Goal: Task Accomplishment & Management: Complete application form

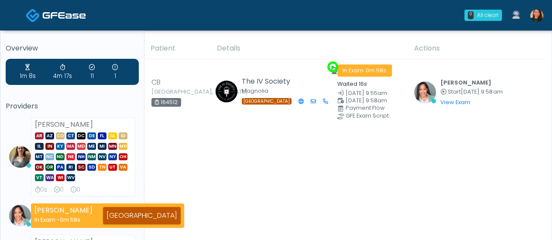
click at [446, 185] on div "Overview 1m 8s 4m 17s 11 1 Providers Carissa Kelly AR AZ CO CT DC DE FL IA ID I…" at bounding box center [276, 228] width 552 height 395
click at [446, 188] on div "Patient Details Actions CB Baytown, Texas 164512 The IV Society Magnolia TX In …" at bounding box center [344, 231] width 400 height 387
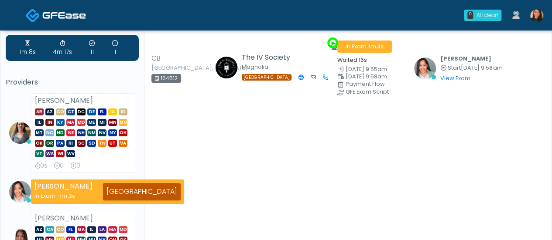
scroll to position [3, 0]
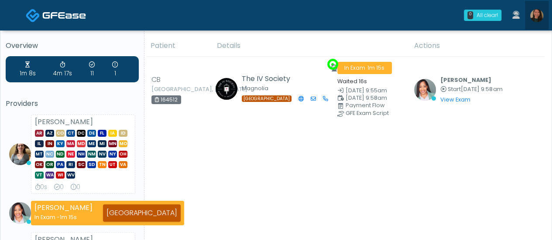
click at [446, 13] on img at bounding box center [536, 15] width 13 height 13
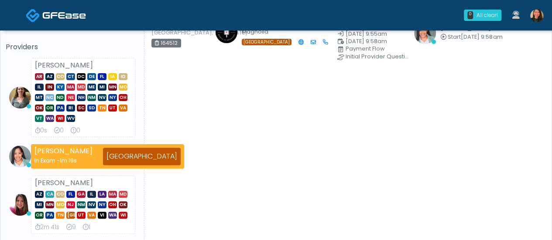
scroll to position [42, 0]
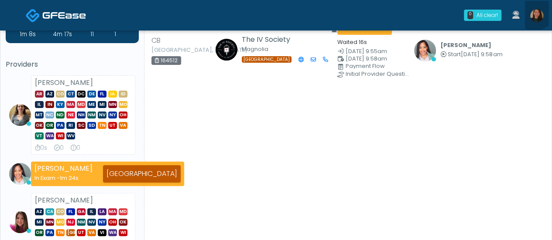
click at [446, 7] on link at bounding box center [537, 15] width 24 height 29
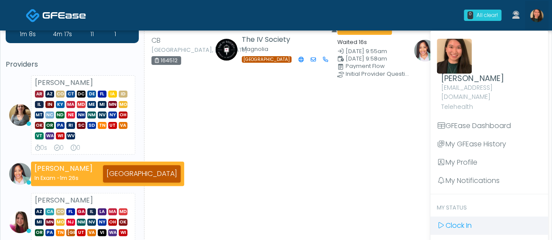
click at [446, 217] on link "Clock In" at bounding box center [489, 226] width 118 height 18
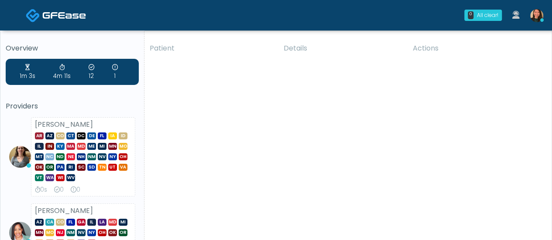
click at [546, 16] on link at bounding box center [537, 15] width 24 height 29
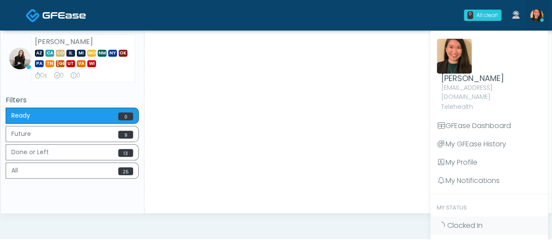
scroll to position [376, 0]
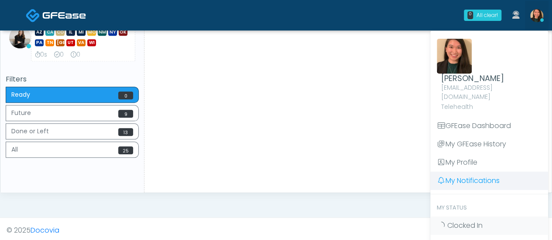
click at [500, 172] on link "My Notifications" at bounding box center [489, 181] width 118 height 18
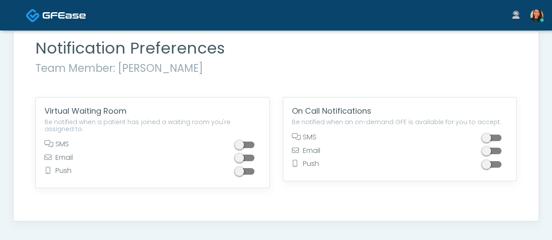
click at [247, 144] on span at bounding box center [245, 145] width 17 height 7
click at [243, 176] on div at bounding box center [246, 173] width 30 height 14
click at [246, 172] on span at bounding box center [245, 171] width 17 height 7
click at [116, 83] on div "Notification Preferences Team Member: Aila Paredes" at bounding box center [276, 69] width 494 height 58
click at [75, 23] on link at bounding box center [56, 15] width 60 height 28
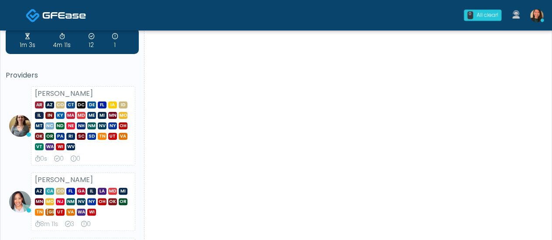
scroll to position [30, 0]
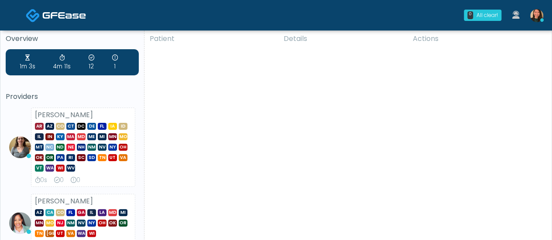
scroll to position [0, 0]
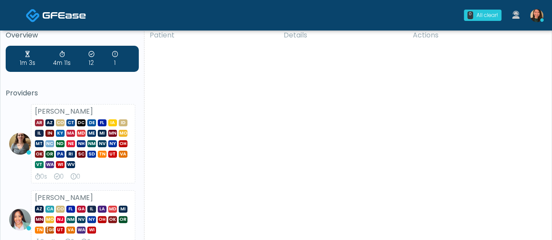
scroll to position [210, 0]
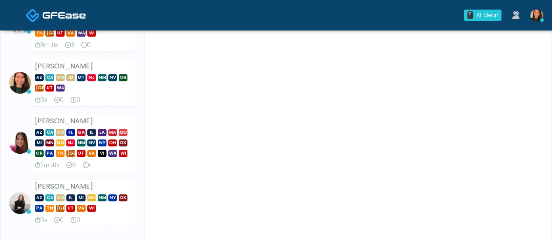
click at [551, 149] on div "Overview 1m 3s 4m 11s 12 1 Providers Carissa Kelly AR AZ CO CT DC DE FL IA ID I…" at bounding box center [276, 89] width 552 height 539
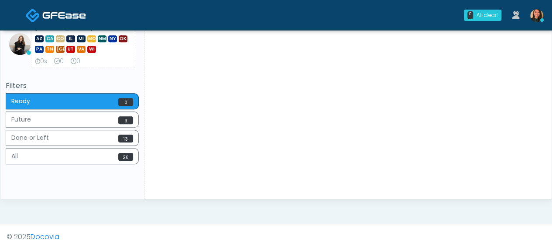
scroll to position [376, 0]
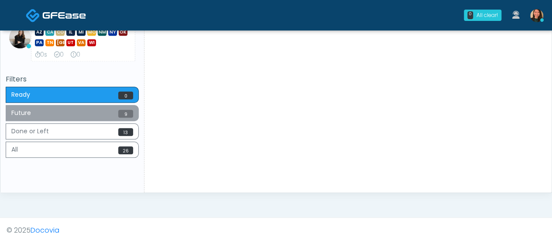
click at [113, 110] on button "Future 9" at bounding box center [72, 113] width 133 height 16
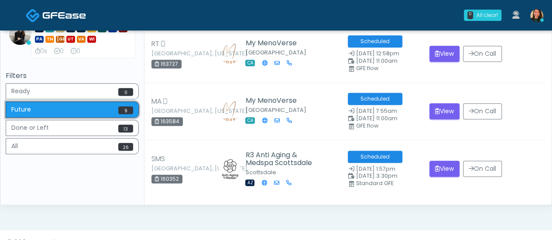
scroll to position [384, 0]
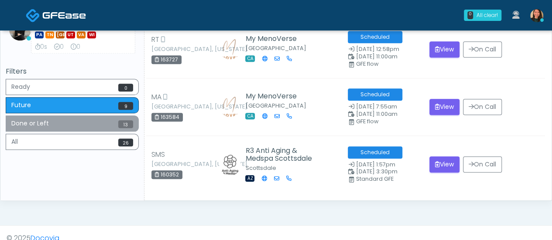
click at [79, 119] on button "Done or Left 13" at bounding box center [72, 124] width 133 height 16
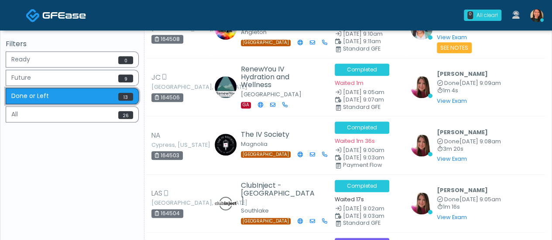
scroll to position [407, 0]
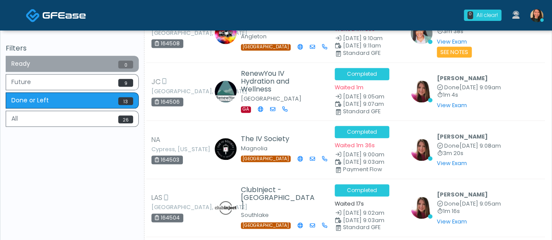
click at [54, 61] on button "Ready 0" at bounding box center [72, 64] width 133 height 16
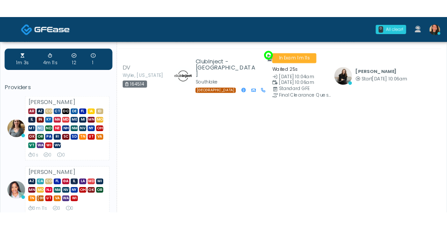
scroll to position [0, 0]
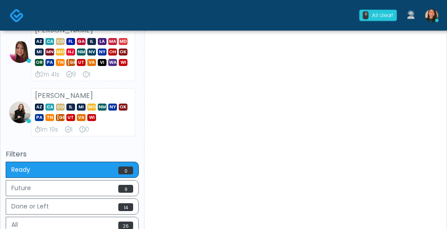
scroll to position [305, 0]
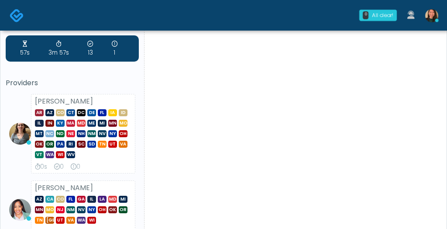
scroll to position [0, 0]
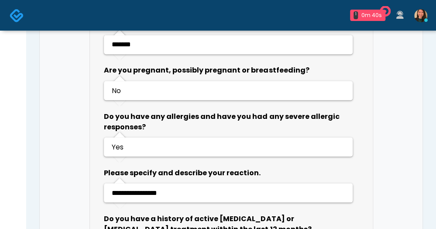
scroll to position [532, 0]
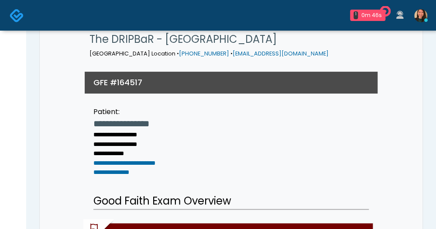
scroll to position [0, 0]
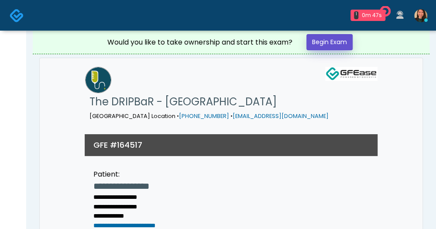
click at [343, 37] on link "Begin Exam" at bounding box center [329, 42] width 46 height 16
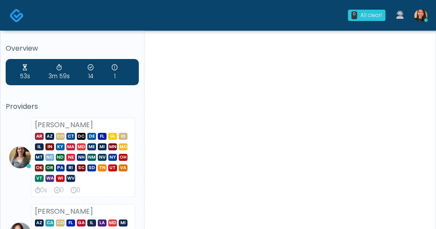
click at [49, 49] on h5 "Overview" at bounding box center [72, 48] width 133 height 8
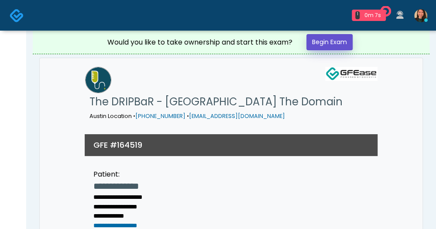
click at [318, 35] on link "Begin Exam" at bounding box center [329, 42] width 46 height 16
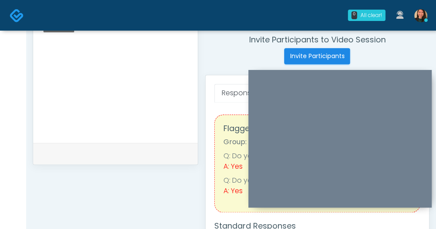
scroll to position [309, 0]
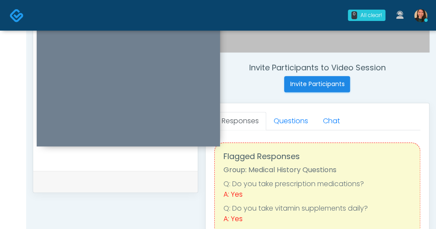
drag, startPoint x: 367, startPoint y: 77, endPoint x: 155, endPoint y: 16, distance: 220.1
click at [155, 16] on div "0 All clear! All clear! [PERSON_NAME] AR AZ CO CT DC DE [GEOGRAPHIC_DATA] IA ID…" at bounding box center [218, 82] width 436 height 783
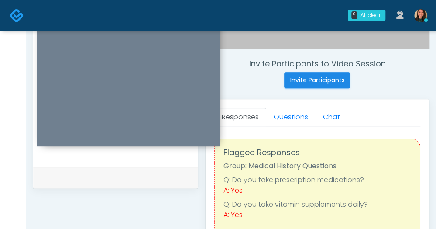
scroll to position [318, 0]
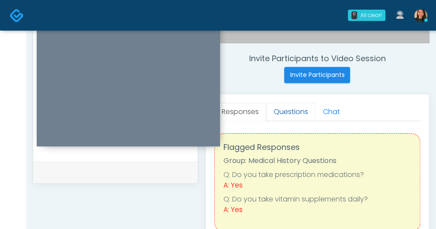
click at [298, 111] on link "Questions" at bounding box center [290, 112] width 49 height 18
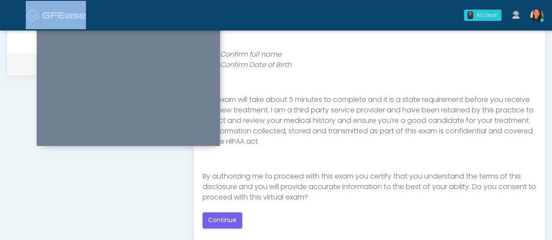
scroll to position [101, 0]
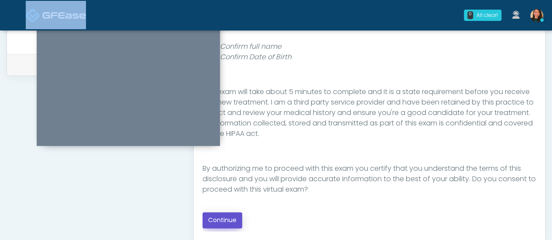
click at [223, 219] on button "Continue" at bounding box center [222, 220] width 40 height 16
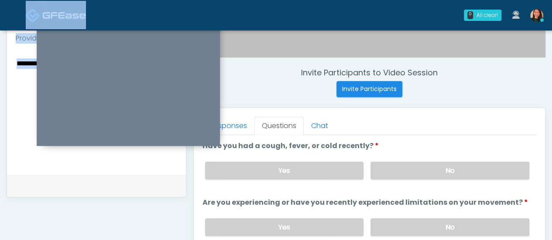
scroll to position [309, 0]
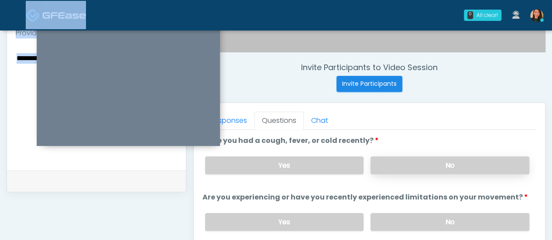
click at [435, 159] on label "No" at bounding box center [449, 166] width 159 height 18
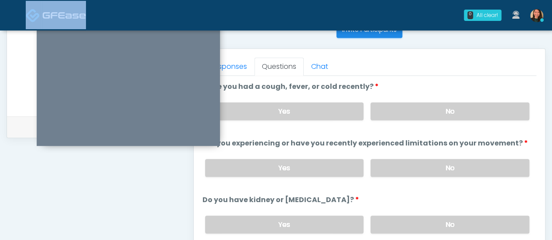
scroll to position [367, 0]
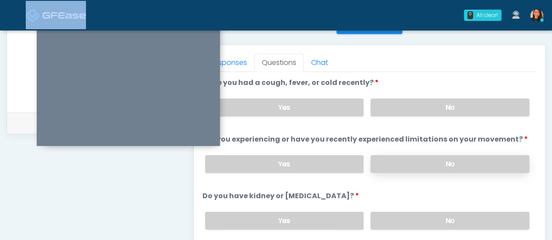
click at [435, 162] on label "No" at bounding box center [449, 164] width 159 height 18
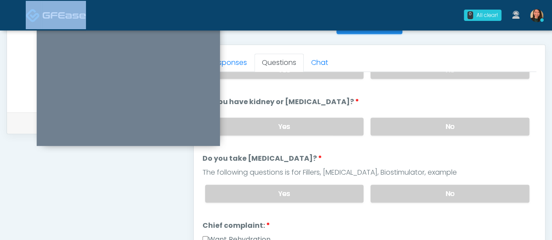
scroll to position [92, 0]
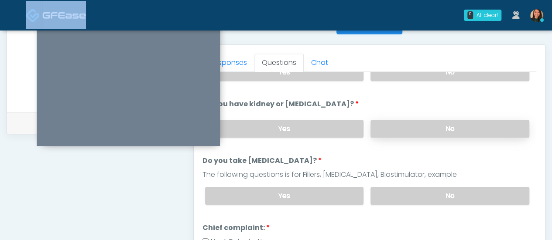
click at [435, 125] on label "No" at bounding box center [449, 129] width 159 height 18
click at [435, 193] on label "No" at bounding box center [449, 196] width 159 height 18
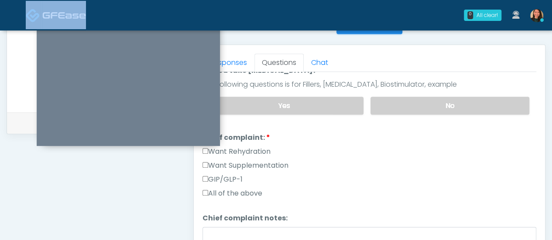
scroll to position [181, 0]
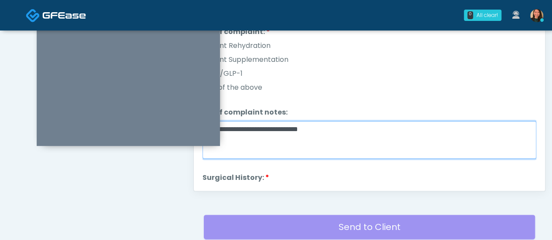
scroll to position [462, 0]
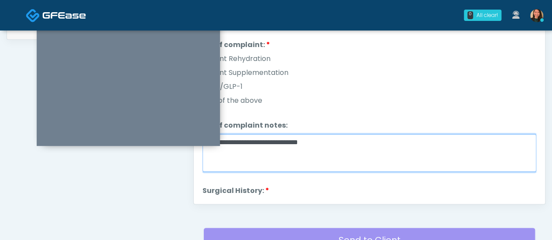
type textarea "**********"
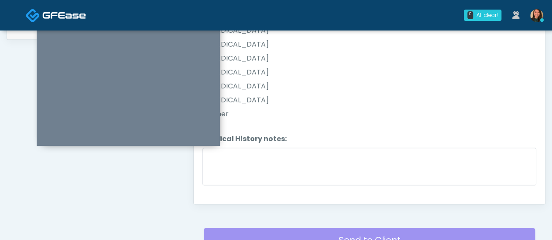
scroll to position [454, 0]
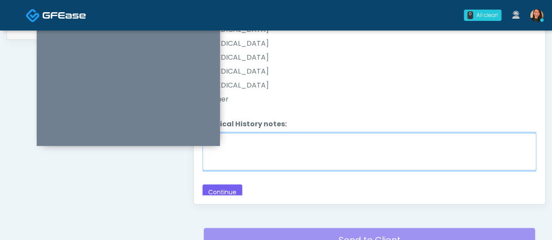
click at [353, 164] on textarea "Surgical History notes:" at bounding box center [369, 152] width 334 height 38
click at [364, 150] on textarea "Surgical History notes:" at bounding box center [369, 152] width 334 height 38
click at [277, 136] on textarea "**********" at bounding box center [369, 152] width 334 height 38
type textarea "**********"
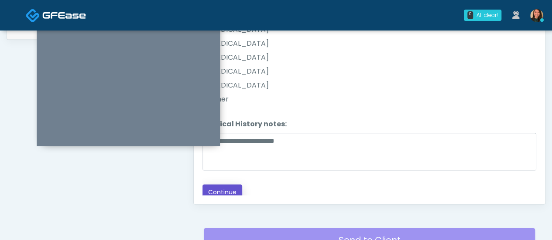
click at [228, 185] on button "Continue" at bounding box center [222, 193] width 40 height 16
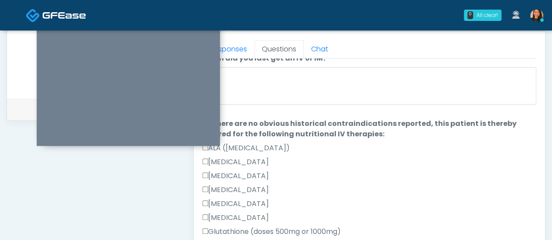
scroll to position [0, 0]
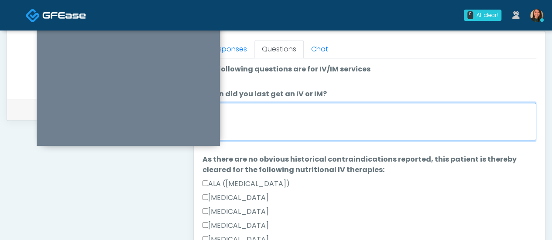
click at [309, 109] on textarea "When did you last get an IV or IM?" at bounding box center [369, 122] width 334 height 38
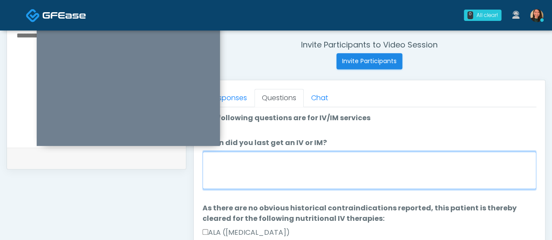
scroll to position [325, 0]
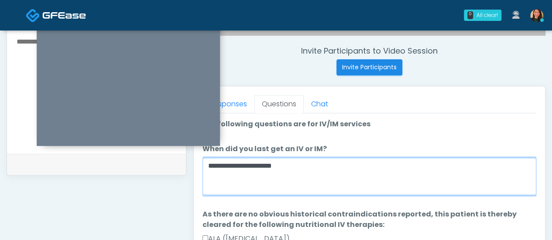
type textarea "**********"
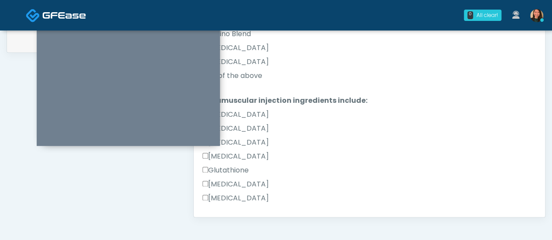
scroll to position [469, 0]
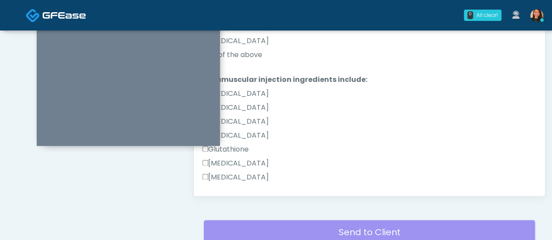
drag, startPoint x: 527, startPoint y: 102, endPoint x: 527, endPoint y: 107, distance: 4.8
click at [435, 107] on div "B-Complex" at bounding box center [369, 110] width 334 height 14
click at [435, 108] on div "Good Faith Exam Script Good Faith Exam Script INTRODUCTION Hello, my name is un…" at bounding box center [369, 78] width 334 height 218
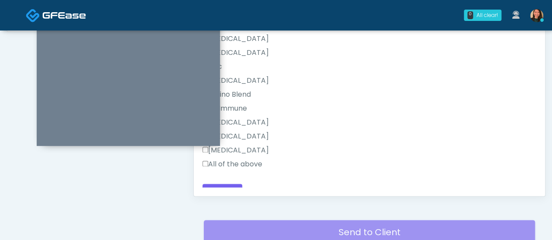
scroll to position [582, 0]
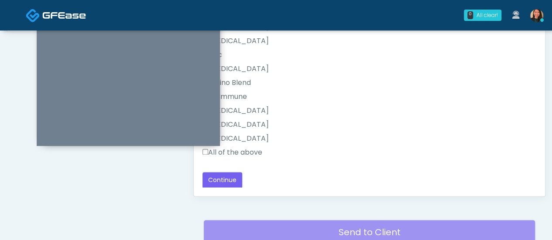
click at [204, 153] on label "All of the above" at bounding box center [232, 152] width 60 height 10
click at [230, 177] on button "Continue" at bounding box center [222, 180] width 40 height 16
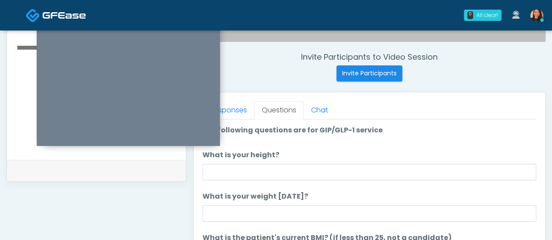
scroll to position [324, 0]
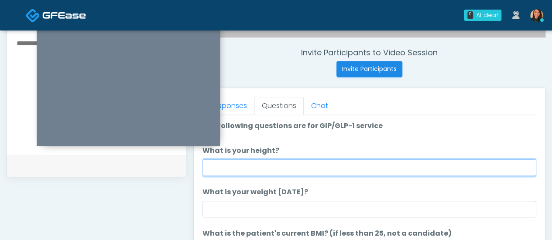
click at [380, 168] on input "What is your height?" at bounding box center [369, 168] width 334 height 17
type input "****"
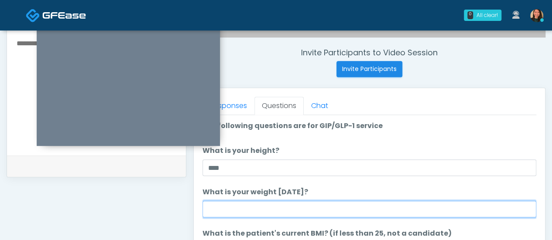
click at [340, 208] on input "What is your weight today?" at bounding box center [369, 209] width 334 height 17
type input "***"
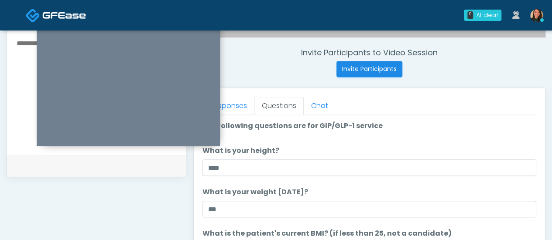
scroll to position [52, 0]
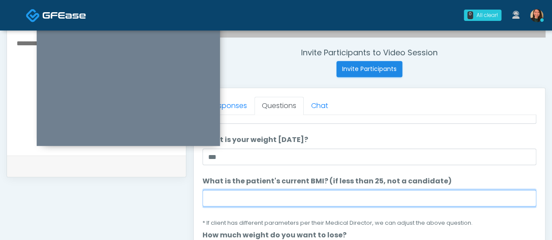
click at [435, 203] on input "What is the patient's current BMI? (if less than 25, not a candidate)" at bounding box center [369, 198] width 334 height 17
type input "***"
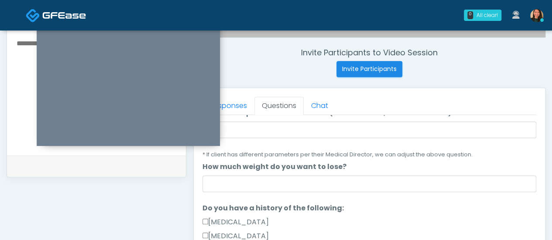
scroll to position [133, 0]
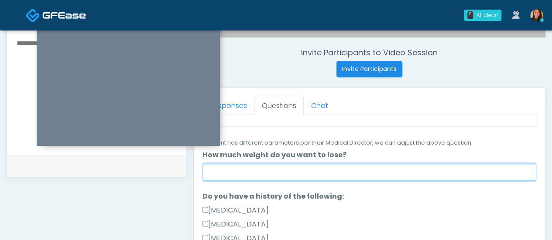
click at [435, 171] on input "How much weight do you want to lose?" at bounding box center [369, 172] width 334 height 17
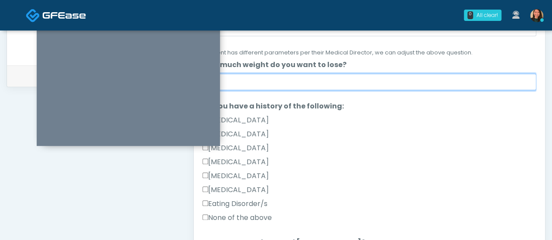
scroll to position [412, 0]
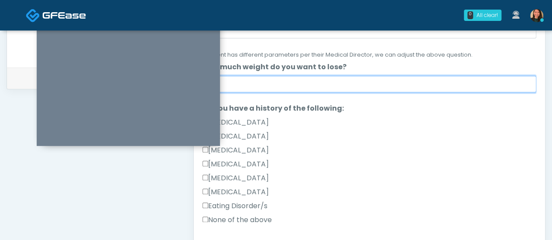
type input "***"
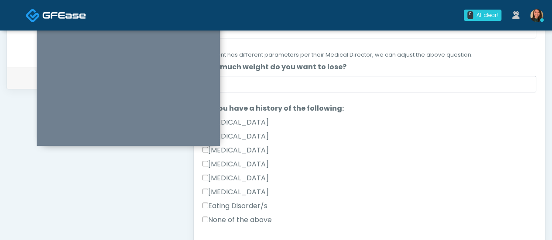
click at [266, 221] on label "None of the above" at bounding box center [236, 220] width 69 height 10
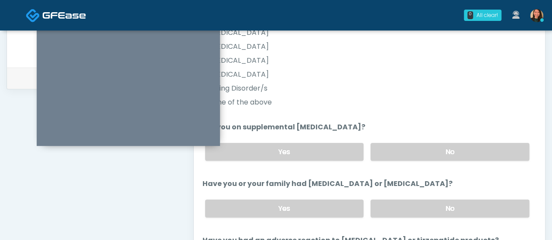
scroll to position [238, 0]
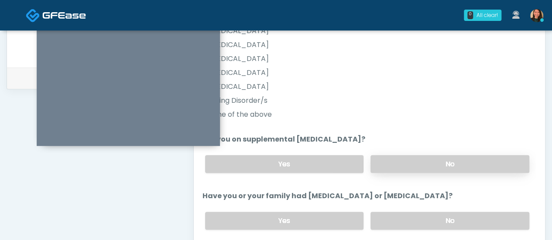
click at [435, 166] on label "No" at bounding box center [449, 164] width 159 height 18
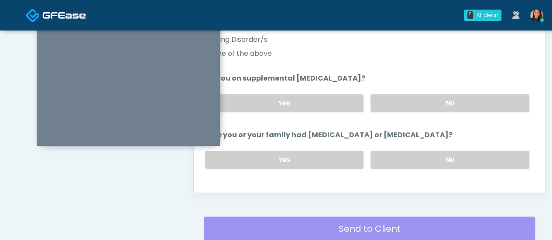
scroll to position [454, 0]
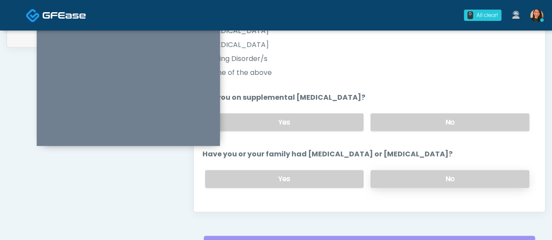
click at [435, 180] on label "No" at bounding box center [449, 179] width 159 height 18
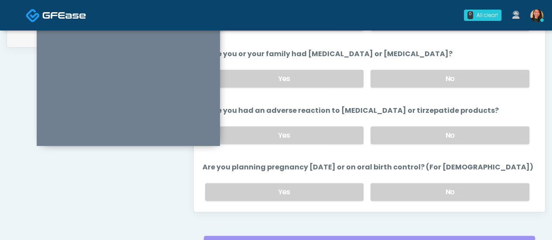
scroll to position [340, 0]
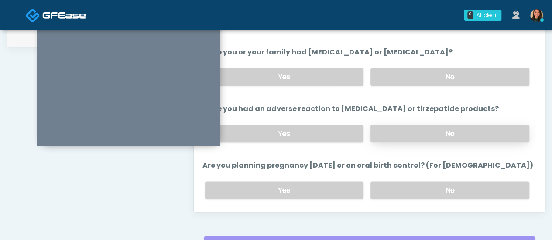
click at [435, 127] on label "No" at bounding box center [449, 134] width 159 height 18
click at [435, 186] on label "No" at bounding box center [449, 190] width 159 height 18
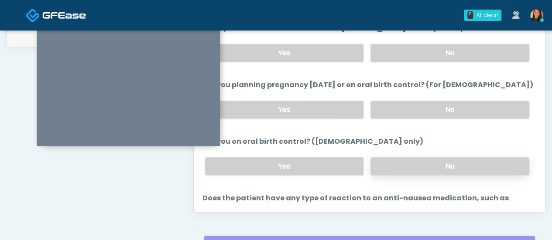
scroll to position [427, 0]
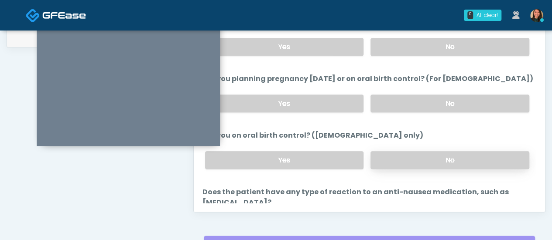
click at [435, 155] on label "No" at bounding box center [449, 160] width 159 height 18
drag, startPoint x: 526, startPoint y: 153, endPoint x: 532, endPoint y: 160, distance: 9.3
click at [435, 160] on div "Good Faith Exam Script Good Faith Exam Script INTRODUCTION Hello, my name is un…" at bounding box center [369, 94] width 334 height 218
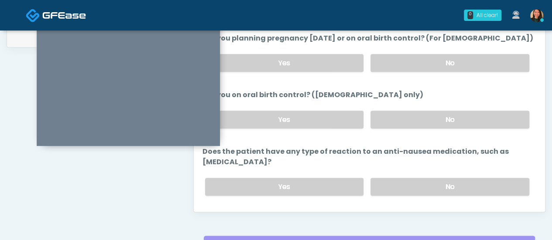
scroll to position [477, 0]
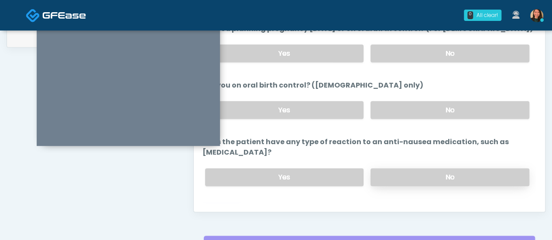
click at [435, 168] on label "No" at bounding box center [449, 177] width 159 height 18
click at [303, 204] on div "Back Continue" at bounding box center [369, 212] width 334 height 16
click at [229, 204] on button "Continue" at bounding box center [222, 212] width 40 height 16
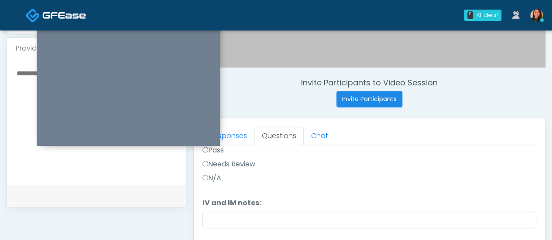
scroll to position [302, 0]
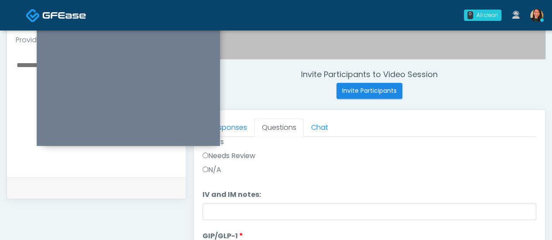
click at [435, 175] on div "Responses Questions Chat Good Faith Exam Script Good Faith Exam Script INTRODUC…" at bounding box center [369, 237] width 351 height 254
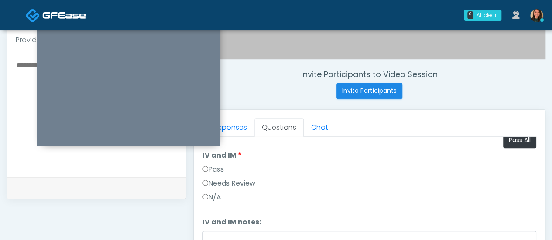
scroll to position [0, 0]
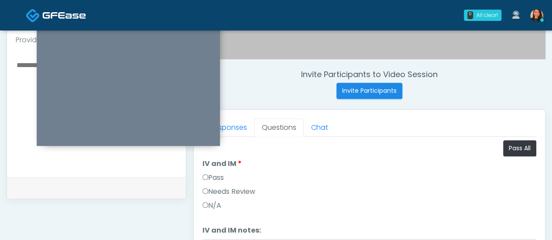
click at [211, 175] on label "Pass" at bounding box center [212, 178] width 21 height 10
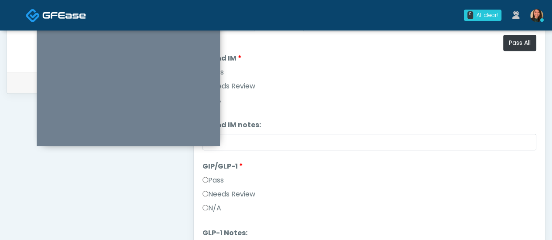
scroll to position [428, 0]
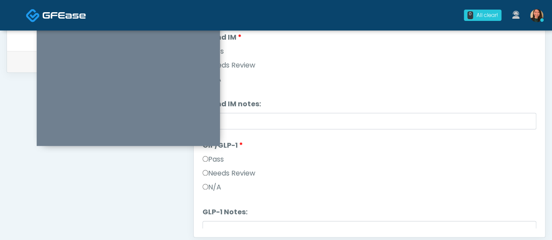
click at [213, 184] on label "N/A" at bounding box center [211, 187] width 19 height 10
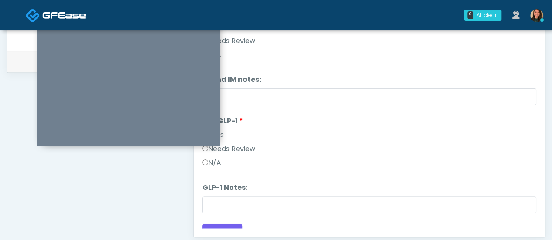
scroll to position [36, 0]
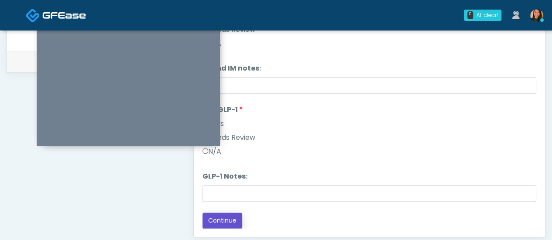
click at [235, 221] on button "Continue" at bounding box center [222, 221] width 40 height 16
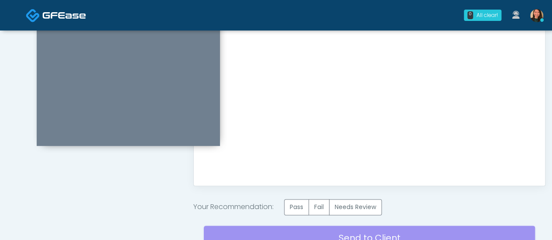
scroll to position [488, 0]
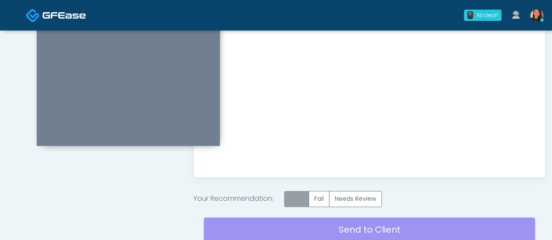
click at [296, 199] on label "Pass" at bounding box center [296, 199] width 25 height 16
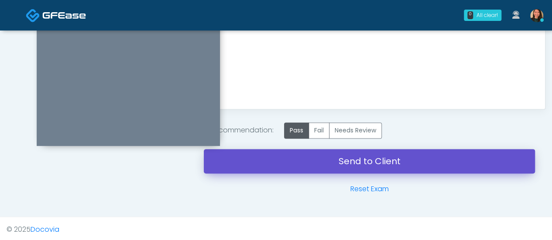
scroll to position [346, 0]
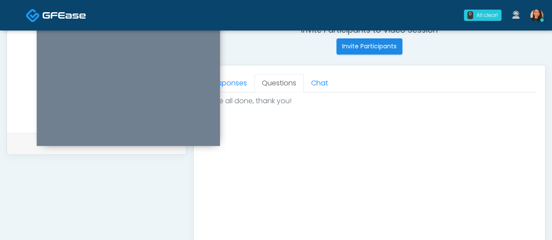
click at [277, 78] on link "Questions" at bounding box center [278, 83] width 49 height 18
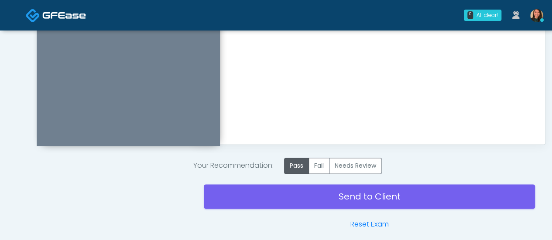
scroll to position [557, 0]
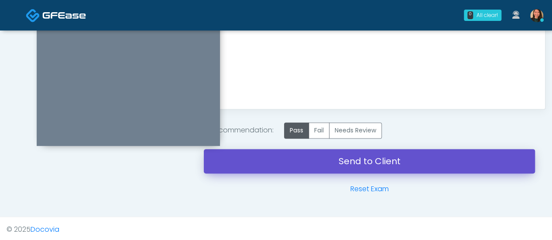
click at [435, 158] on link "Send to Client" at bounding box center [369, 161] width 331 height 24
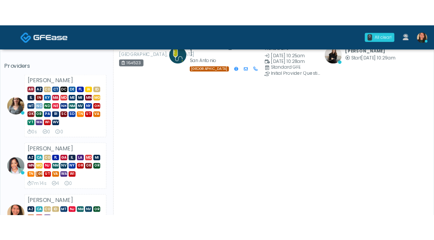
scroll to position [42, 0]
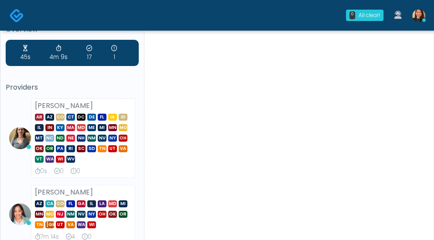
scroll to position [0, 0]
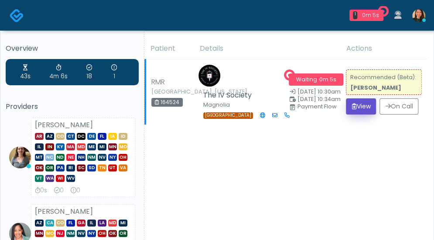
click at [365, 98] on button "View" at bounding box center [361, 106] width 30 height 16
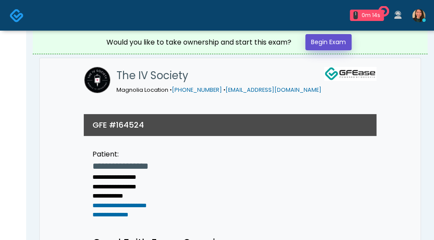
click at [337, 45] on link "Begin Exam" at bounding box center [328, 42] width 46 height 16
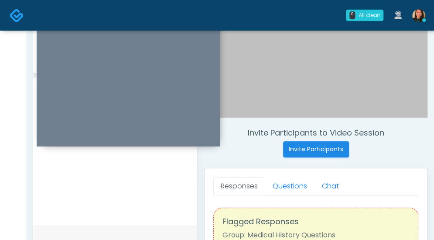
scroll to position [298, 0]
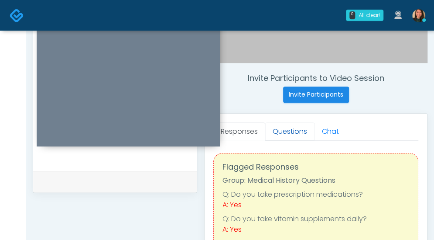
click at [289, 131] on link "Questions" at bounding box center [289, 131] width 49 height 18
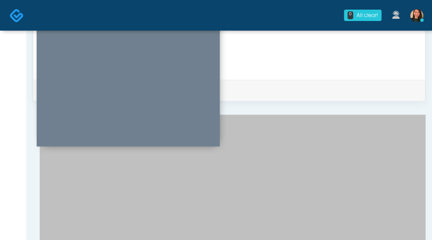
scroll to position [168, 0]
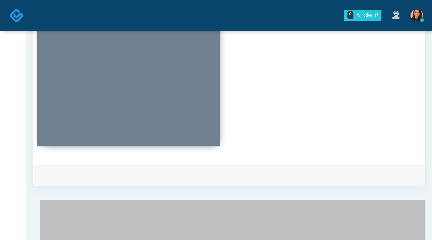
scroll to position [356, 0]
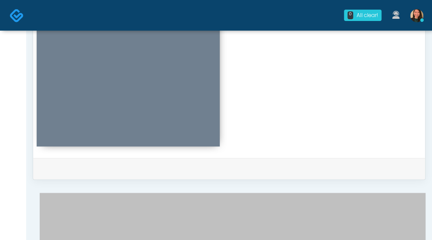
scroll to position [203, 0]
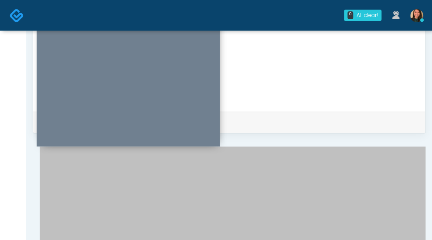
scroll to position [436, 0]
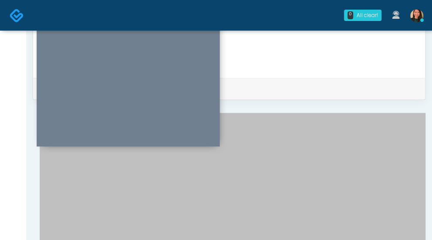
type textarea "********"
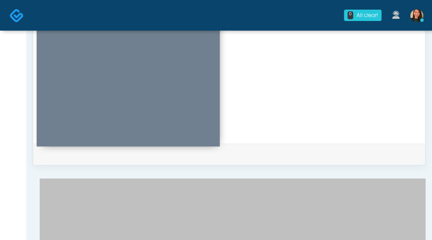
scroll to position [363, 0]
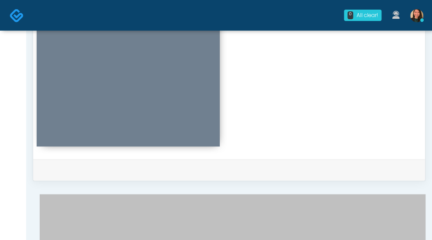
scroll to position [369, 0]
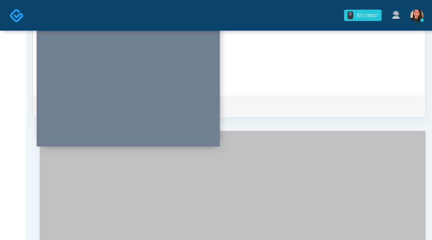
scroll to position [435, 0]
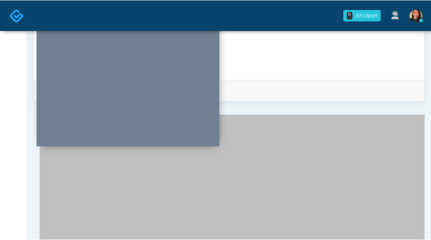
scroll to position [100, 0]
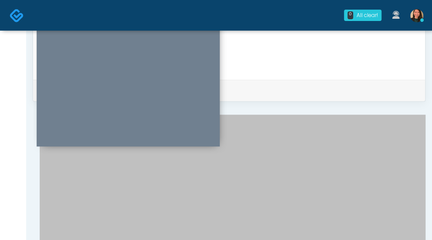
drag, startPoint x: 409, startPoint y: 135, endPoint x: 411, endPoint y: 130, distance: 5.0
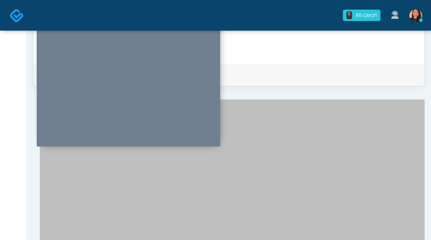
scroll to position [126, 0]
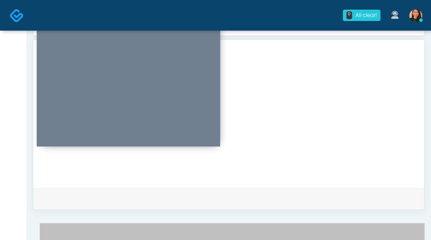
scroll to position [0, 0]
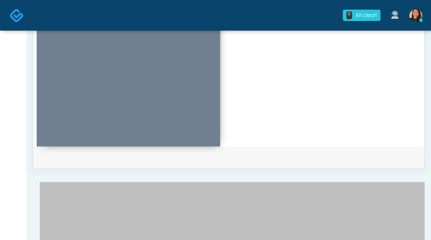
scroll to position [368, 0]
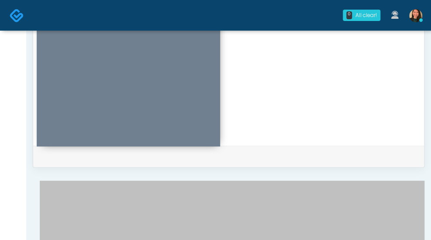
type textarea "**********"
drag, startPoint x: 406, startPoint y: 178, endPoint x: 403, endPoint y: 203, distance: 25.5
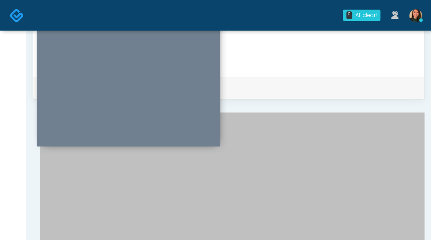
scroll to position [472, 0]
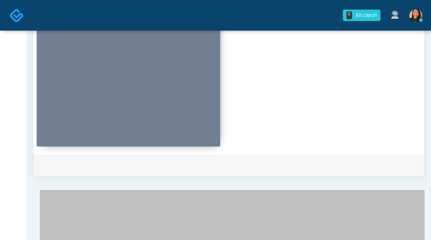
scroll to position [0, 0]
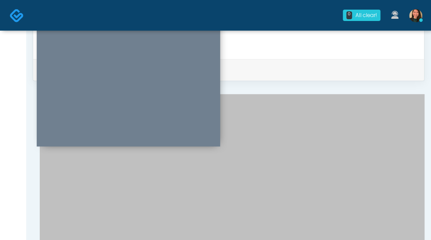
scroll to position [427, 0]
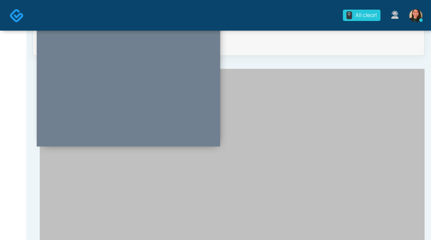
scroll to position [442, 0]
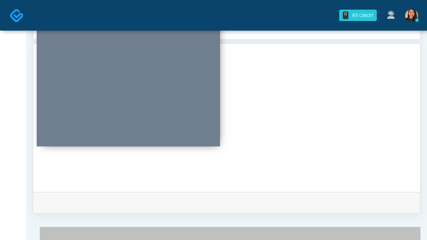
scroll to position [289, 0]
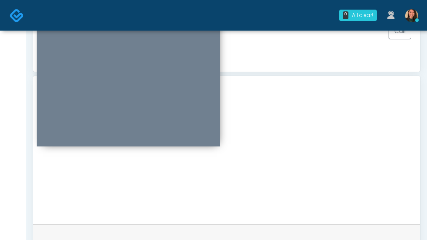
drag, startPoint x: 426, startPoint y: 97, endPoint x: 425, endPoint y: 131, distance: 34.5
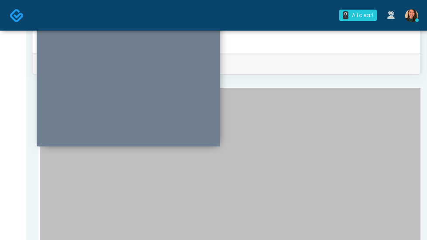
scroll to position [36, 0]
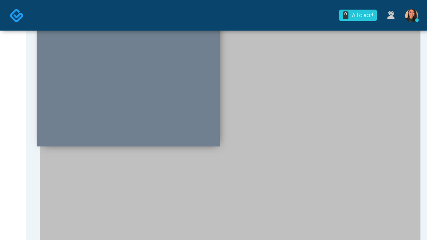
scroll to position [541, 0]
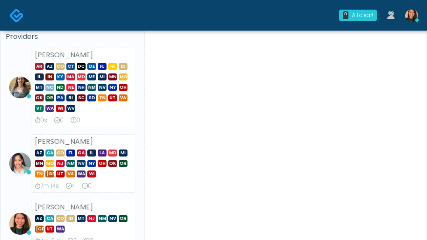
scroll to position [59, 0]
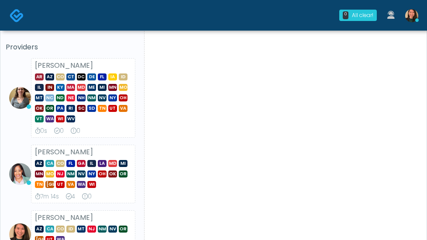
click at [28, 133] on li "[PERSON_NAME] AR AZ CO CT DC DE [GEOGRAPHIC_DATA] IA ID IL IN [GEOGRAPHIC_DATA]…" at bounding box center [72, 97] width 133 height 79
click at [325, 116] on div "Patient Details Actions KW [GEOGRAPHIC_DATA], [US_STATE] 164526 ClubInject - [G…" at bounding box center [281, 244] width 275 height 531
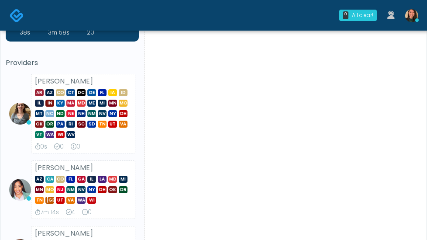
scroll to position [0, 0]
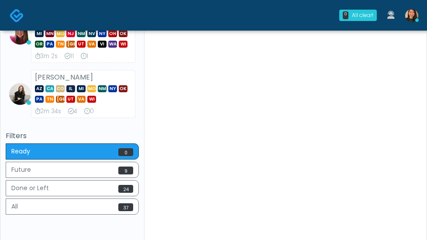
scroll to position [319, 0]
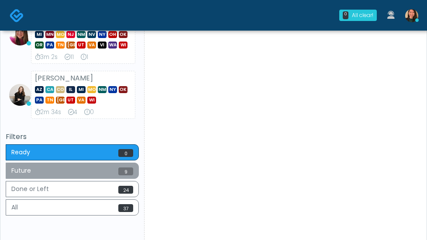
click at [122, 167] on span "9" at bounding box center [125, 171] width 15 height 8
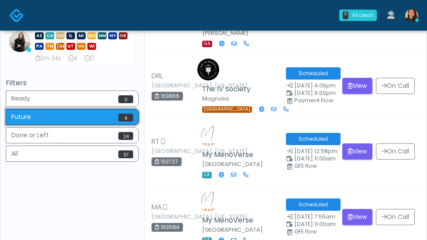
scroll to position [362, 0]
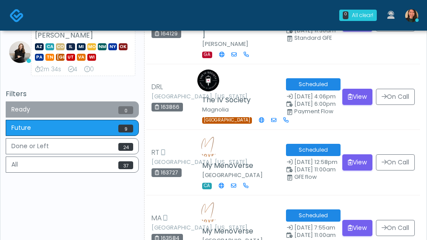
click at [113, 110] on button "Ready 0" at bounding box center [72, 109] width 133 height 16
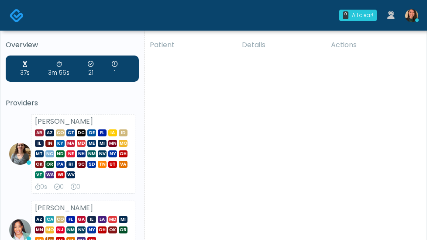
scroll to position [0, 0]
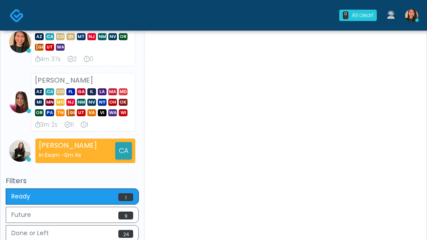
scroll to position [250, 0]
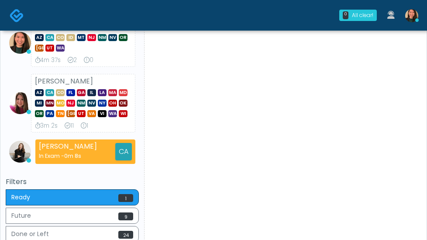
drag, startPoint x: 424, startPoint y: 130, endPoint x: 429, endPoint y: 115, distance: 16.6
click at [426, 115] on html "0 All clear! All clear! [PERSON_NAME] AR AZ CO CT DC DE [GEOGRAPHIC_DATA] IA ID…" at bounding box center [213, 95] width 427 height 690
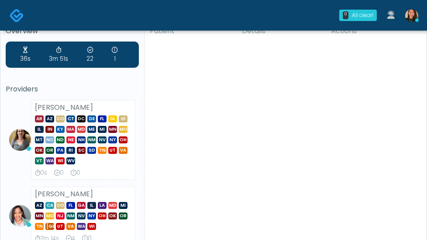
scroll to position [0, 0]
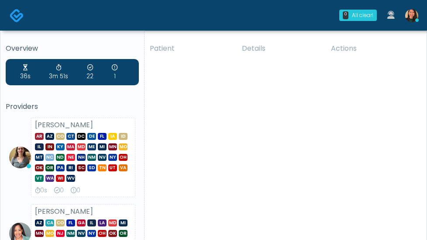
click at [41, 118] on div "Carissa Kelly AR AZ CO CT DC DE FL IA ID IL IN KY MA MD ME MI MN MO MT NC ND NE…" at bounding box center [83, 156] width 104 height 79
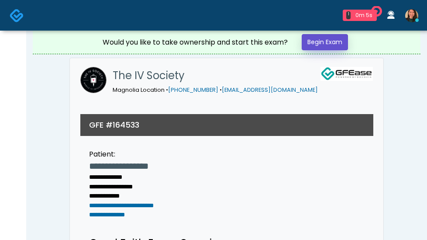
click at [312, 37] on link "Begin Exam" at bounding box center [324, 42] width 46 height 16
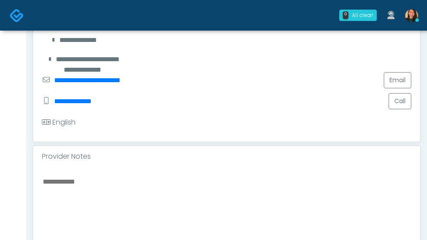
scroll to position [306, 0]
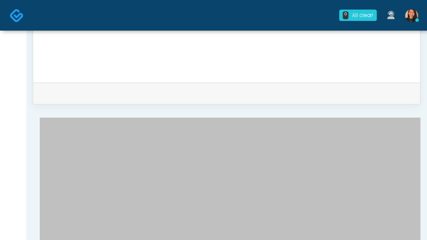
scroll to position [403, 0]
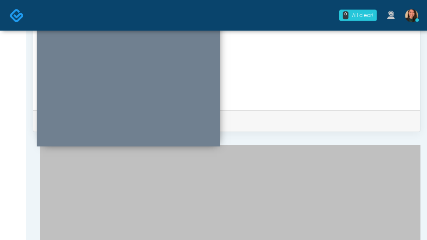
drag, startPoint x: 401, startPoint y: 142, endPoint x: 406, endPoint y: 140, distance: 4.9
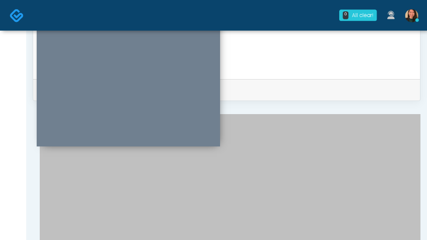
scroll to position [448, 0]
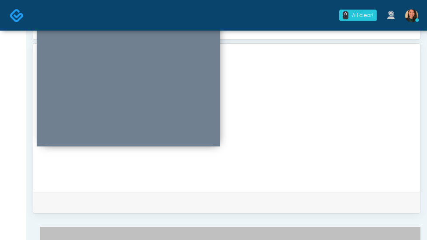
scroll to position [317, 0]
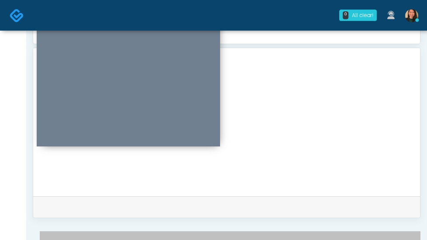
scroll to position [169, 0]
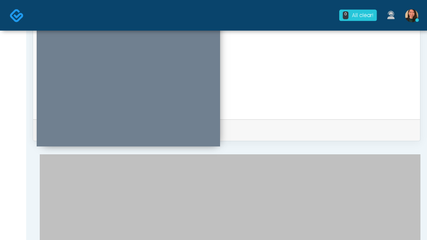
scroll to position [266, 0]
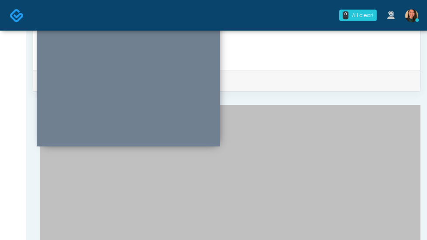
scroll to position [451, 0]
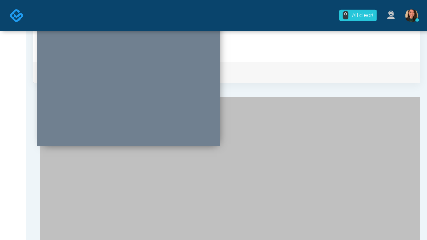
type textarea "********"
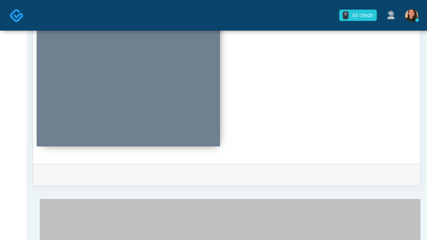
scroll to position [352, 0]
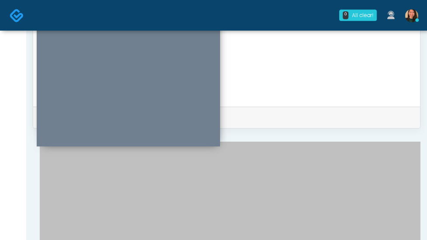
scroll to position [411, 0]
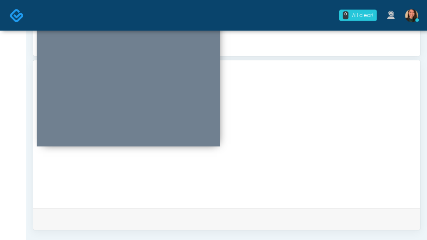
scroll to position [0, 0]
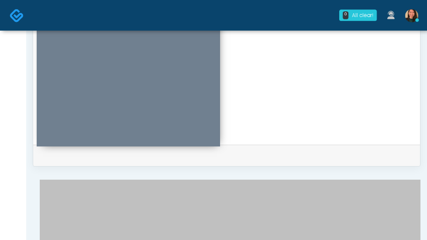
scroll to position [397, 0]
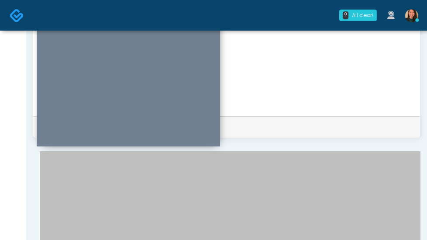
type textarea "**********"
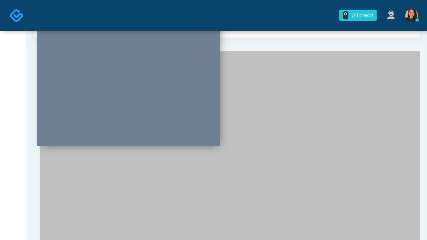
scroll to position [522, 0]
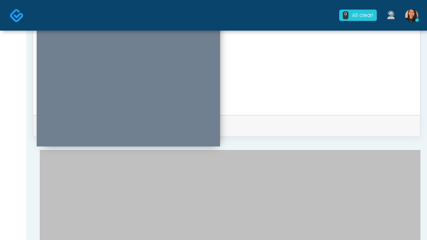
scroll to position [416, 0]
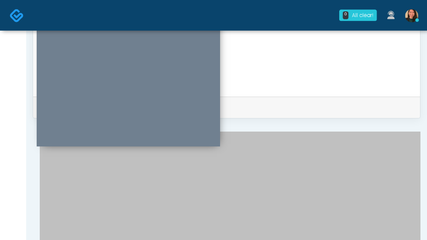
drag, startPoint x: 404, startPoint y: 171, endPoint x: 421, endPoint y: 206, distance: 39.2
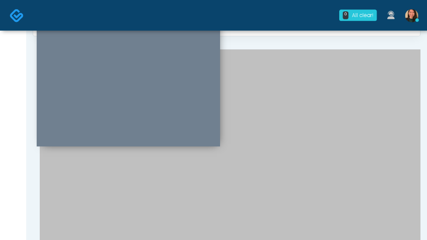
scroll to position [463, 0]
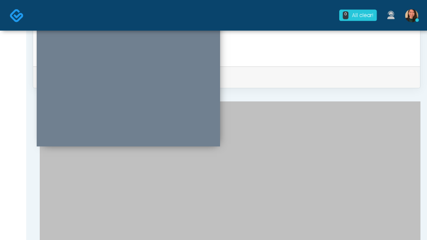
scroll to position [36, 0]
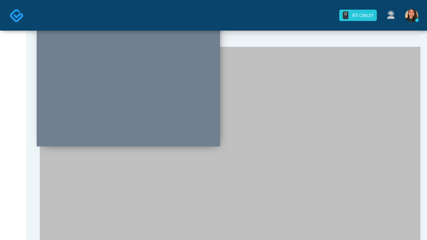
scroll to position [558, 0]
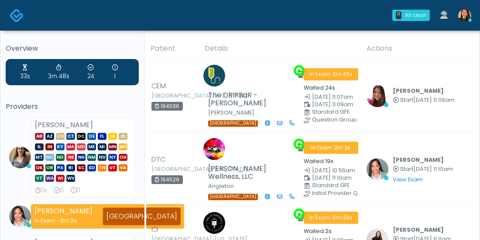
click at [38, 104] on h5 "Providers" at bounding box center [72, 107] width 133 height 8
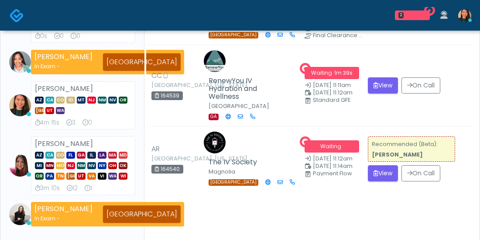
scroll to position [171, 0]
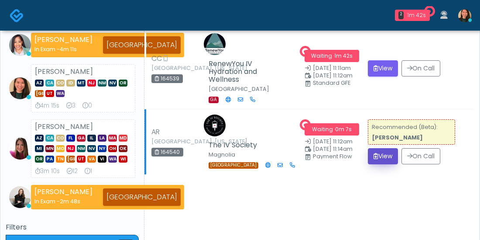
click at [384, 148] on button "View" at bounding box center [383, 156] width 30 height 16
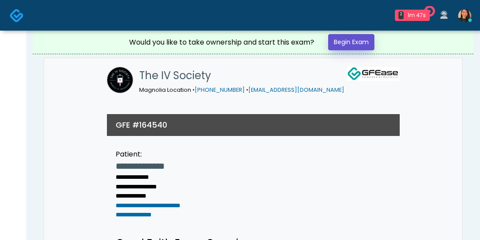
click at [354, 35] on link "Begin Exam" at bounding box center [351, 42] width 46 height 16
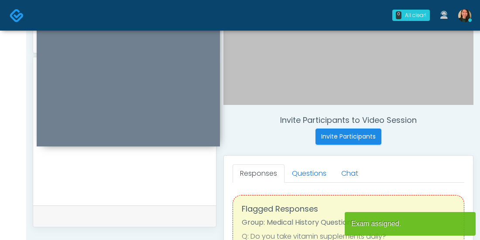
scroll to position [291, 0]
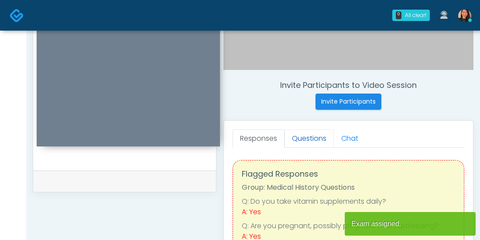
click at [299, 140] on link "Questions" at bounding box center [308, 138] width 49 height 18
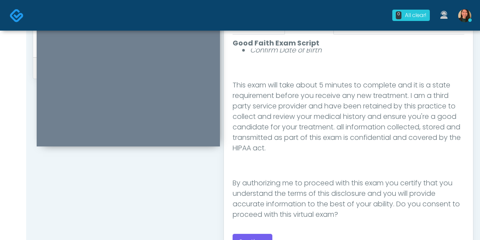
scroll to position [143, 0]
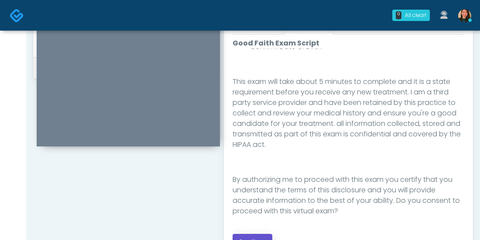
click at [257, 233] on button "Continue" at bounding box center [253, 241] width 40 height 16
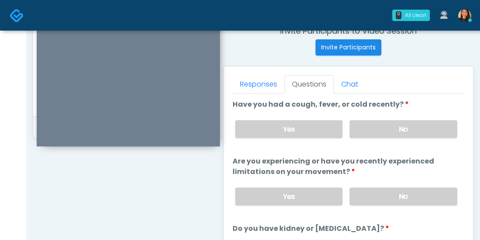
scroll to position [339, 0]
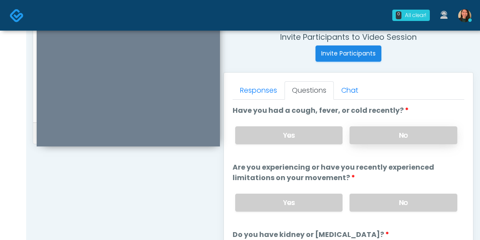
click at [434, 132] on label "No" at bounding box center [403, 135] width 108 height 18
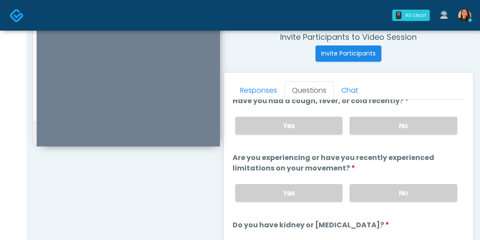
scroll to position [0, 0]
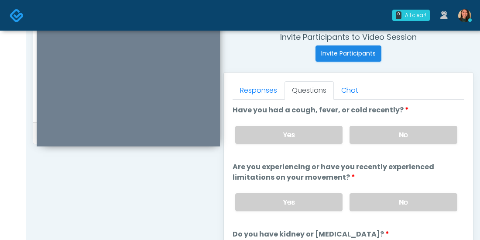
click at [328, 121] on div "Yes No" at bounding box center [346, 135] width 236 height 32
click at [323, 127] on label "Yes" at bounding box center [289, 135] width 108 height 18
click at [370, 128] on label "No" at bounding box center [403, 135] width 108 height 18
click at [322, 131] on label "Yes" at bounding box center [289, 135] width 108 height 18
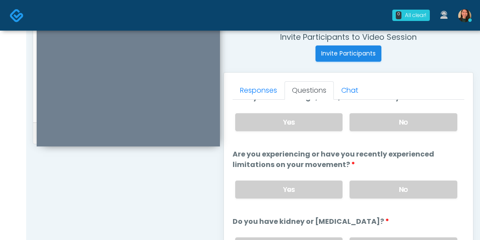
scroll to position [12, 0]
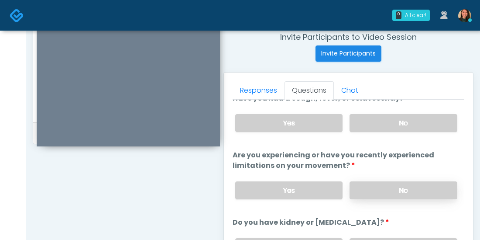
click at [414, 188] on label "No" at bounding box center [403, 190] width 108 height 18
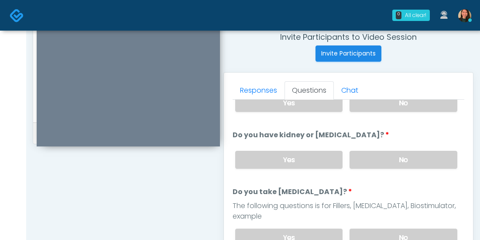
scroll to position [119, 0]
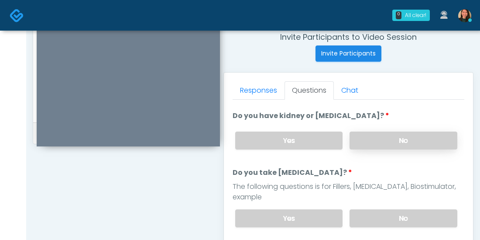
click at [418, 136] on label "No" at bounding box center [403, 140] width 108 height 18
click at [406, 209] on label "No" at bounding box center [403, 218] width 108 height 18
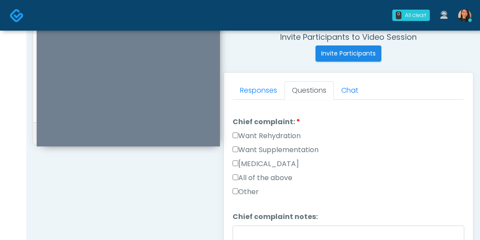
scroll to position [246, 0]
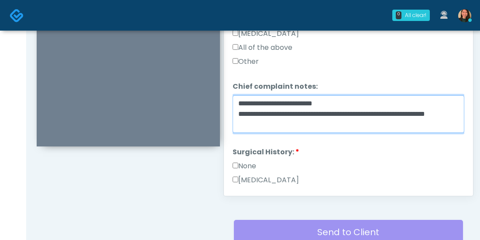
scroll to position [473, 0]
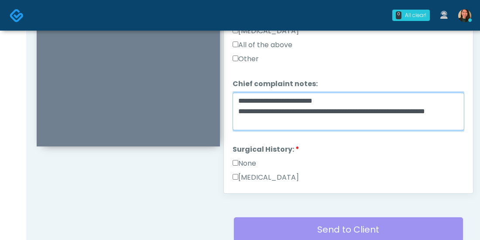
type textarea "**********"
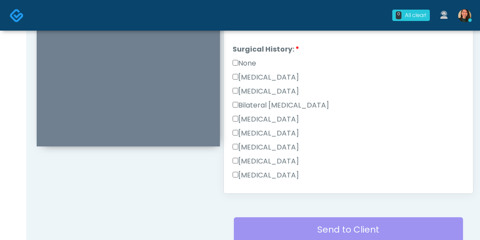
scroll to position [310, 0]
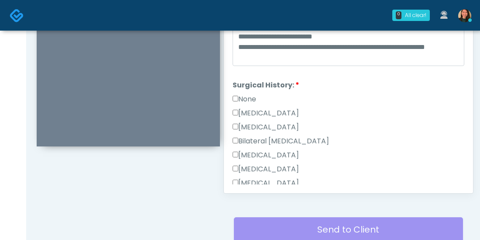
click at [231, 82] on div "Responses Questions Chat Good Faith Exam Script Good Faith Exam Script INTRODUC…" at bounding box center [348, 66] width 249 height 254
click at [236, 108] on label "Cesarean Section" at bounding box center [266, 113] width 66 height 10
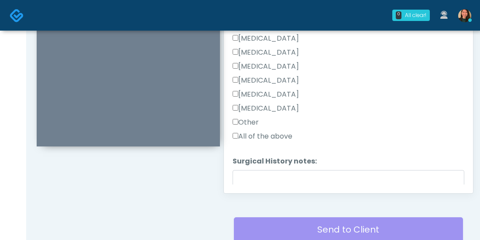
scroll to position [492, 0]
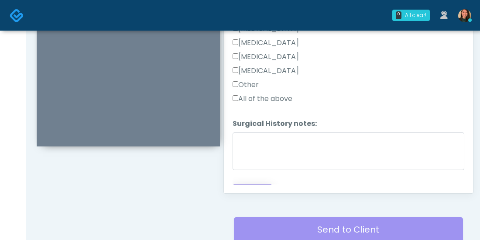
click at [262, 184] on button "Continue" at bounding box center [253, 192] width 40 height 16
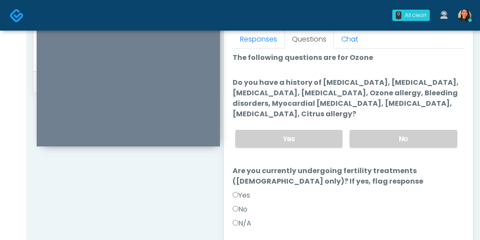
scroll to position [434, 0]
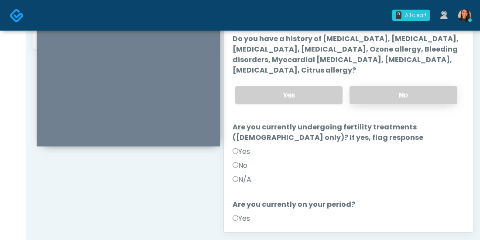
click at [428, 94] on label "No" at bounding box center [403, 95] width 108 height 18
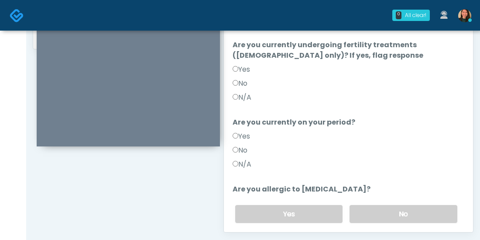
scroll to position [97, 0]
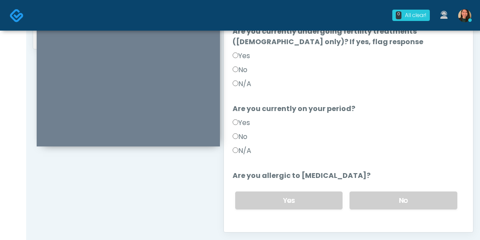
click at [242, 133] on label "No" at bounding box center [240, 136] width 15 height 10
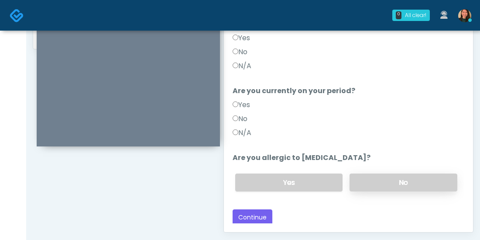
click at [416, 181] on label "No" at bounding box center [403, 182] width 108 height 18
click at [259, 210] on button "Continue" at bounding box center [253, 217] width 40 height 16
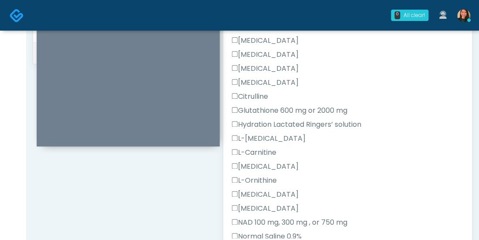
scroll to position [222, 0]
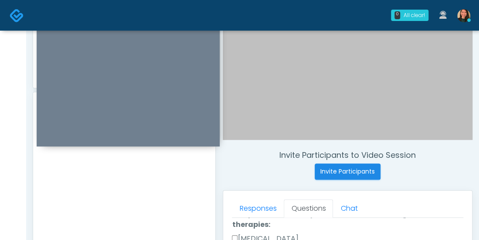
drag, startPoint x: 478, startPoint y: 108, endPoint x: 477, endPoint y: 127, distance: 19.6
click at [477, 127] on div "**********" at bounding box center [252, 172] width 453 height 726
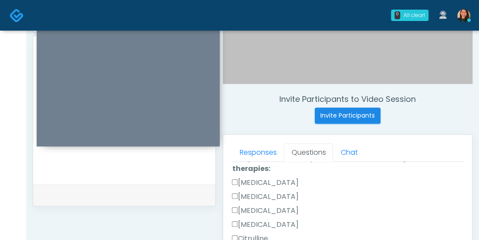
scroll to position [305, 0]
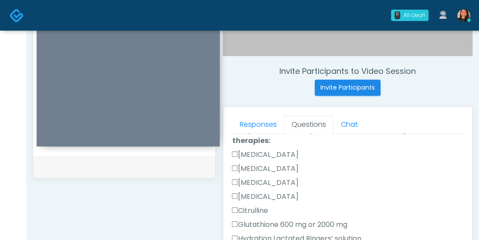
click at [457, 163] on div "[MEDICAL_DATA]" at bounding box center [348, 170] width 232 height 14
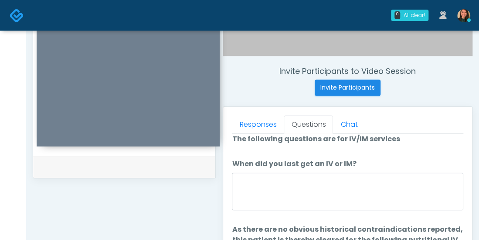
scroll to position [0, 0]
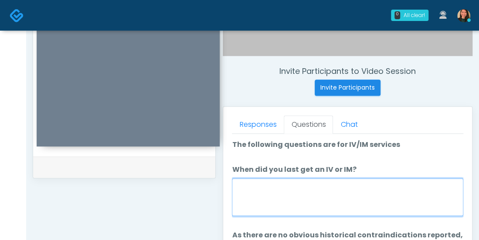
click at [379, 190] on textarea "When did you last get an IV or IM?" at bounding box center [348, 197] width 232 height 38
type textarea "*"
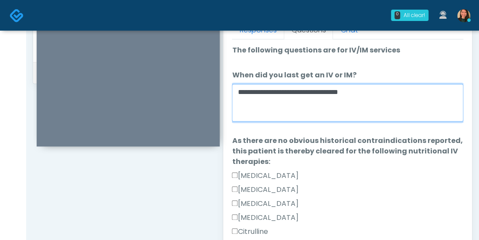
scroll to position [417, 0]
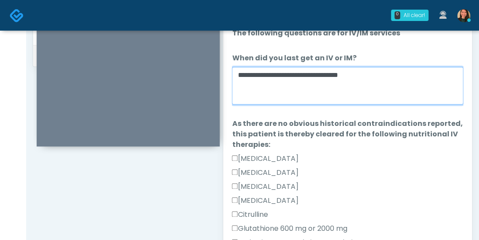
type textarea "**********"
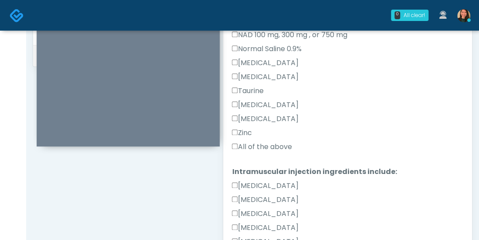
scroll to position [306, 0]
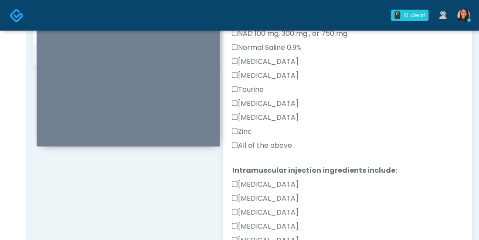
click at [264, 146] on label "All of the above" at bounding box center [262, 145] width 60 height 10
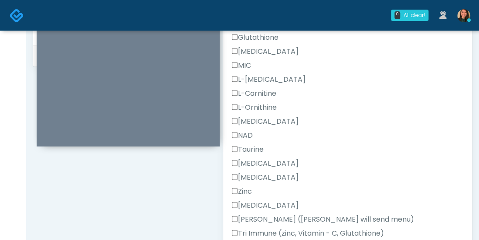
scroll to position [564, 0]
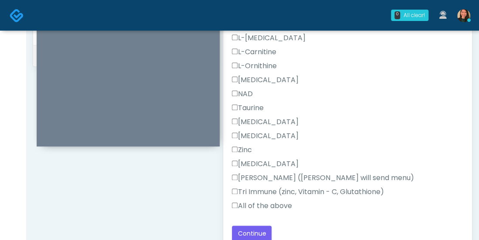
click at [274, 203] on label "All of the above" at bounding box center [262, 205] width 60 height 10
click at [275, 204] on label "All of the above" at bounding box center [262, 205] width 60 height 10
click at [260, 226] on button "Continue" at bounding box center [252, 233] width 40 height 16
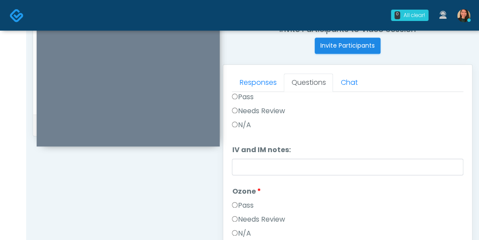
scroll to position [325, 0]
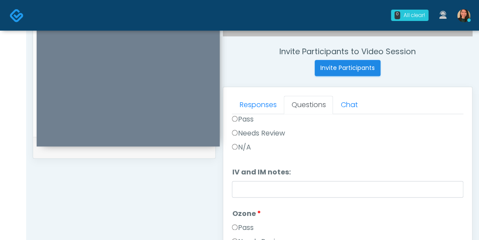
click at [240, 119] on label "Pass" at bounding box center [242, 119] width 21 height 10
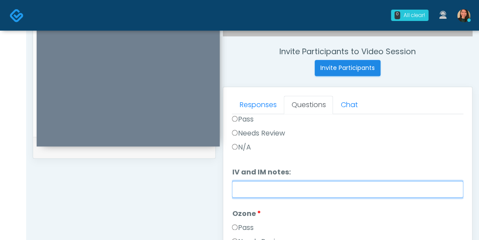
click at [272, 185] on input "IV and IM notes:" at bounding box center [348, 189] width 232 height 17
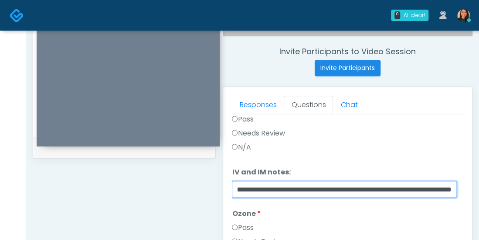
scroll to position [0, 279]
drag, startPoint x: 448, startPoint y: 184, endPoint x: 466, endPoint y: 188, distance: 19.2
click at [466, 188] on div "Responses Questions Chat Good Faith Exam Script Good Faith Exam Script INTRODUC…" at bounding box center [347, 214] width 249 height 254
click at [455, 191] on input "**********" at bounding box center [344, 189] width 225 height 17
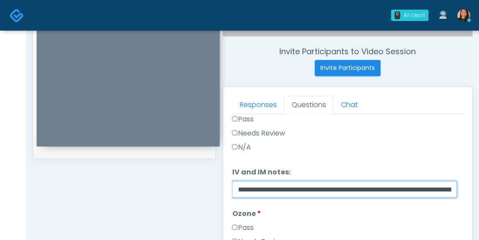
drag, startPoint x: 452, startPoint y: 192, endPoint x: 243, endPoint y: 185, distance: 208.7
click at [124, 181] on div "**********" at bounding box center [253, 77] width 440 height 665
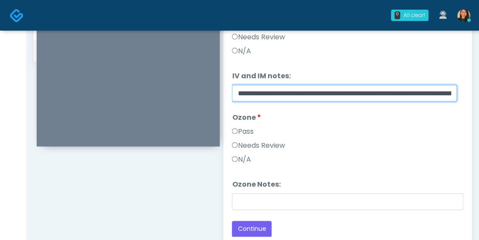
scroll to position [422, 0]
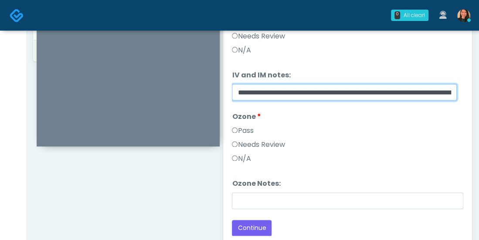
click at [403, 89] on input "**********" at bounding box center [344, 92] width 225 height 17
click at [395, 95] on input "**********" at bounding box center [344, 92] width 225 height 17
drag, startPoint x: 395, startPoint y: 92, endPoint x: 464, endPoint y: 105, distance: 70.7
click at [464, 105] on div "Responses Questions Chat Good Faith Exam Script Good Faith Exam Script INTRODUC…" at bounding box center [347, 117] width 249 height 254
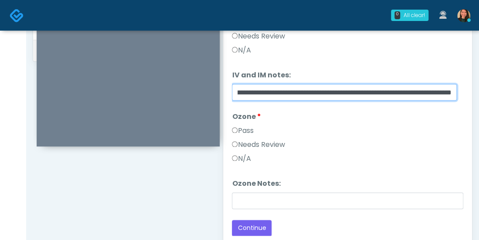
click at [380, 93] on input "**********" at bounding box center [344, 92] width 225 height 17
type input "**********"
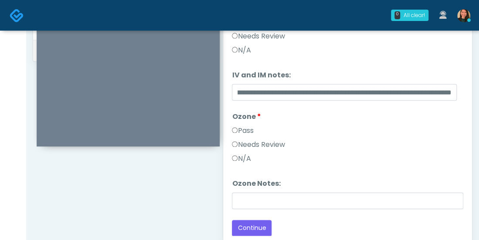
click at [248, 156] on label "N/A" at bounding box center [241, 158] width 19 height 10
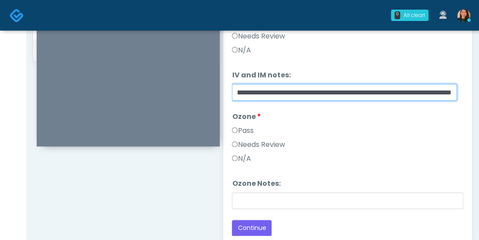
drag, startPoint x: 416, startPoint y: 88, endPoint x: 518, endPoint y: 113, distance: 105.0
click at [418, 90] on input "**********" at bounding box center [344, 92] width 225 height 17
click at [443, 89] on input "**********" at bounding box center [344, 92] width 225 height 17
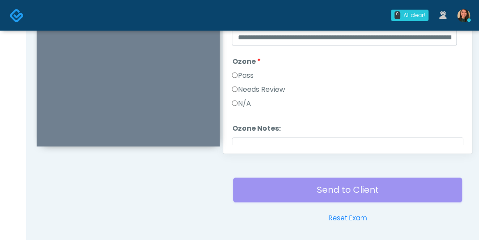
scroll to position [36, 0]
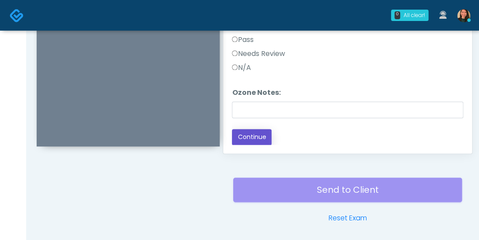
click at [257, 134] on button "Continue" at bounding box center [252, 137] width 40 height 16
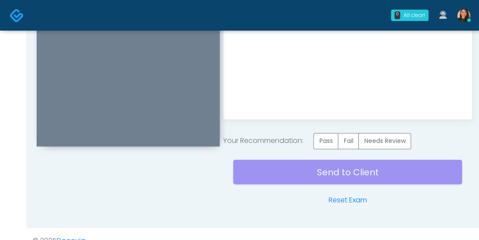
scroll to position [558, 0]
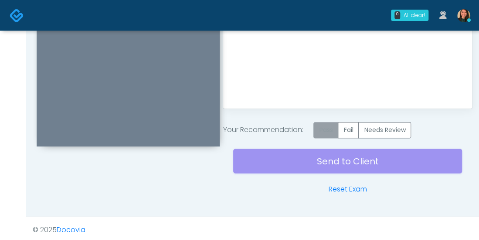
click at [328, 127] on label "Pass" at bounding box center [326, 130] width 25 height 16
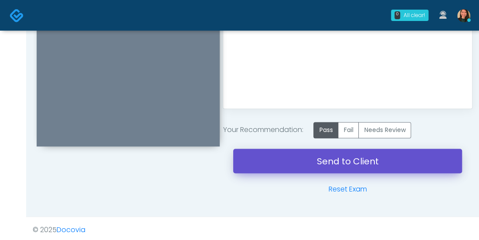
click at [349, 159] on link "Send to Client" at bounding box center [347, 160] width 229 height 24
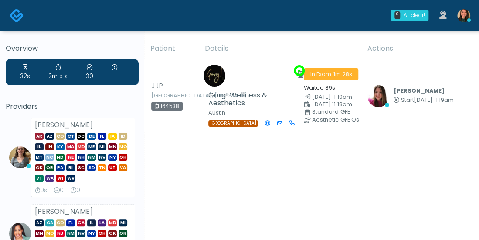
drag, startPoint x: 476, startPoint y: 68, endPoint x: 477, endPoint y: 83, distance: 15.3
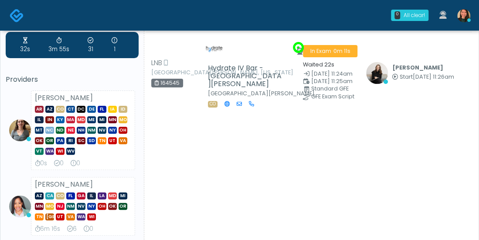
scroll to position [25, 0]
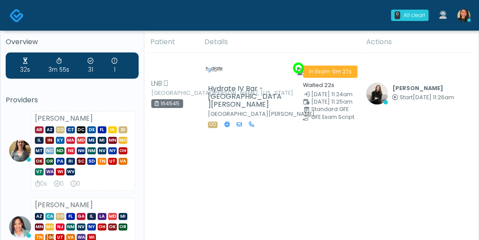
scroll to position [0, 0]
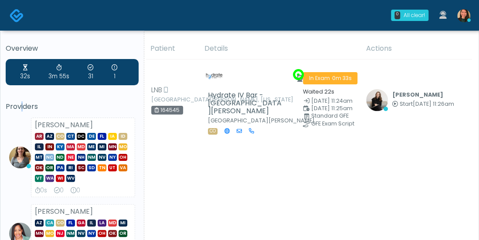
click at [21, 103] on h5 "Providers" at bounding box center [72, 107] width 133 height 8
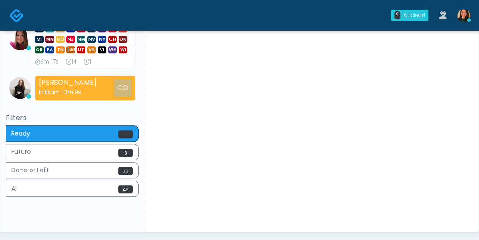
scroll to position [349, 0]
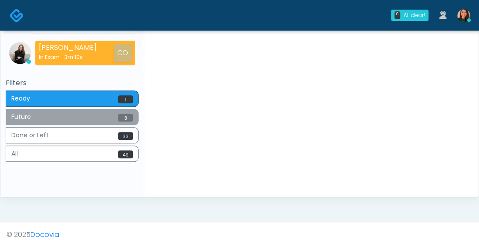
click at [81, 114] on button "Future 8" at bounding box center [72, 117] width 133 height 16
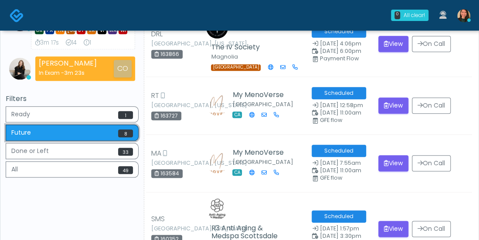
scroll to position [317, 0]
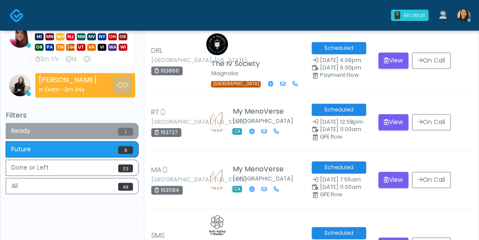
click at [82, 130] on button "Ready 1" at bounding box center [72, 131] width 133 height 16
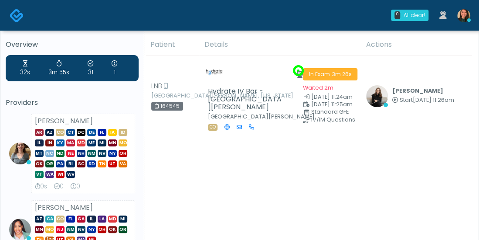
scroll to position [0, 0]
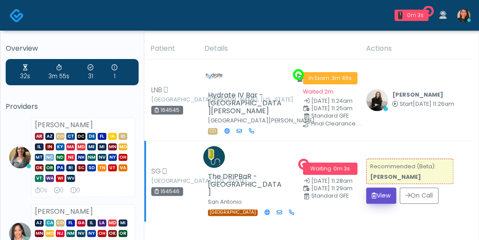
click at [380, 187] on button "View" at bounding box center [381, 195] width 30 height 16
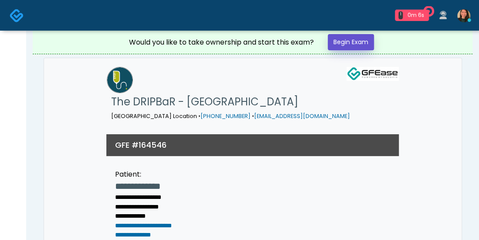
click at [348, 39] on link "Begin Exam" at bounding box center [351, 42] width 46 height 16
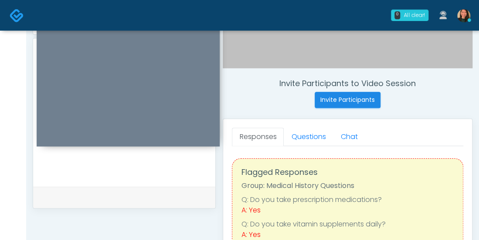
scroll to position [294, 0]
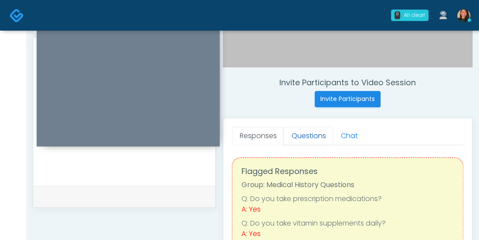
click at [308, 133] on link "Questions" at bounding box center [308, 136] width 49 height 18
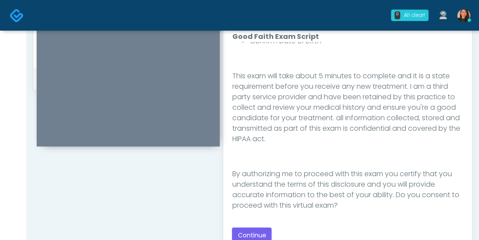
scroll to position [143, 0]
click at [263, 232] on button "Continue" at bounding box center [252, 235] width 40 height 16
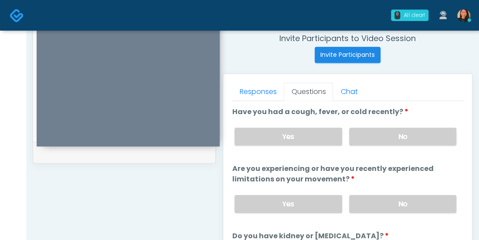
scroll to position [340, 0]
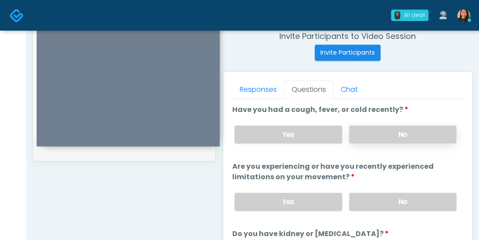
click at [416, 130] on label "No" at bounding box center [402, 134] width 107 height 18
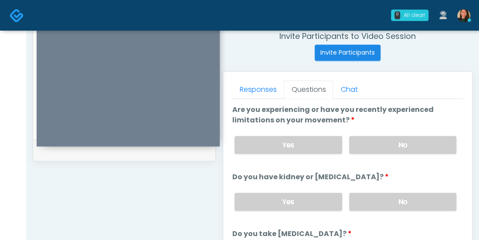
scroll to position [59, 0]
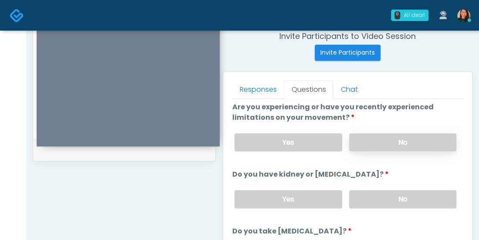
click at [430, 137] on label "No" at bounding box center [402, 142] width 107 height 18
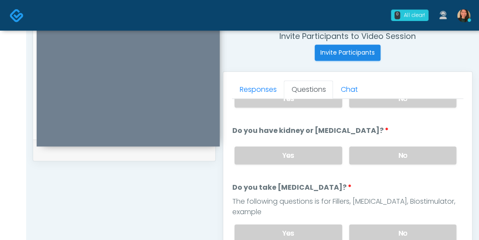
scroll to position [104, 0]
click at [428, 153] on label "No" at bounding box center [402, 154] width 107 height 18
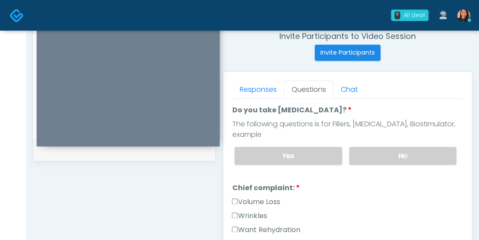
scroll to position [187, 0]
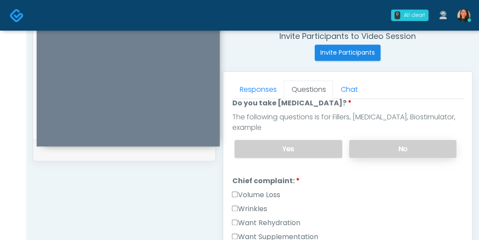
click at [422, 140] on label "No" at bounding box center [402, 149] width 107 height 18
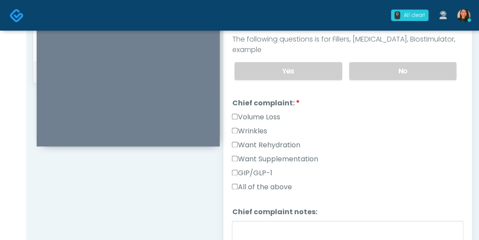
scroll to position [421, 0]
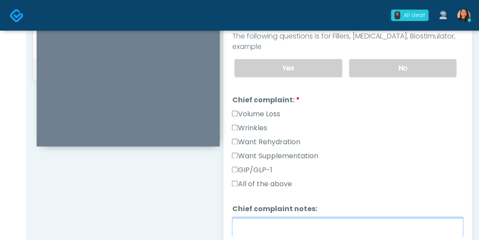
click at [286, 217] on textarea "Chief complaint notes:" at bounding box center [348, 236] width 232 height 38
type textarea "*"
type textarea "**********"
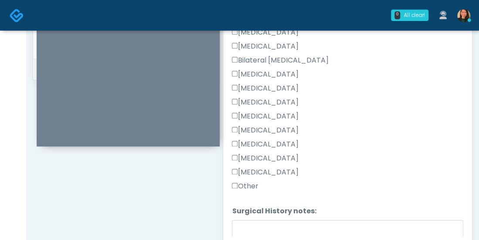
scroll to position [466, 0]
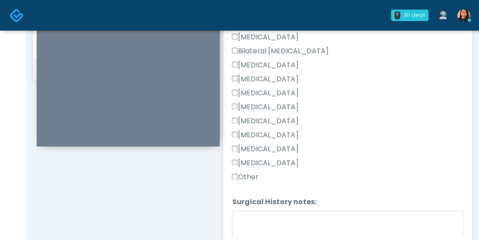
click at [231, 157] on div "Responses Questions Chat Good Faith Exam Script Good Faith Exam Script INTRODUC…" at bounding box center [347, 118] width 249 height 254
click at [231, 160] on div "Responses Questions Chat Good Faith Exam Script Good Faith Exam Script INTRODUC…" at bounding box center [347, 118] width 249 height 254
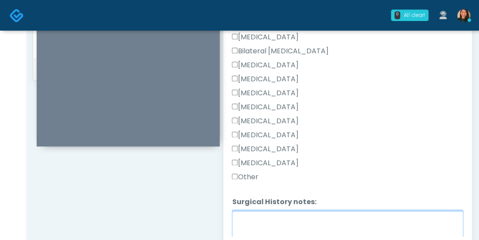
click at [258, 210] on textarea "Surgical History notes:" at bounding box center [348, 229] width 232 height 38
type textarea "**********"
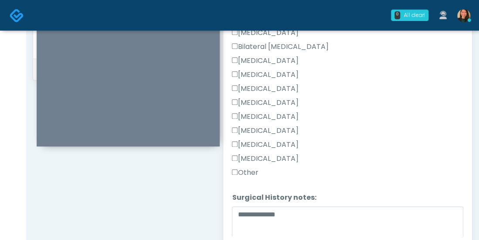
scroll to position [492, 0]
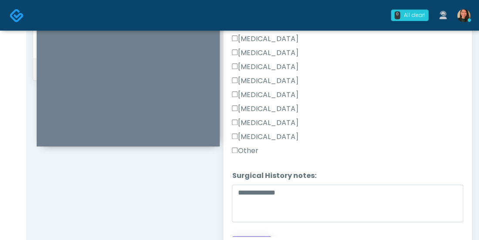
click at [255, 236] on button "Continue" at bounding box center [252, 244] width 40 height 16
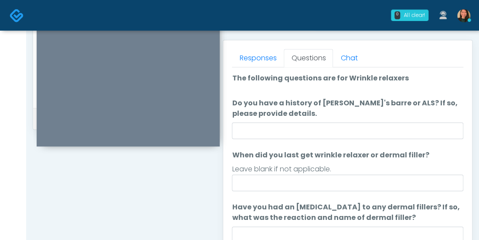
scroll to position [367, 0]
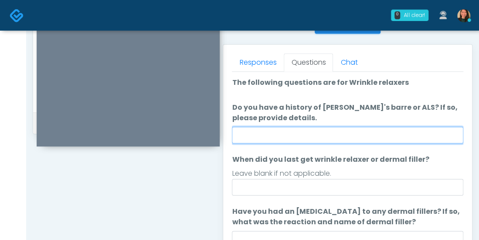
click at [389, 139] on input "Do you have a history of Guillain's barre or ALS? If so, please provide details." at bounding box center [348, 135] width 232 height 17
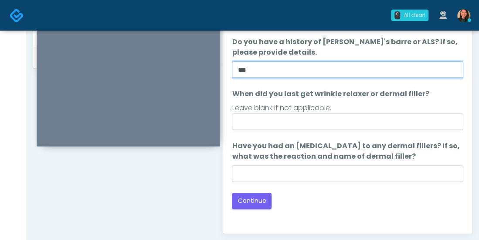
scroll to position [438, 0]
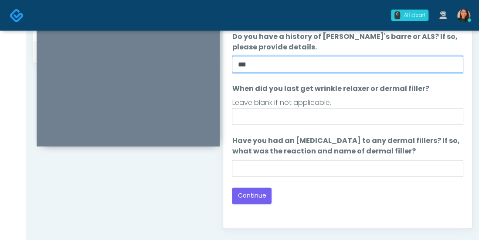
type input "***"
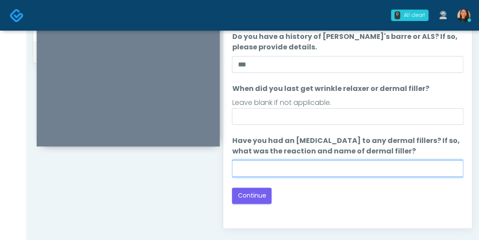
click at [414, 168] on input "Have you had an allergic response to any dermal fillers? If so, what was the re…" at bounding box center [348, 168] width 232 height 17
type input "***"
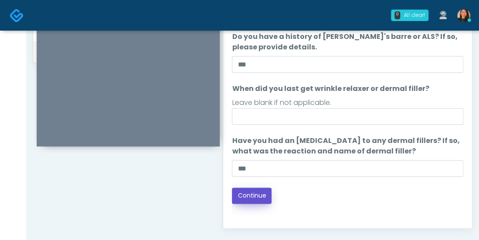
click at [263, 196] on button "Continue" at bounding box center [252, 195] width 40 height 16
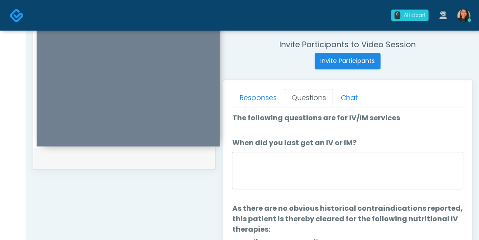
scroll to position [360, 0]
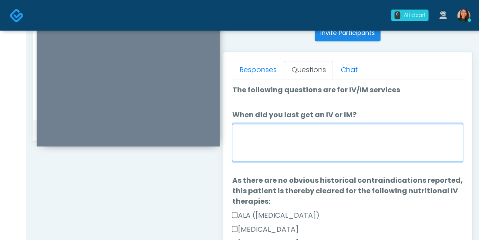
click at [397, 155] on textarea "When did you last get an IV or IM?" at bounding box center [348, 142] width 232 height 38
type textarea "*"
type textarea "**********"
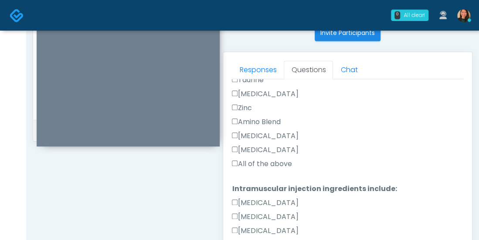
scroll to position [453, 0]
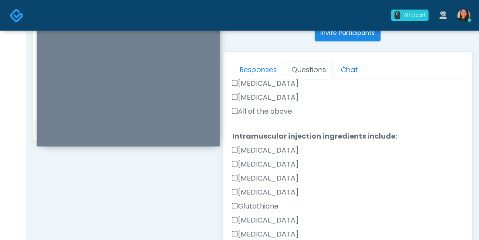
click at [254, 109] on label "All of the above" at bounding box center [262, 111] width 60 height 10
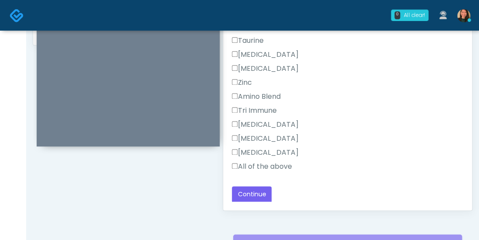
scroll to position [466, 0]
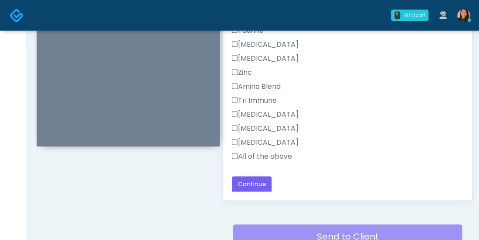
click at [245, 154] on label "All of the above" at bounding box center [262, 156] width 60 height 10
click at [253, 183] on button "Continue" at bounding box center [252, 184] width 40 height 16
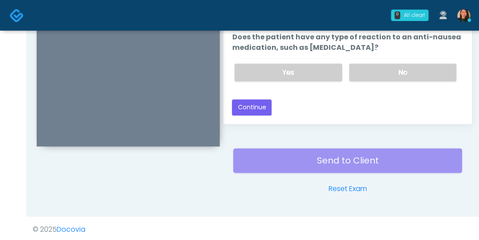
scroll to position [540, 0]
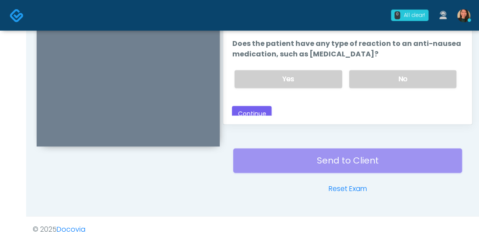
drag, startPoint x: 478, startPoint y: 177, endPoint x: 479, endPoint y: 138, distance: 38.4
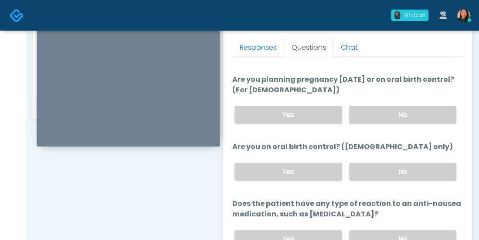
scroll to position [368, 0]
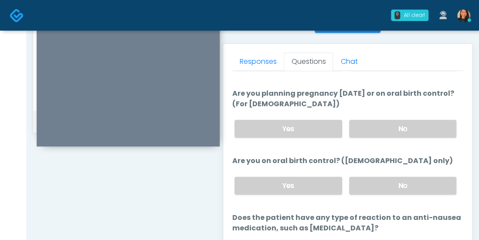
click at [464, 151] on div "Responses Questions Chat Good Faith Exam Script Good Faith Exam Script INTRODUC…" at bounding box center [347, 171] width 249 height 254
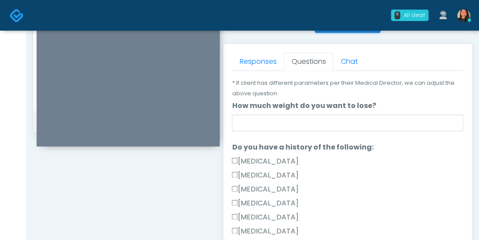
scroll to position [0, 0]
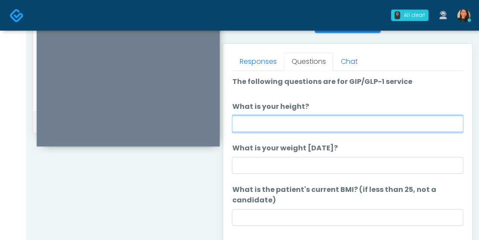
click at [323, 123] on input "What is your height?" at bounding box center [348, 123] width 232 height 17
type input "****"
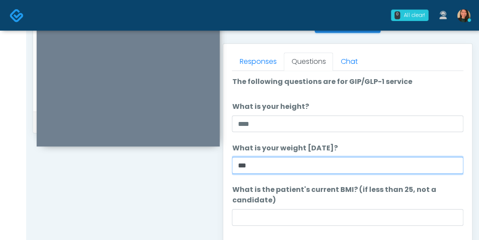
type input "***"
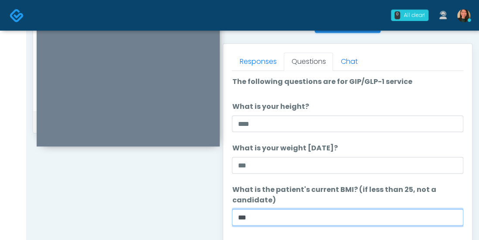
type input "***"
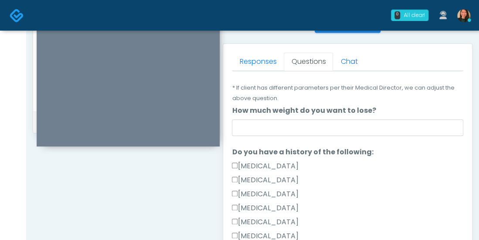
scroll to position [155, 0]
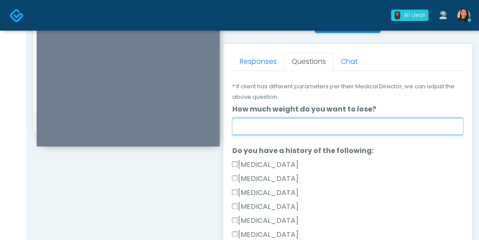
click at [424, 131] on input "How much weight do you want to lose?" at bounding box center [348, 126] width 232 height 17
type input "***"
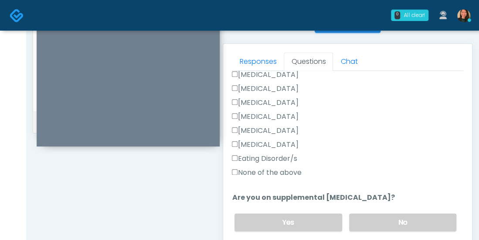
scroll to position [250, 0]
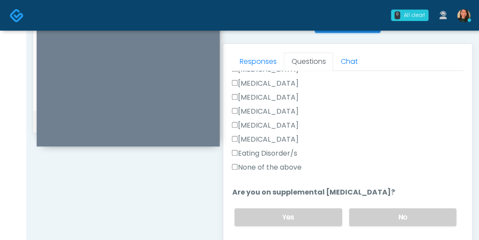
click at [293, 164] on label "None of the above" at bounding box center [266, 167] width 69 height 10
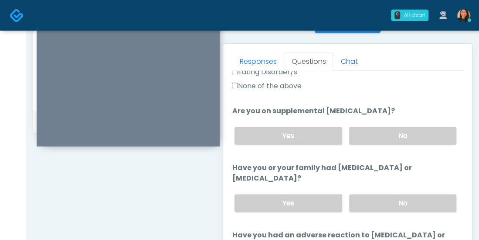
scroll to position [334, 0]
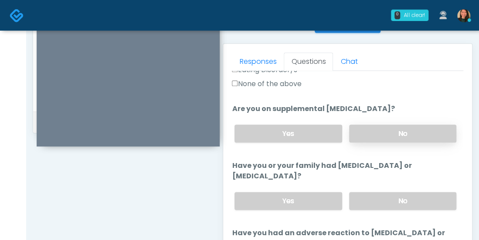
click at [412, 129] on label "No" at bounding box center [402, 133] width 107 height 18
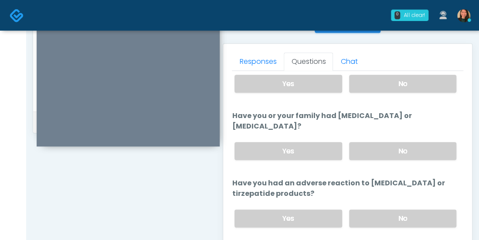
scroll to position [393, 0]
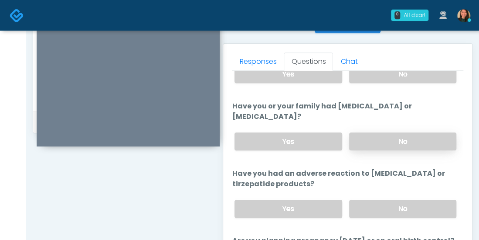
click at [415, 135] on label "No" at bounding box center [402, 141] width 107 height 18
drag, startPoint x: 476, startPoint y: 146, endPoint x: 477, endPoint y: 163, distance: 16.6
click at [476, 163] on div "**********" at bounding box center [252, 25] width 453 height 726
click at [478, 157] on div "**********" at bounding box center [252, 25] width 453 height 726
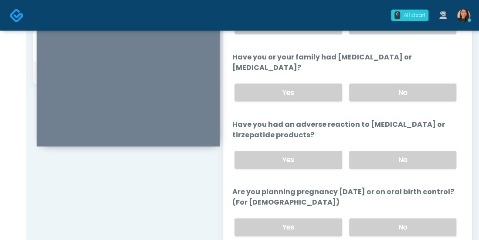
scroll to position [442, 0]
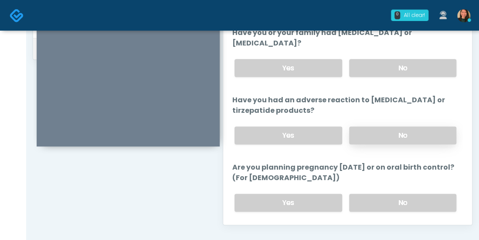
click at [432, 134] on label "No" at bounding box center [402, 135] width 107 height 18
click at [435, 189] on div "Yes No" at bounding box center [346, 202] width 236 height 32
click at [438, 194] on label "No" at bounding box center [402, 202] width 107 height 18
drag, startPoint x: 456, startPoint y: 153, endPoint x: 456, endPoint y: 179, distance: 26.2
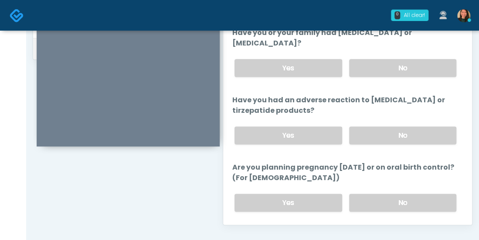
scroll to position [540, 0]
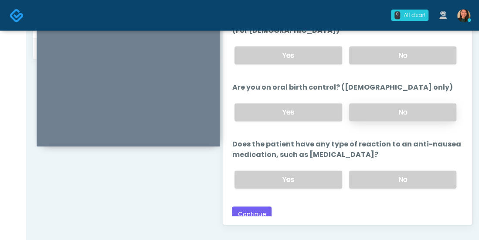
click at [415, 103] on label "No" at bounding box center [402, 112] width 107 height 18
drag, startPoint x: 388, startPoint y: 176, endPoint x: 362, endPoint y: 190, distance: 29.7
click at [388, 176] on label "No" at bounding box center [402, 179] width 107 height 18
click at [260, 212] on button "Continue" at bounding box center [252, 214] width 40 height 16
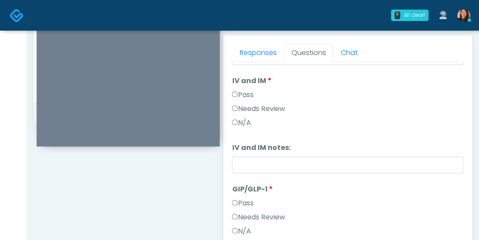
scroll to position [120, 0]
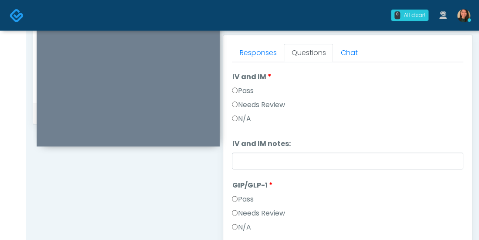
click at [246, 88] on label "Pass" at bounding box center [242, 91] width 21 height 10
drag, startPoint x: 456, startPoint y: 167, endPoint x: 454, endPoint y: 208, distance: 40.6
click at [454, 208] on ol "Pass All Wrinkle Relaxers Wrinkle Relaxers Pass Needs Review N/A Wrinkle Relaxe…" at bounding box center [348, 111] width 232 height 332
click at [355, 202] on div "Pass" at bounding box center [348, 201] width 232 height 14
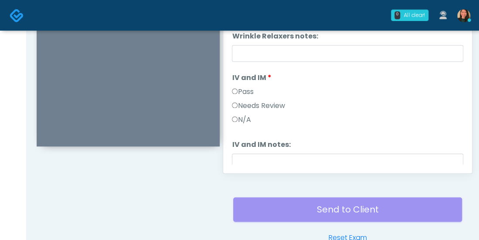
scroll to position [144, 0]
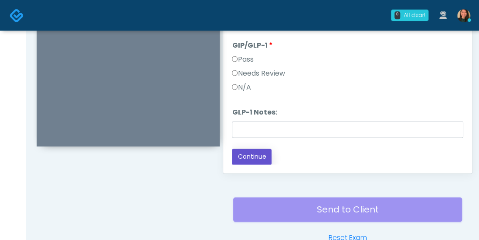
drag, startPoint x: 255, startPoint y: 157, endPoint x: 454, endPoint y: 138, distance: 199.3
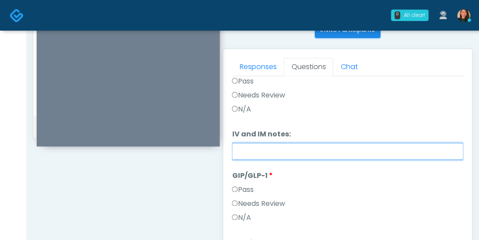
scroll to position [0, 0]
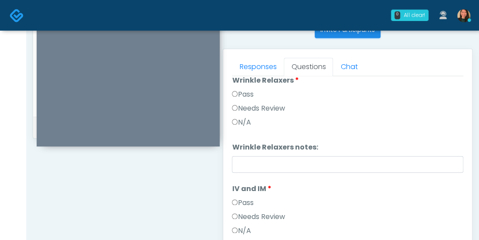
click at [457, 148] on ol "Pass All Wrinkle Relaxers Wrinkle Relaxers Pass Needs Review N/A Wrinkle Relaxe…" at bounding box center [348, 223] width 232 height 332
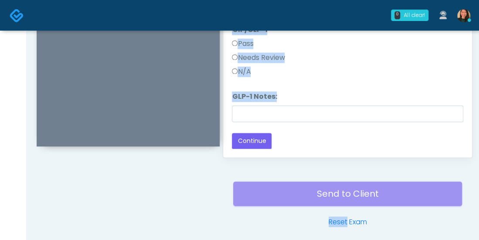
scroll to position [542, 0]
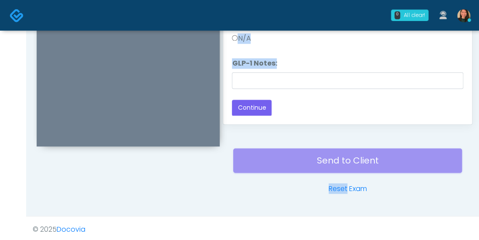
drag, startPoint x: 457, startPoint y: 148, endPoint x: 450, endPoint y: 258, distance: 110.2
click at [431, 99] on div "Back Continue" at bounding box center [348, 107] width 232 height 16
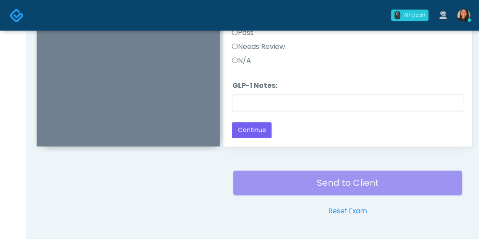
scroll to position [521, 0]
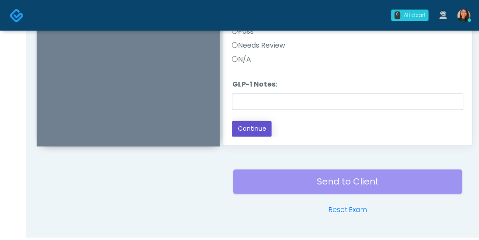
click at [258, 126] on button "Continue" at bounding box center [252, 128] width 40 height 16
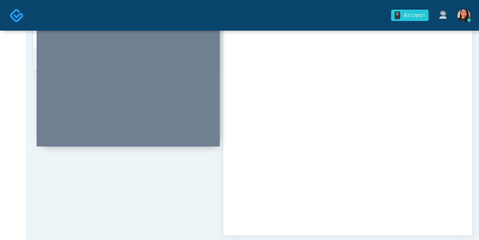
scroll to position [558, 0]
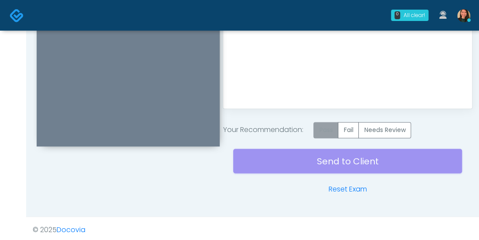
click at [327, 130] on label "Pass" at bounding box center [326, 130] width 25 height 16
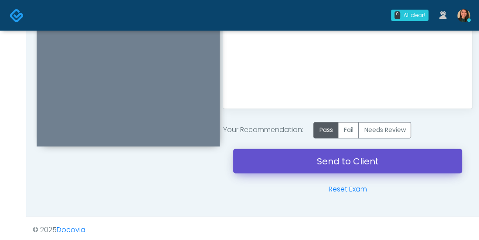
click at [408, 163] on link "Send to Client" at bounding box center [347, 160] width 229 height 24
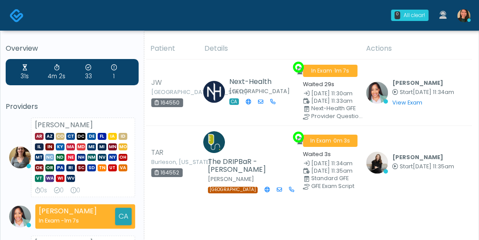
click at [44, 99] on div "31s 4m 2s 33 1 Providers [PERSON_NAME] AR AZ CO CT DC DE [GEOGRAPHIC_DATA] IA I…" at bounding box center [72, 219] width 133 height 321
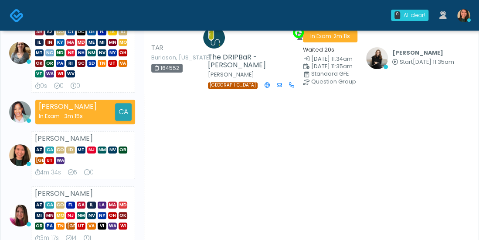
scroll to position [79, 0]
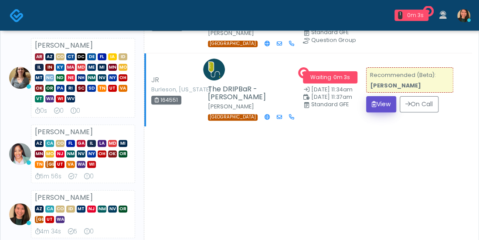
click at [371, 99] on button "View" at bounding box center [381, 104] width 30 height 16
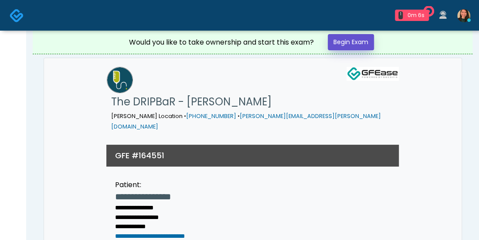
click at [349, 39] on link "Begin Exam" at bounding box center [351, 42] width 46 height 16
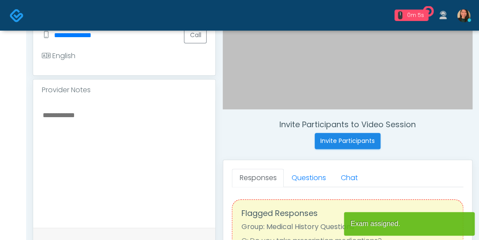
scroll to position [259, 0]
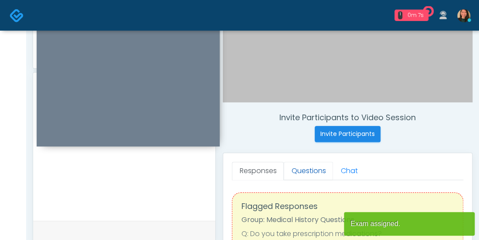
click at [300, 167] on link "Questions" at bounding box center [308, 170] width 49 height 18
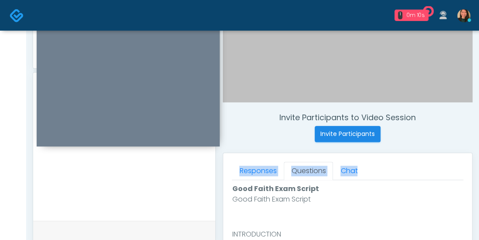
drag, startPoint x: 479, startPoint y: 125, endPoint x: 483, endPoint y: 152, distance: 27.0
click at [479, 152] on html "1 0m 10s The DRIPBaR - [PERSON_NAME] Waiting - 0m 10s [GEOGRAPHIC_DATA] View [P…" at bounding box center [239, 132] width 479 height 783
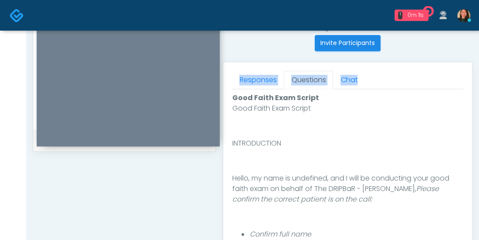
scroll to position [353, 0]
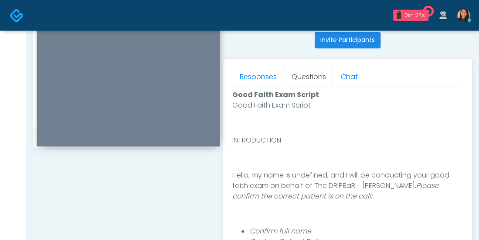
click at [455, 154] on p at bounding box center [348, 157] width 232 height 10
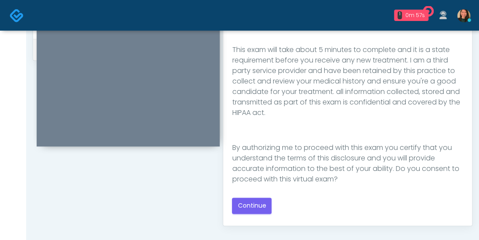
scroll to position [143, 0]
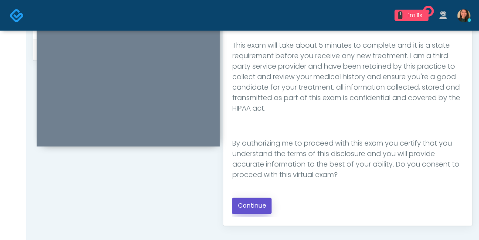
click at [259, 205] on button "Continue" at bounding box center [252, 205] width 40 height 16
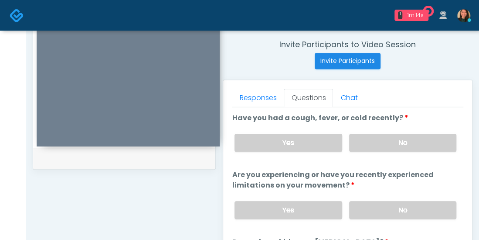
scroll to position [329, 0]
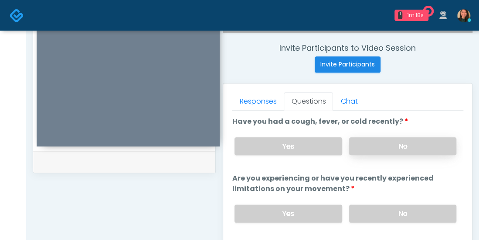
click at [432, 146] on label "No" at bounding box center [402, 146] width 107 height 18
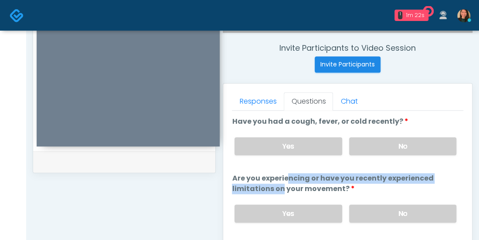
drag, startPoint x: 456, startPoint y: 161, endPoint x: 455, endPoint y: 175, distance: 14.0
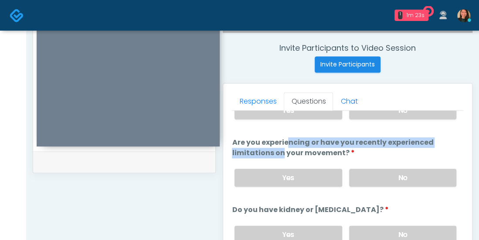
scroll to position [37, 0]
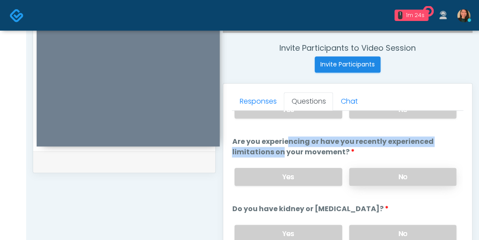
click at [423, 172] on label "No" at bounding box center [402, 177] width 107 height 18
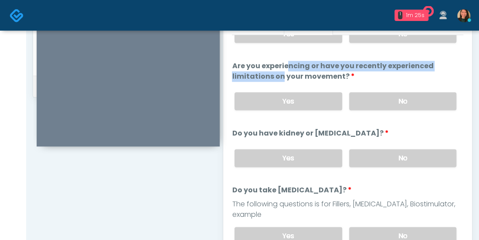
scroll to position [421, 0]
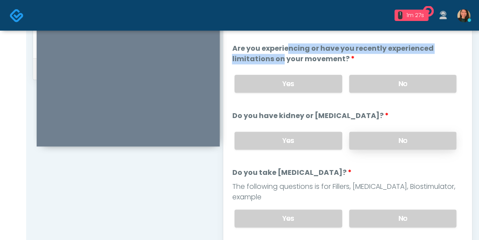
click at [435, 135] on label "No" at bounding box center [402, 140] width 107 height 18
click at [427, 209] on label "No" at bounding box center [402, 218] width 107 height 18
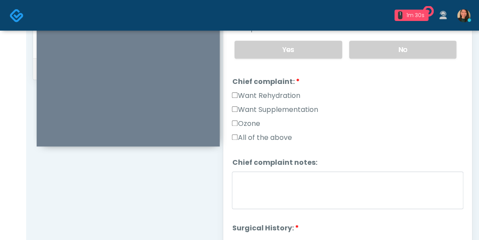
scroll to position [212, 0]
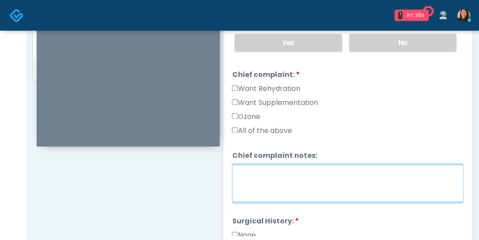
click at [271, 164] on textarea "Chief complaint notes:" at bounding box center [348, 183] width 232 height 38
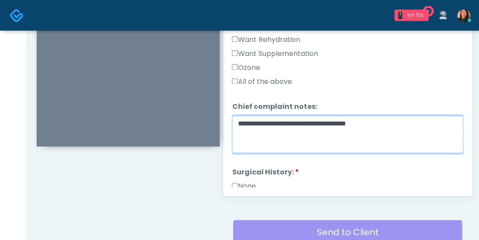
scroll to position [469, 0]
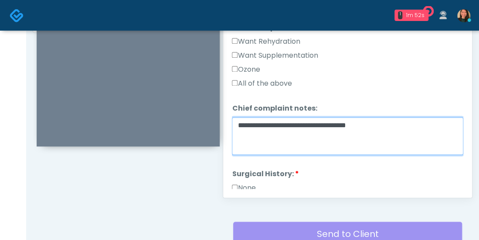
type textarea "**********"
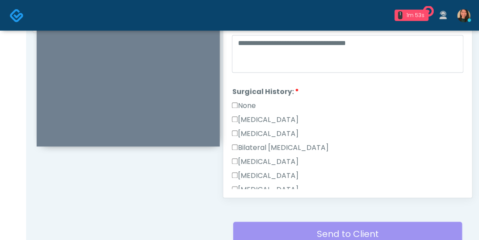
scroll to position [298, 0]
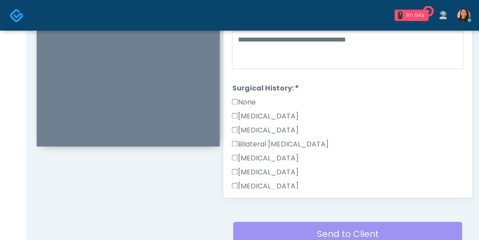
click at [243, 97] on label "None" at bounding box center [244, 102] width 24 height 10
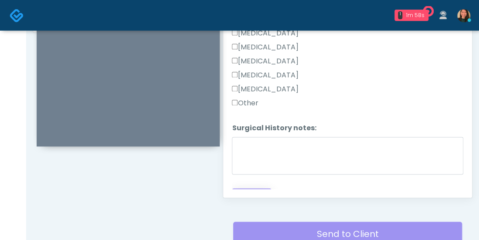
drag, startPoint x: 317, startPoint y: 230, endPoint x: 260, endPoint y: 182, distance: 74.3
click at [245, 188] on button "Continue" at bounding box center [252, 196] width 40 height 16
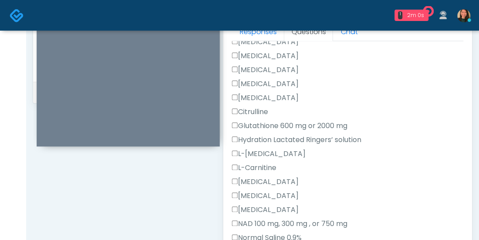
scroll to position [369, 0]
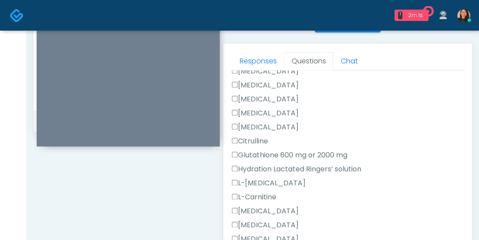
drag, startPoint x: 464, startPoint y: 117, endPoint x: 457, endPoint y: 122, distance: 8.2
click at [463, 118] on div "Responses Questions Chat Good Faith Exam Script Good Faith Exam Script INTRODUC…" at bounding box center [347, 170] width 249 height 254
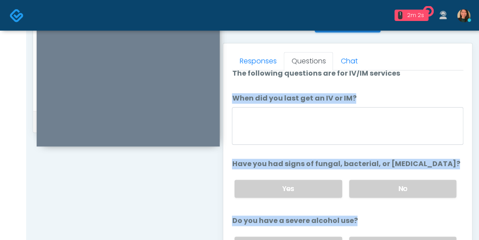
scroll to position [0, 0]
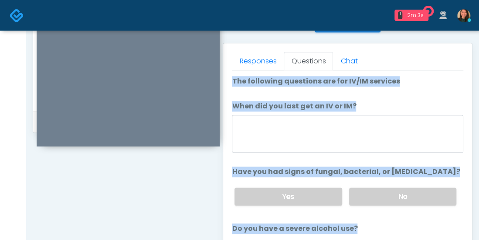
drag, startPoint x: 457, startPoint y: 123, endPoint x: 447, endPoint y: 63, distance: 60.2
click at [455, 62] on div "Responses Questions Chat Good Faith Exam Script Good Faith Exam Script INTRODUC…" at bounding box center [347, 170] width 249 height 254
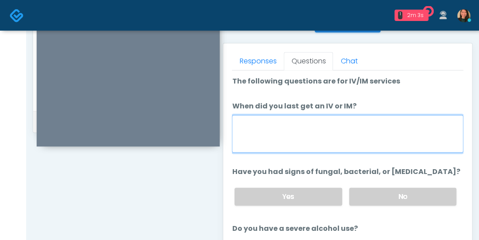
click at [375, 129] on textarea "When did you last get an IV or IM?" at bounding box center [348, 134] width 232 height 38
type textarea "*"
type textarea "**********"
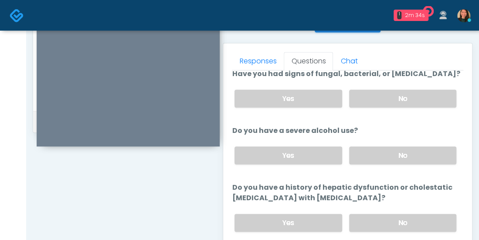
scroll to position [99, 0]
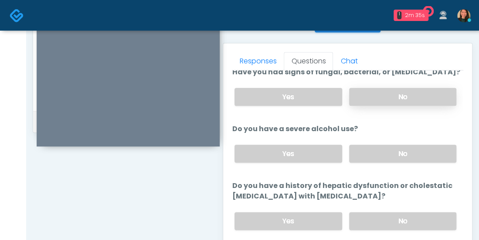
click at [433, 91] on label "No" at bounding box center [402, 97] width 107 height 18
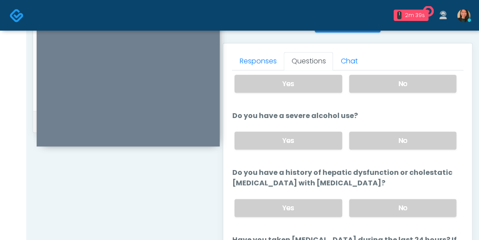
scroll to position [117, 0]
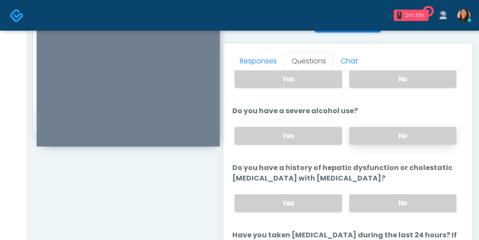
click at [423, 131] on label "No" at bounding box center [402, 136] width 107 height 18
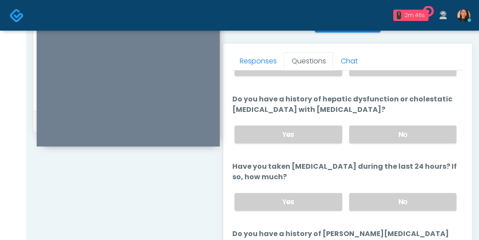
scroll to position [188, 0]
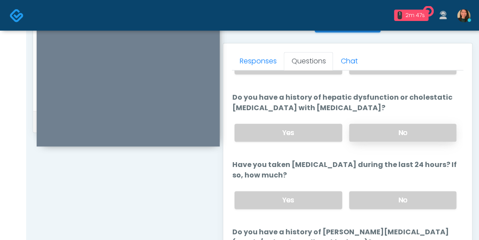
click at [429, 126] on label "No" at bounding box center [402, 132] width 107 height 18
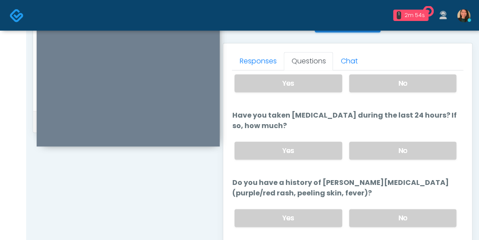
scroll to position [244, 0]
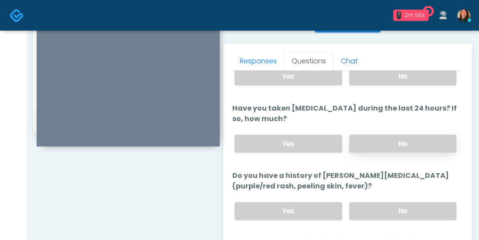
click at [407, 136] on label "No" at bounding box center [402, 143] width 107 height 18
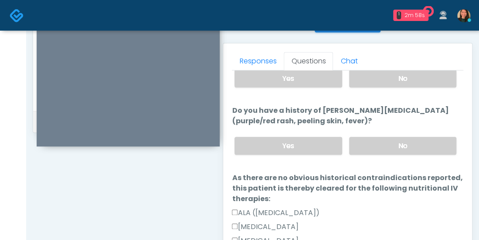
scroll to position [314, 0]
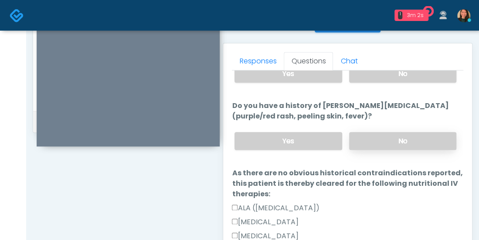
click at [418, 133] on label "No" at bounding box center [402, 141] width 107 height 18
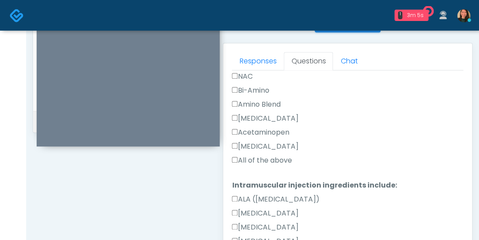
scroll to position [754, 0]
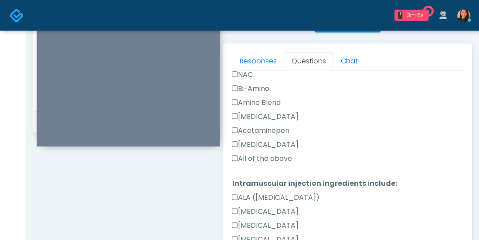
click at [286, 153] on label "All of the above" at bounding box center [262, 158] width 60 height 10
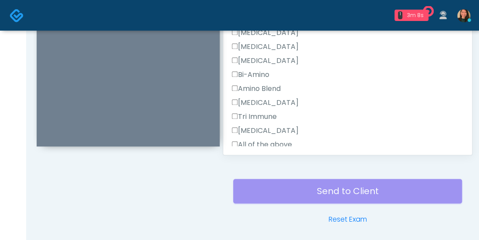
scroll to position [986, 0]
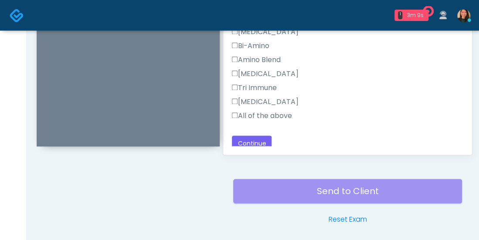
click at [285, 111] on label "All of the above" at bounding box center [262, 115] width 60 height 10
click at [258, 135] on button "Continue" at bounding box center [252, 143] width 40 height 16
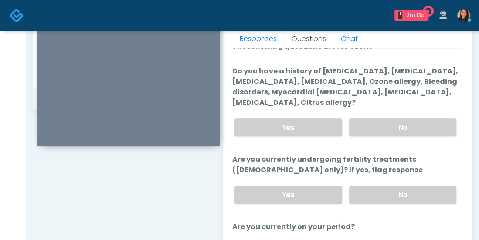
scroll to position [0, 0]
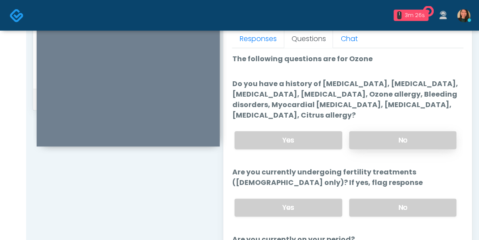
click at [412, 139] on label "No" at bounding box center [402, 140] width 107 height 18
click at [418, 199] on label "No" at bounding box center [402, 207] width 107 height 18
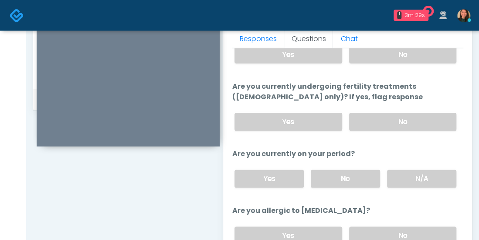
scroll to position [87, 0]
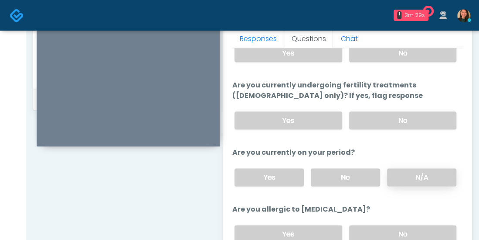
click at [416, 173] on label "N/A" at bounding box center [421, 177] width 69 height 18
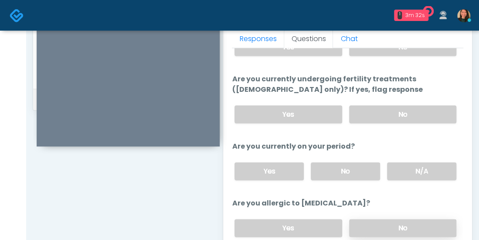
click at [420, 222] on label "No" at bounding box center [402, 228] width 107 height 18
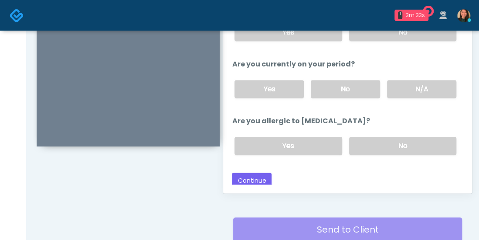
scroll to position [492, 0]
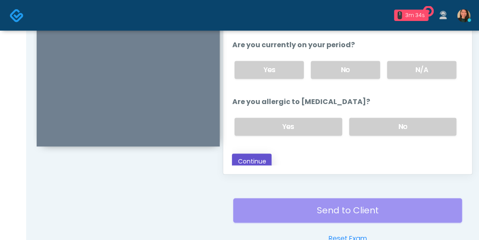
click at [259, 155] on button "Continue" at bounding box center [252, 161] width 40 height 16
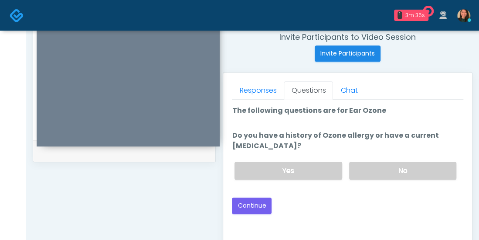
scroll to position [340, 0]
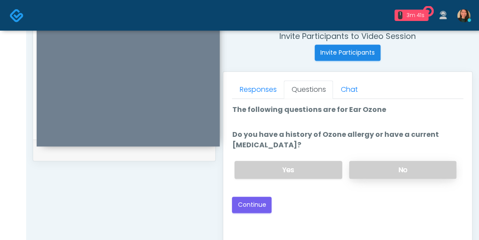
click at [426, 171] on label "No" at bounding box center [402, 170] width 107 height 18
click at [259, 204] on button "Continue" at bounding box center [252, 204] width 40 height 16
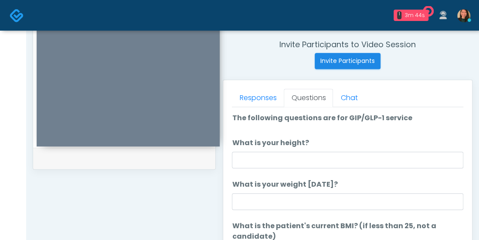
scroll to position [320, 0]
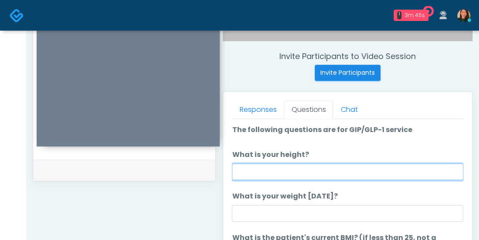
click at [390, 168] on input "What is your height?" at bounding box center [348, 171] width 232 height 17
type input "*"
type input "***"
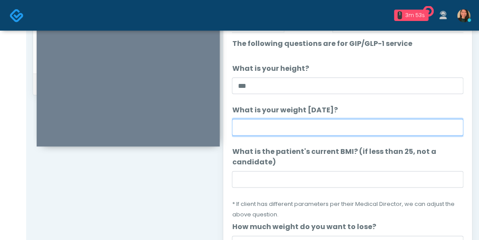
scroll to position [413, 0]
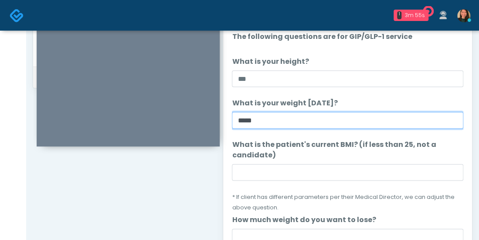
type input "*****"
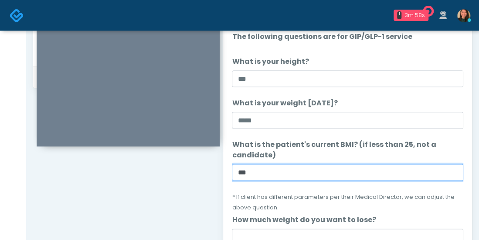
type input "***"
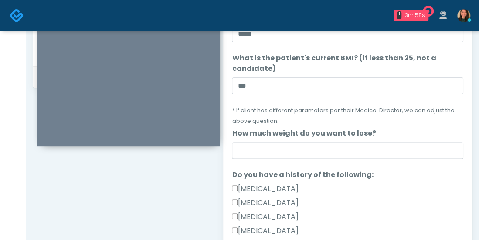
scroll to position [90, 0]
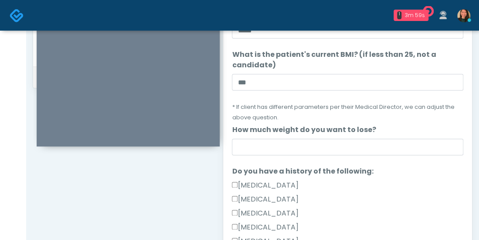
click at [387, 133] on li "How much weight do you want to lose? How much weight do you want to lose?" at bounding box center [348, 139] width 232 height 31
click at [379, 137] on li "How much weight do you want to lose? How much weight do you want to lose?" at bounding box center [348, 139] width 232 height 31
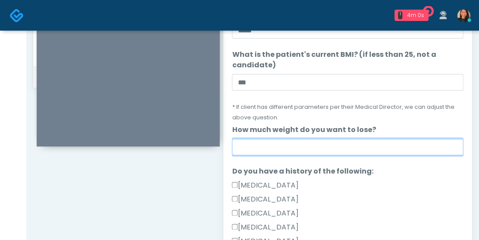
click at [373, 141] on input "How much weight do you want to lose?" at bounding box center [348, 146] width 232 height 17
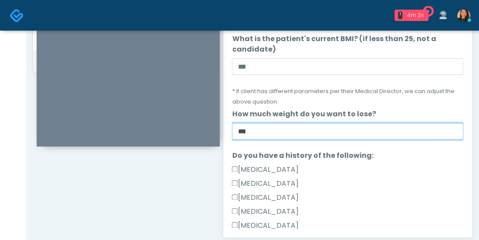
scroll to position [441, 0]
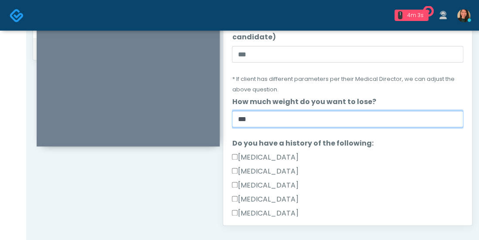
type input "***"
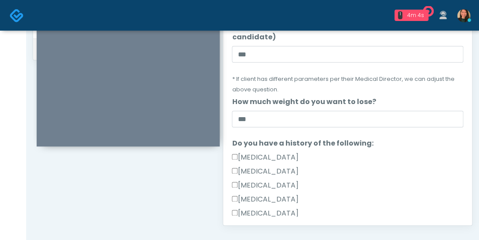
drag, startPoint x: 456, startPoint y: 72, endPoint x: 455, endPoint y: 80, distance: 8.3
click at [455, 80] on li "What is the patient's current BMI? (if less than 25, not a candidate) What is t…" at bounding box center [348, 57] width 232 height 73
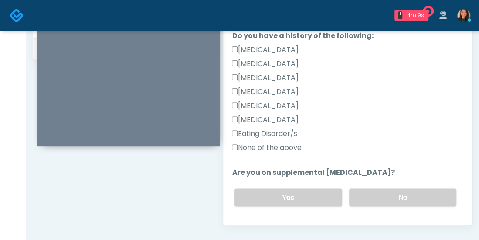
scroll to position [207, 0]
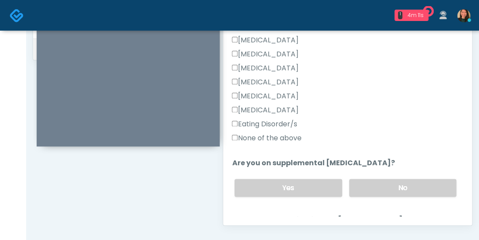
click at [296, 133] on label "None of the above" at bounding box center [266, 138] width 69 height 10
drag, startPoint x: 455, startPoint y: 95, endPoint x: 452, endPoint y: 103, distance: 8.2
click at [452, 103] on div "Hypoglycemia" at bounding box center [348, 98] width 232 height 14
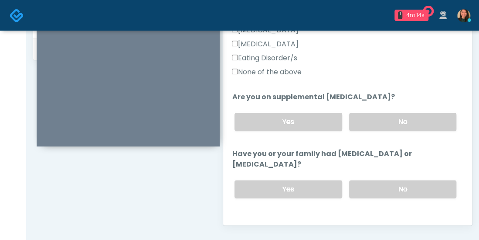
scroll to position [275, 0]
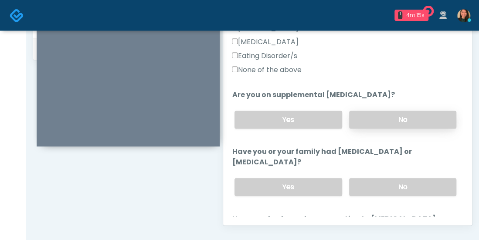
click at [418, 114] on label "No" at bounding box center [402, 119] width 107 height 18
click at [456, 103] on div "Yes No" at bounding box center [346, 119] width 236 height 32
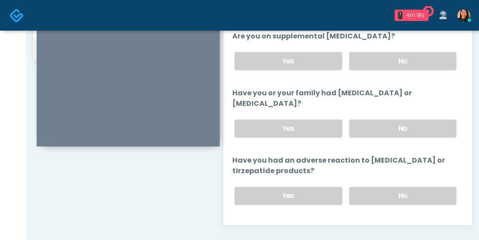
scroll to position [334, 0]
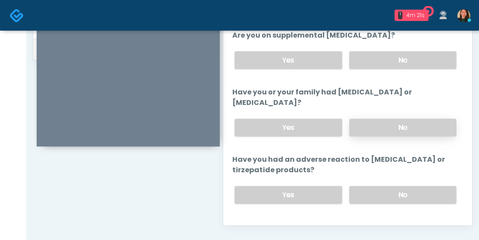
click at [423, 118] on label "No" at bounding box center [402, 127] width 107 height 18
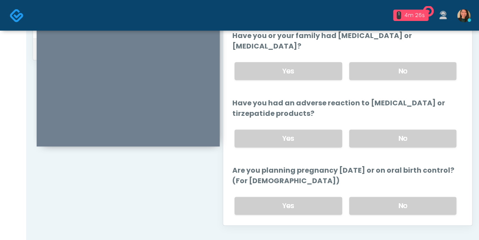
scroll to position [397, 0]
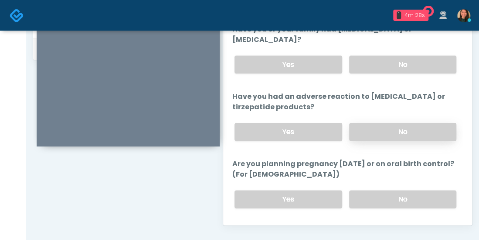
click at [424, 123] on label "No" at bounding box center [402, 132] width 107 height 18
click at [417, 190] on label "No" at bounding box center [402, 199] width 107 height 18
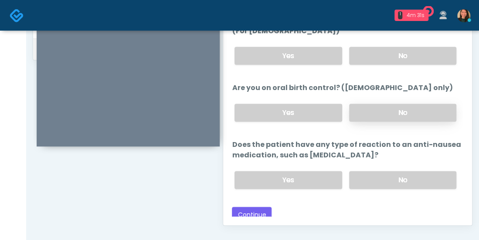
click at [412, 103] on label "No" at bounding box center [402, 112] width 107 height 18
click at [432, 174] on label "No" at bounding box center [402, 180] width 107 height 18
click at [251, 207] on button "Continue" at bounding box center [252, 214] width 40 height 16
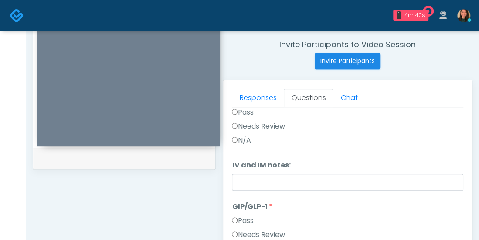
scroll to position [332, 0]
click at [454, 123] on div "Needs Review" at bounding box center [348, 127] width 232 height 14
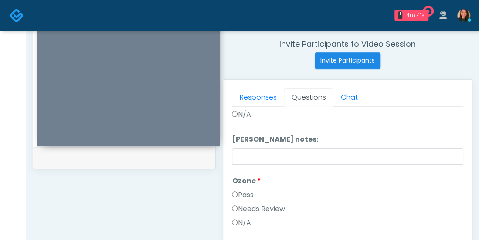
scroll to position [0, 0]
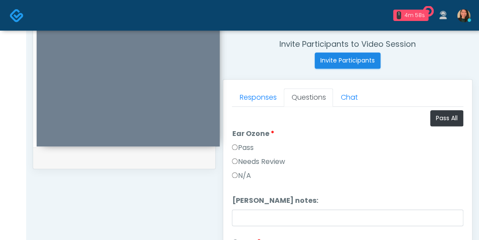
click at [241, 176] on label "N/A" at bounding box center [241, 175] width 19 height 10
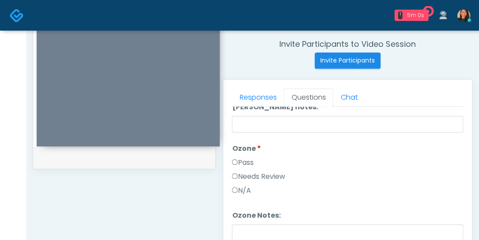
scroll to position [121, 0]
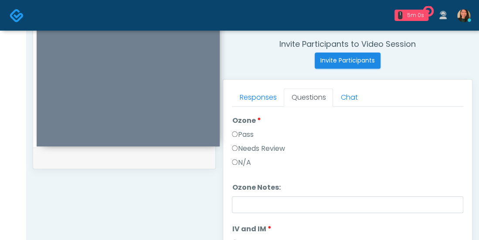
click at [246, 161] on label "N/A" at bounding box center [241, 162] width 19 height 10
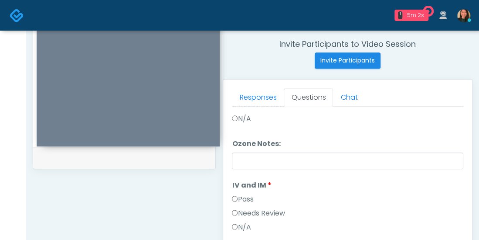
click at [245, 198] on label "Pass" at bounding box center [242, 199] width 21 height 10
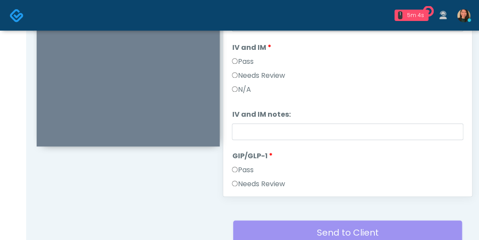
scroll to position [252, 0]
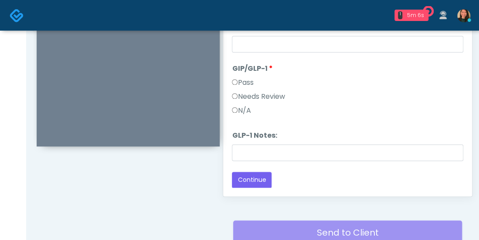
drag, startPoint x: 245, startPoint y: 111, endPoint x: 259, endPoint y: 113, distance: 14.1
click at [245, 111] on label "N/A" at bounding box center [241, 110] width 19 height 10
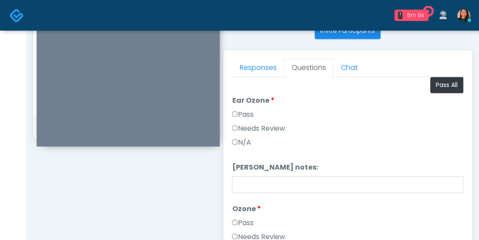
scroll to position [365, 0]
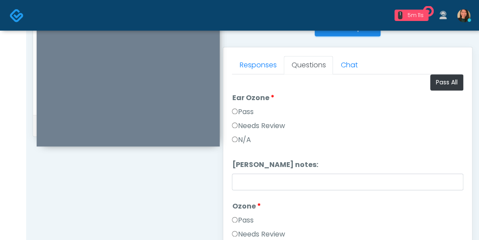
drag, startPoint x: 456, startPoint y: 126, endPoint x: 457, endPoint y: 151, distance: 25.3
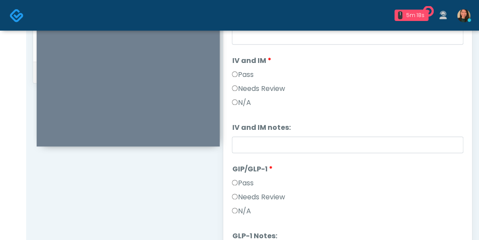
scroll to position [252, 0]
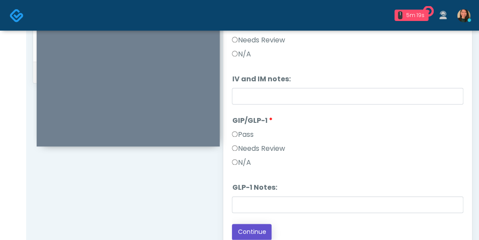
click at [258, 224] on button "Continue" at bounding box center [252, 231] width 40 height 16
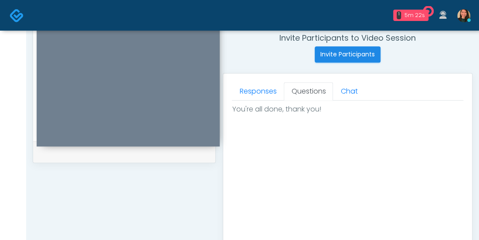
scroll to position [558, 0]
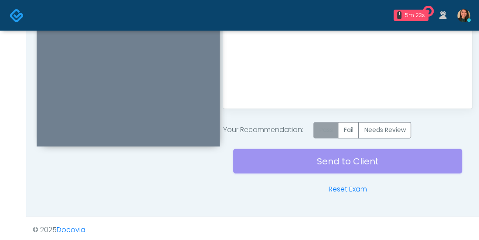
click at [331, 130] on label "Pass" at bounding box center [326, 130] width 25 height 16
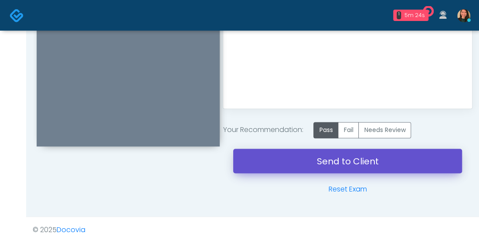
click at [364, 159] on link "Send to Client" at bounding box center [347, 160] width 229 height 24
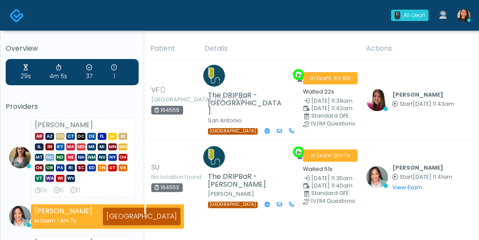
click at [51, 96] on div "29s 4m 5s 37 1 Providers [PERSON_NAME] AR AZ CO CT DC DE [GEOGRAPHIC_DATA] IA I…" at bounding box center [72, 214] width 133 height 311
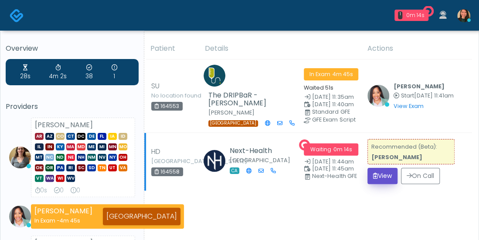
click at [381, 177] on button "View" at bounding box center [383, 176] width 30 height 16
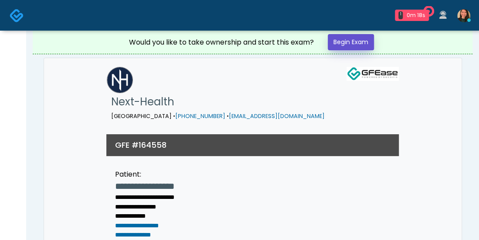
click at [351, 41] on link "Begin Exam" at bounding box center [351, 42] width 46 height 16
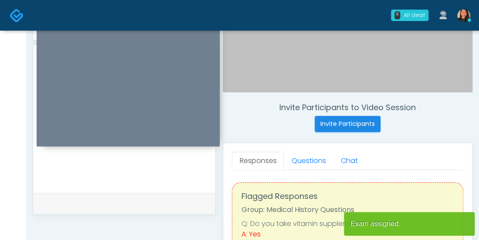
scroll to position [272, 0]
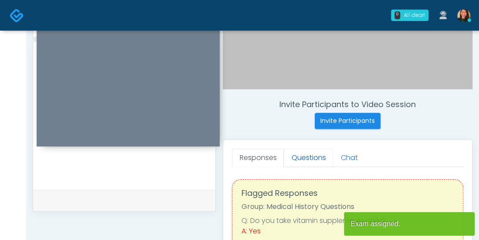
click at [301, 151] on link "Questions" at bounding box center [308, 157] width 49 height 18
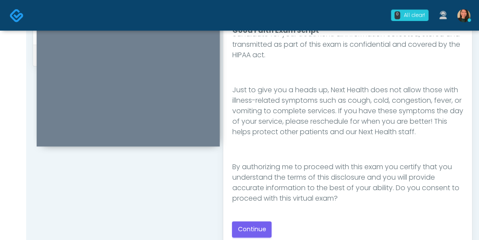
scroll to position [230, 0]
click at [257, 225] on button "Continue" at bounding box center [252, 229] width 40 height 16
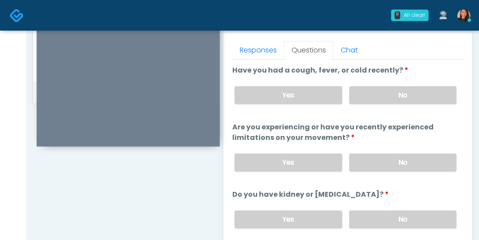
scroll to position [374, 0]
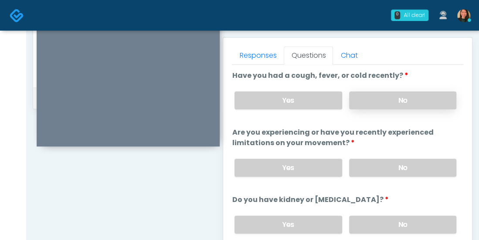
click at [428, 99] on label "No" at bounding box center [402, 100] width 107 height 18
drag, startPoint x: 455, startPoint y: 111, endPoint x: 455, endPoint y: 121, distance: 9.6
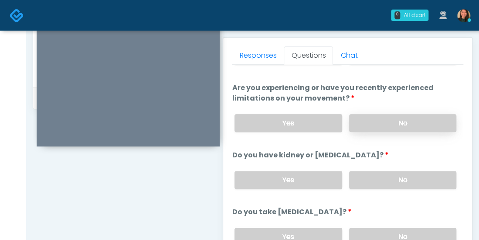
click at [424, 119] on label "No" at bounding box center [402, 123] width 107 height 18
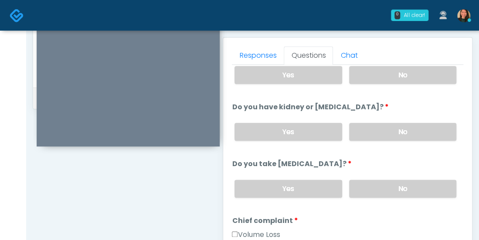
scroll to position [97, 0]
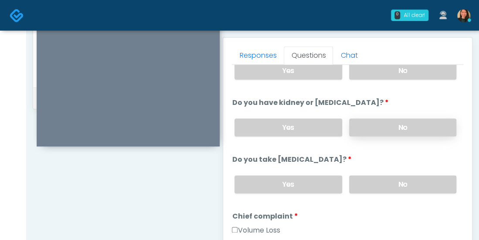
click at [428, 124] on label "No" at bounding box center [402, 127] width 107 height 18
click at [427, 178] on label "No" at bounding box center [402, 184] width 107 height 18
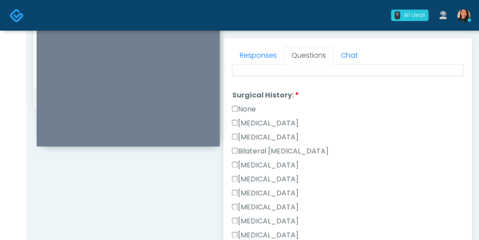
scroll to position [469, 0]
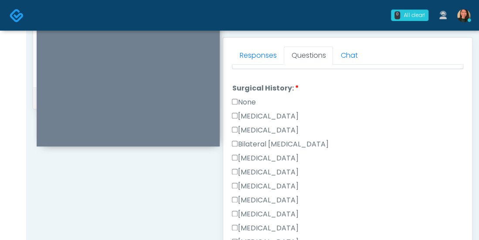
click at [251, 97] on label "None" at bounding box center [244, 102] width 24 height 10
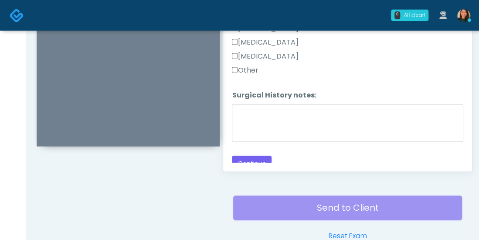
scroll to position [551, 0]
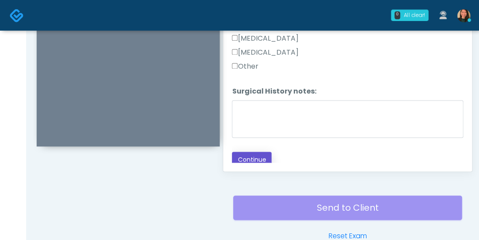
click at [254, 151] on button "Continue" at bounding box center [252, 159] width 40 height 16
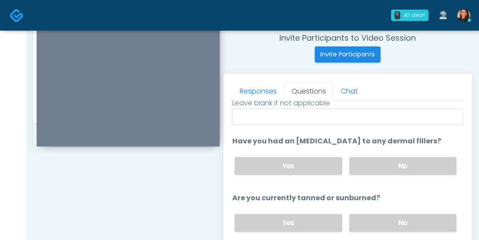
scroll to position [0, 0]
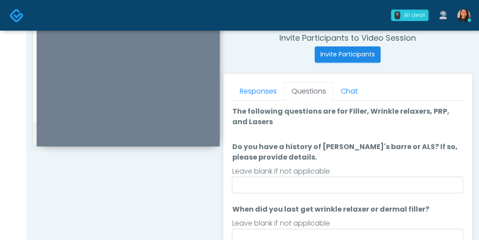
drag, startPoint x: 479, startPoint y: 124, endPoint x: 477, endPoint y: 144, distance: 20.1
click at [477, 144] on div "**********" at bounding box center [252, 55] width 453 height 726
click at [479, 140] on html "0 All clear! All clear! Carissa Kelly AR AZ CO CT DC DE FL IA ID IL IN KY MA MD…" at bounding box center [239, 52] width 479 height 783
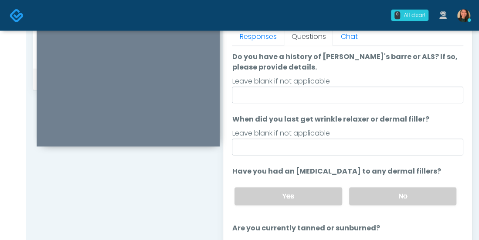
scroll to position [38, 0]
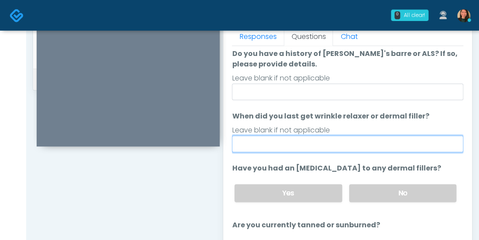
click at [389, 144] on input "When did you last get wrinkle relaxer or dermal filler?" at bounding box center [348, 143] width 232 height 17
type input "**********"
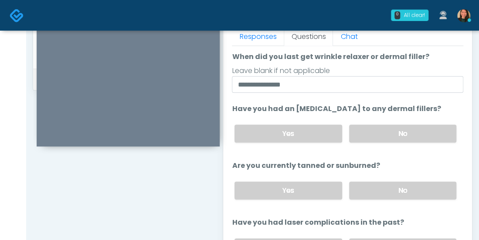
scroll to position [99, 0]
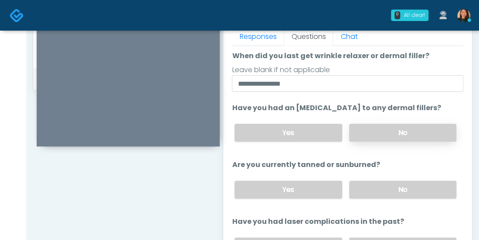
click at [372, 131] on label "No" at bounding box center [402, 132] width 107 height 18
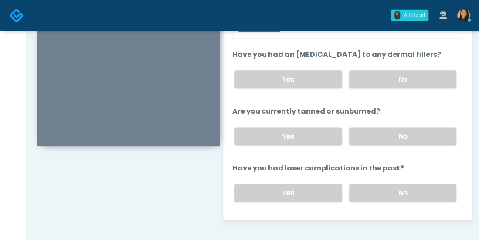
scroll to position [455, 0]
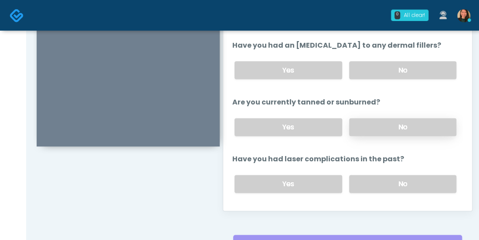
click at [421, 127] on label "No" at bounding box center [402, 127] width 107 height 18
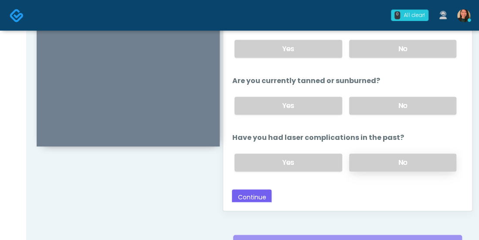
click at [425, 159] on label "No" at bounding box center [402, 162] width 107 height 18
click at [250, 193] on button "Continue" at bounding box center [252, 197] width 40 height 16
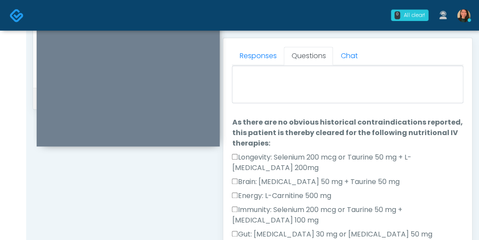
scroll to position [0, 0]
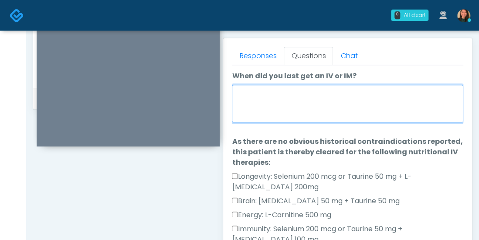
click at [402, 92] on textarea "When did you last get an IV or IM?" at bounding box center [348, 104] width 232 height 38
type textarea "*"
type textarea "**********"
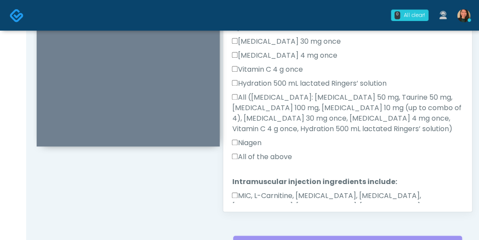
scroll to position [662, 0]
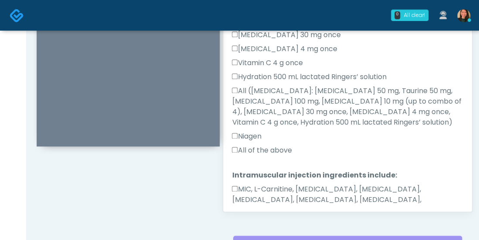
click at [275, 145] on label "All of the above" at bounding box center [262, 150] width 60 height 10
drag, startPoint x: 236, startPoint y: 158, endPoint x: 238, endPoint y: 153, distance: 5.5
click at [238, 184] on label "MIC, L-Carnitine, Methylcobalamin, Glycine, B-Complex, Lycine, Biotin, Vitamin …" at bounding box center [348, 199] width 232 height 31
click at [257, 229] on button "Continue" at bounding box center [252, 237] width 40 height 16
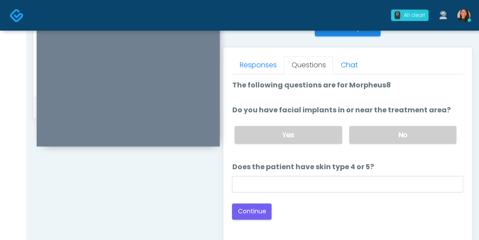
scroll to position [366, 0]
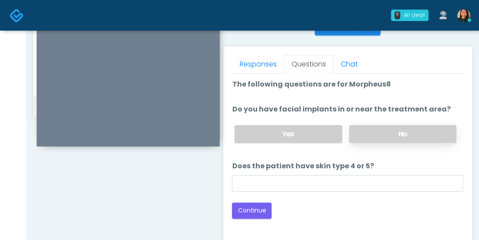
click at [384, 137] on label "No" at bounding box center [402, 134] width 107 height 18
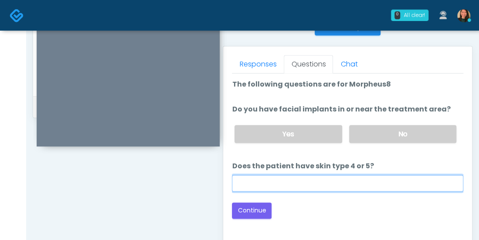
click at [363, 185] on input "Does the patient have skin type 4 or 5?" at bounding box center [348, 183] width 232 height 17
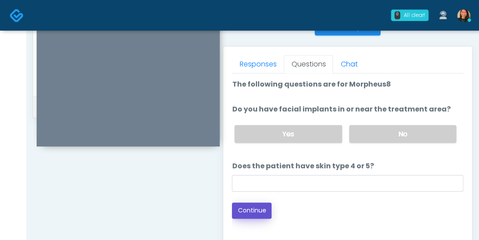
click at [246, 207] on button "Continue" at bounding box center [252, 210] width 40 height 16
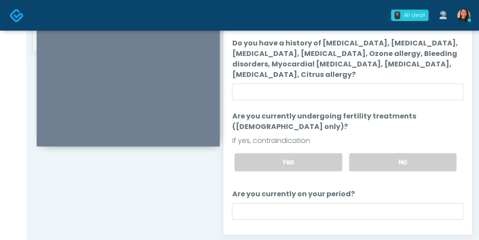
scroll to position [398, 0]
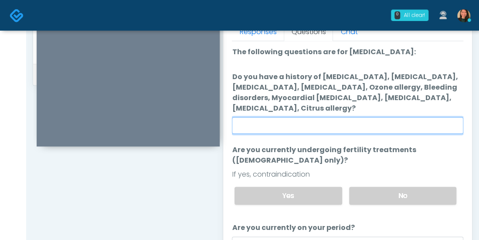
click at [422, 129] on input "Do you have a history of Hyperthyroidism, Hypotension, Hypocalcemia, Hypoglycem…" at bounding box center [348, 125] width 232 height 17
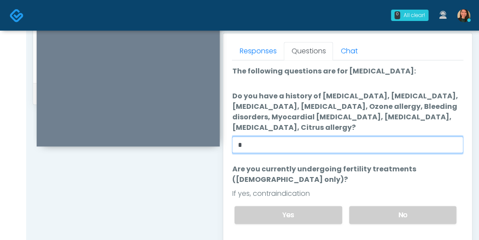
scroll to position [417, 0]
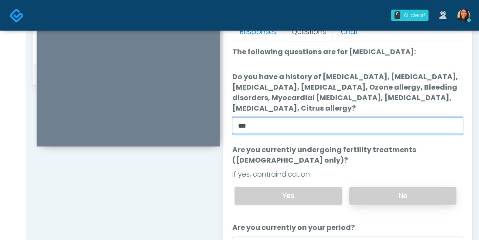
type input "***"
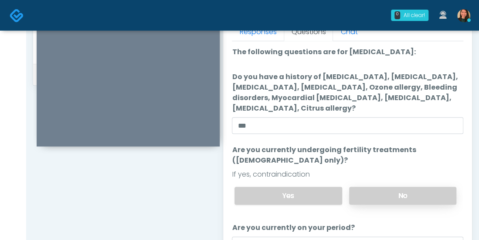
click at [420, 193] on label "No" at bounding box center [402, 195] width 107 height 18
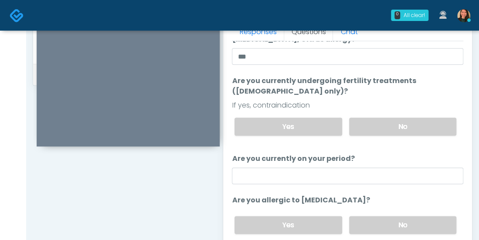
scroll to position [75, 0]
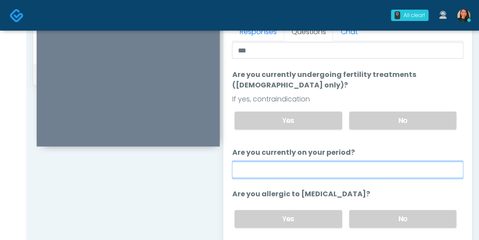
click at [418, 166] on input "Are you currently on your period?" at bounding box center [348, 169] width 232 height 17
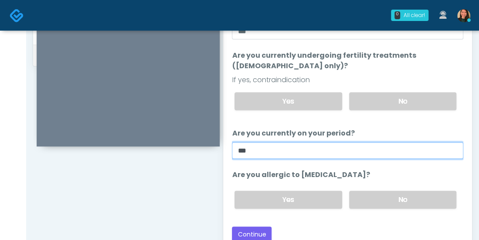
scroll to position [398, 0]
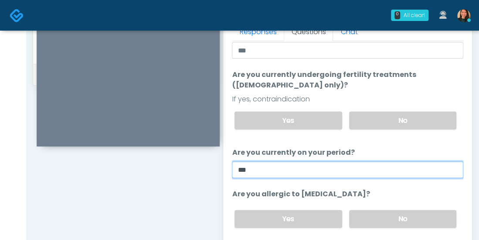
drag, startPoint x: 309, startPoint y: 165, endPoint x: 218, endPoint y: 159, distance: 90.9
click at [217, 159] on div "Invite Participants to Video Session Invite Participants Responses Questions Ch…" at bounding box center [344, 4] width 257 height 665
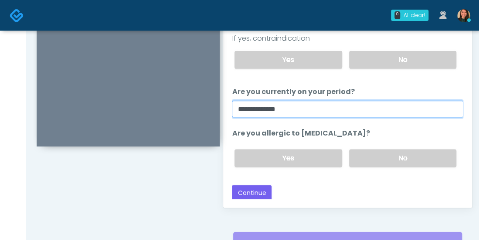
scroll to position [465, 0]
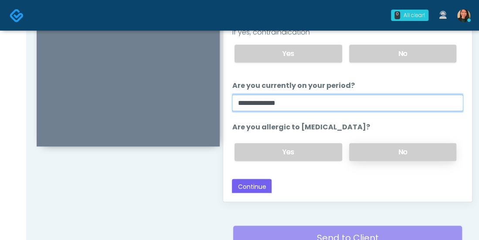
type input "**********"
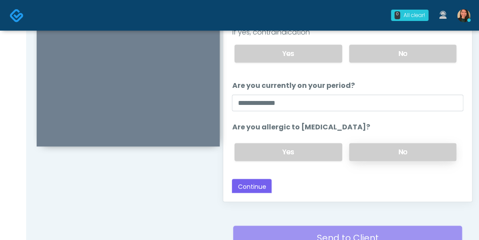
click at [412, 148] on label "No" at bounding box center [402, 152] width 107 height 18
click at [256, 181] on button "Continue" at bounding box center [252, 186] width 40 height 16
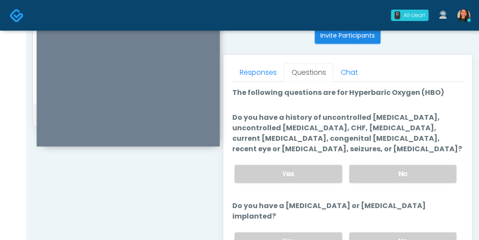
scroll to position [361, 0]
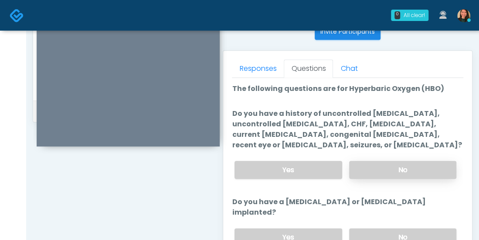
click at [419, 168] on label "No" at bounding box center [402, 170] width 107 height 18
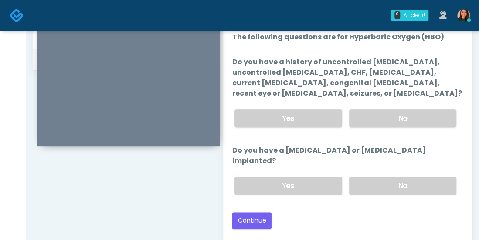
scroll to position [432, 0]
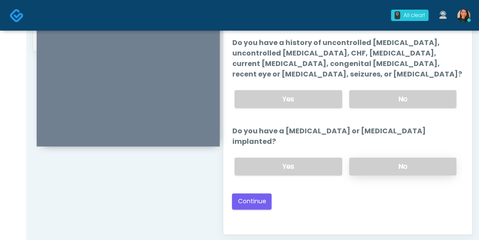
click at [424, 157] on label "No" at bounding box center [402, 166] width 107 height 18
click at [249, 193] on button "Continue" at bounding box center [252, 201] width 40 height 16
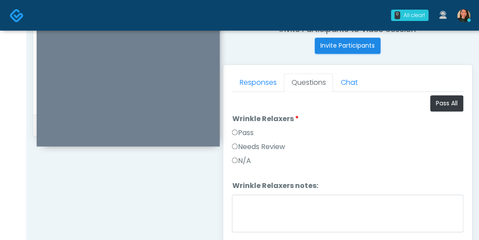
scroll to position [337, 0]
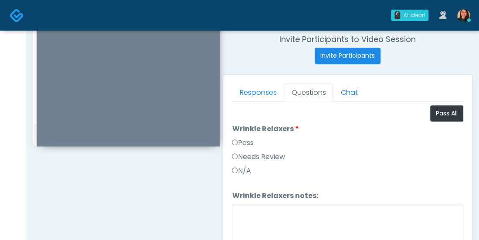
click at [236, 165] on label "N/A" at bounding box center [241, 170] width 19 height 10
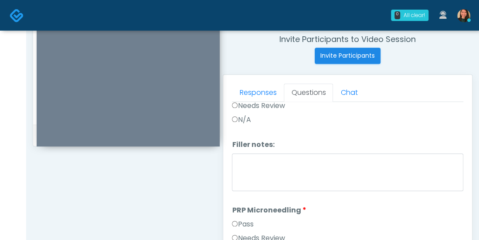
scroll to position [185, 0]
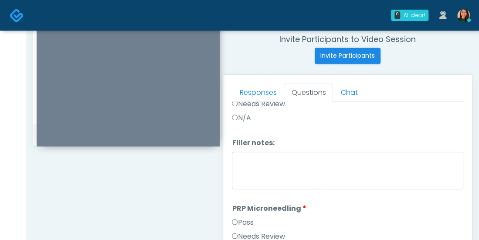
click at [253, 120] on div "N/A" at bounding box center [348, 120] width 232 height 14
click at [249, 118] on label "N/A" at bounding box center [241, 118] width 19 height 10
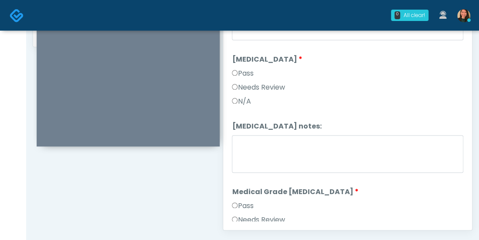
scroll to position [635, 0]
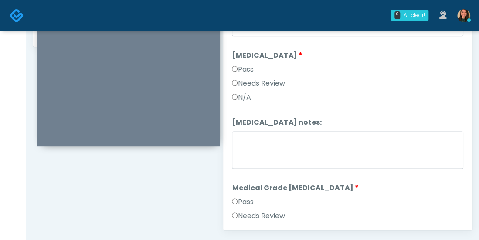
click at [236, 92] on label "N/A" at bounding box center [241, 97] width 19 height 10
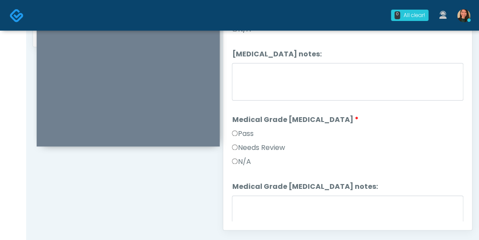
scroll to position [705, 0]
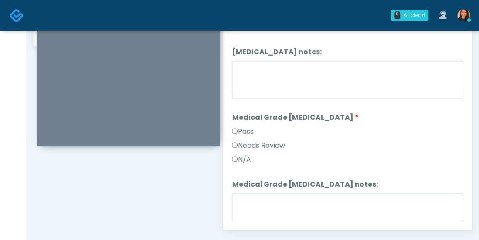
click at [240, 154] on label "N/A" at bounding box center [241, 159] width 19 height 10
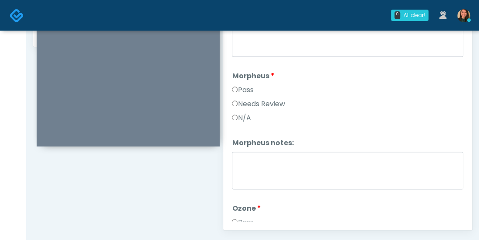
scroll to position [894, 0]
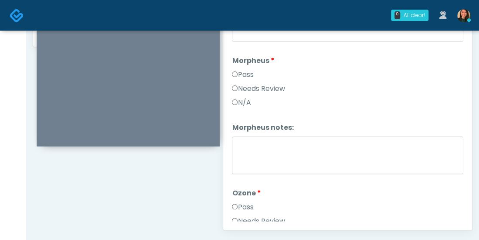
click at [239, 97] on label "N/A" at bounding box center [241, 102] width 19 height 10
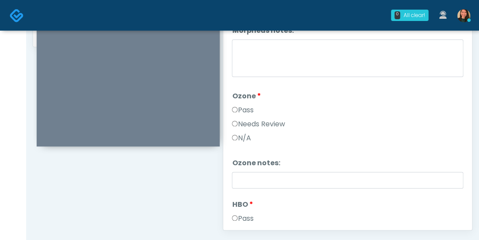
scroll to position [993, 0]
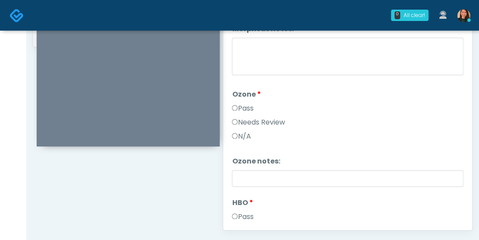
click at [239, 131] on label "N/A" at bounding box center [241, 136] width 19 height 10
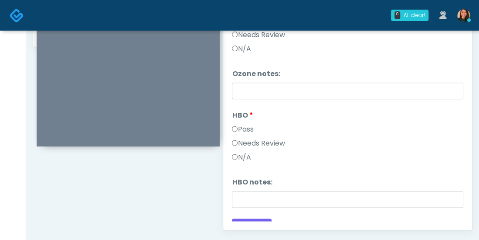
scroll to position [1090, 0]
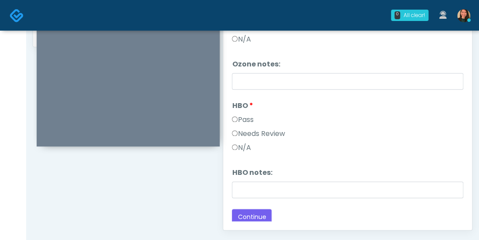
click at [247, 143] on label "N/A" at bounding box center [241, 147] width 19 height 10
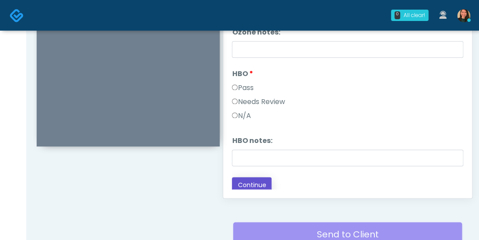
click at [258, 177] on button "Continue" at bounding box center [252, 185] width 40 height 16
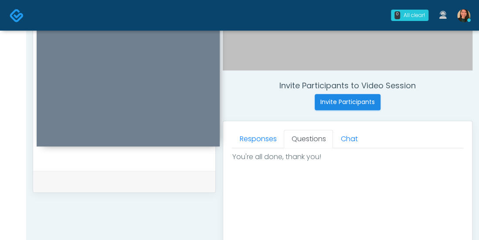
scroll to position [558, 0]
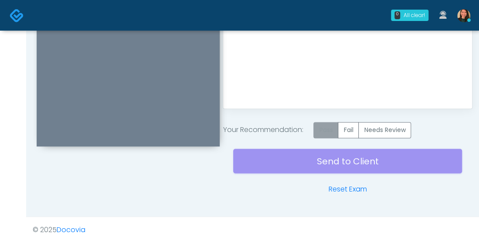
click at [322, 128] on label "Pass" at bounding box center [326, 130] width 25 height 16
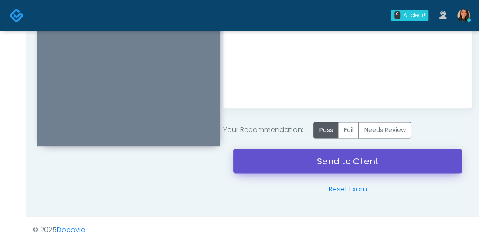
click at [344, 160] on link "Send to Client" at bounding box center [347, 160] width 229 height 24
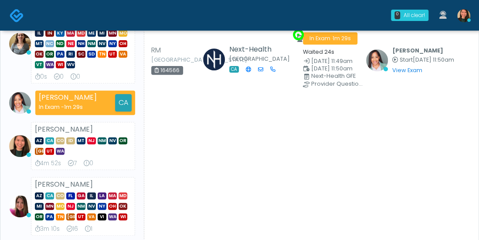
scroll to position [131, 0]
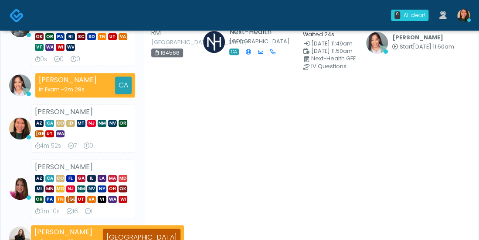
click at [33, 102] on ul "[PERSON_NAME] AR AZ CO CT DC DE [GEOGRAPHIC_DATA] IA ID IL IN [GEOGRAPHIC_DATA]…" at bounding box center [72, 117] width 133 height 263
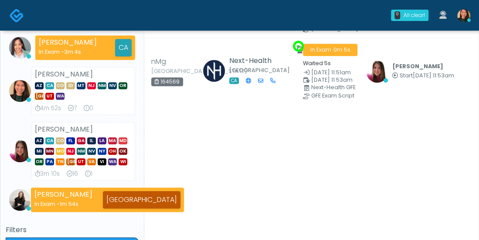
scroll to position [144, 0]
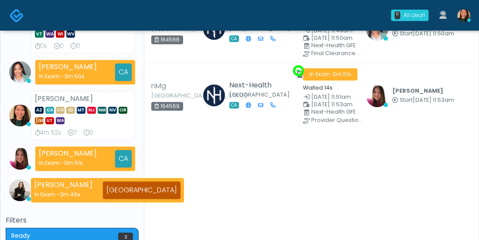
click at [16, 101] on li "Aila Paredes AZ CA CO ID MT NJ NM NV OR TX UT WA 4m 52s 7 0" at bounding box center [72, 115] width 133 height 48
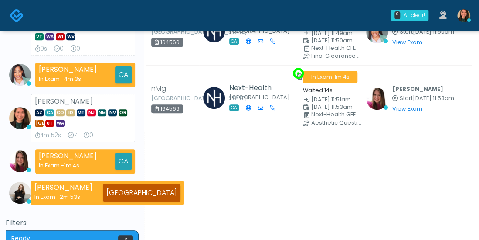
scroll to position [175, 0]
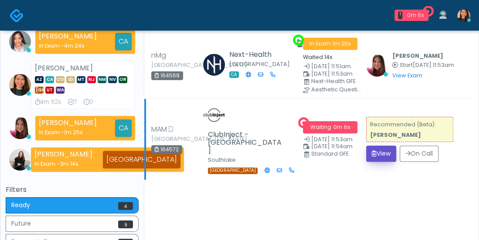
click at [370, 145] on button "View" at bounding box center [381, 153] width 30 height 16
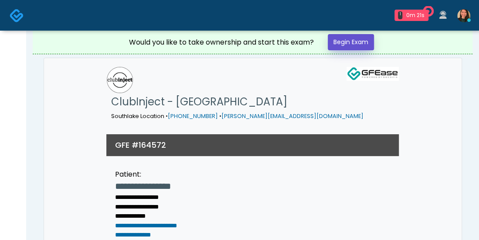
click at [359, 40] on link "Begin Exam" at bounding box center [351, 42] width 46 height 16
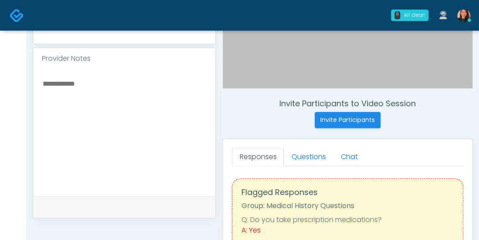
scroll to position [297, 0]
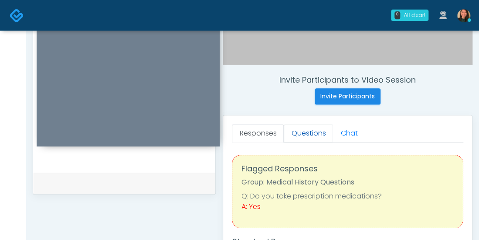
click at [306, 131] on link "Questions" at bounding box center [308, 133] width 49 height 18
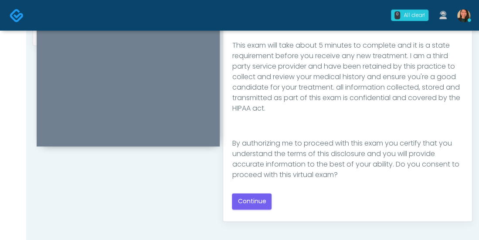
scroll to position [143, 0]
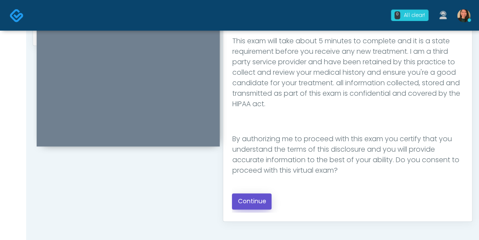
click at [267, 202] on button "Continue" at bounding box center [252, 201] width 40 height 16
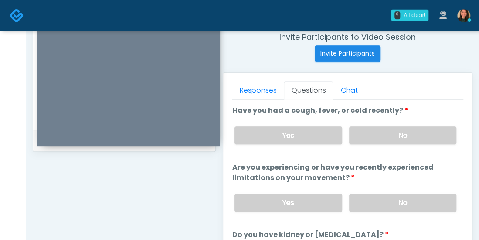
scroll to position [345, 0]
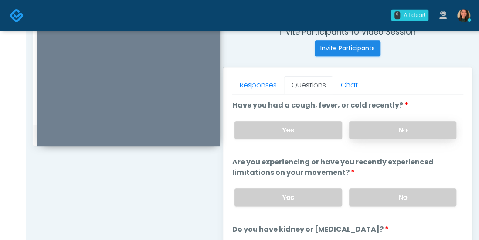
click at [411, 128] on label "No" at bounding box center [402, 130] width 107 height 18
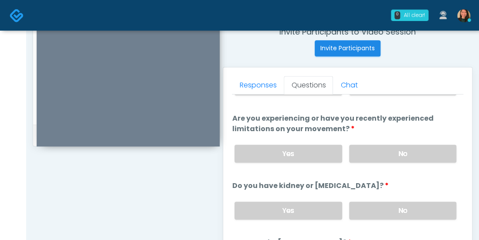
scroll to position [48, 0]
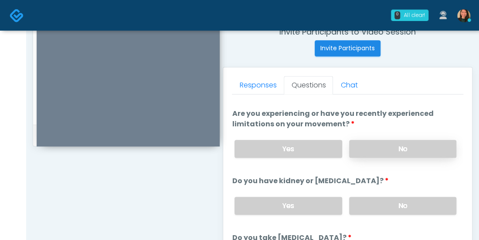
click at [426, 149] on label "No" at bounding box center [402, 149] width 107 height 18
drag, startPoint x: 453, startPoint y: 148, endPoint x: 452, endPoint y: 163, distance: 14.8
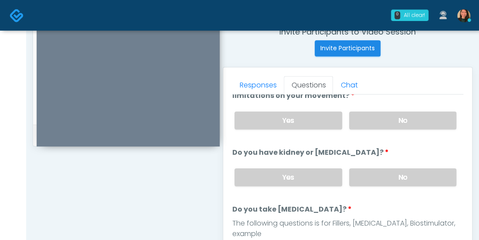
scroll to position [105, 0]
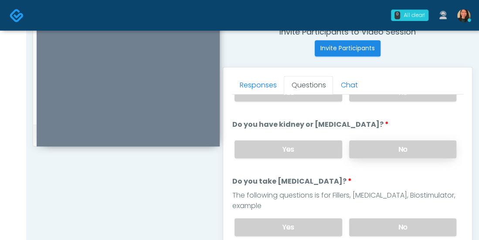
click at [428, 146] on label "No" at bounding box center [402, 149] width 107 height 18
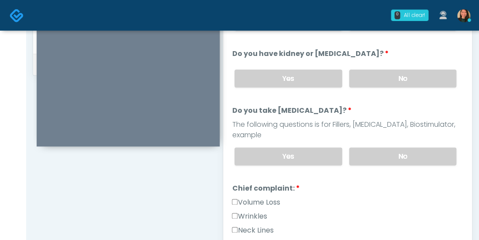
scroll to position [417, 0]
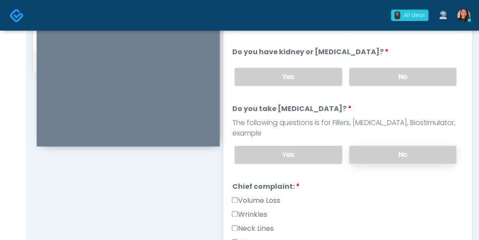
click at [433, 145] on label "No" at bounding box center [402, 154] width 107 height 18
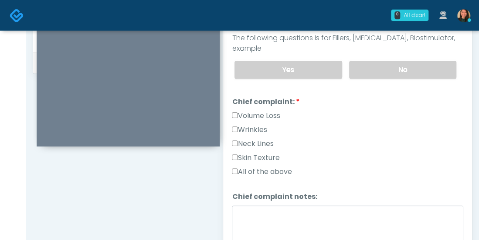
scroll to position [194, 0]
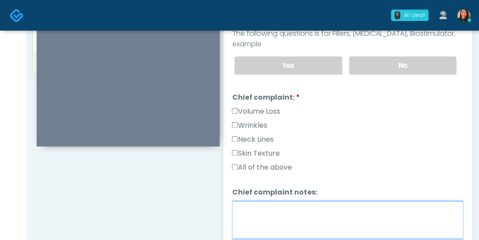
click at [273, 201] on textarea "Chief complaint notes:" at bounding box center [348, 220] width 232 height 38
click at [291, 201] on textarea "**********" at bounding box center [348, 220] width 232 height 38
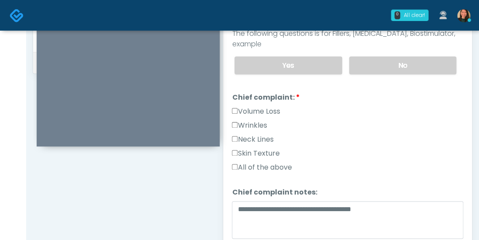
click at [328, 162] on div "All of the above" at bounding box center [348, 169] width 232 height 14
click at [289, 162] on label "All of the above" at bounding box center [262, 167] width 60 height 10
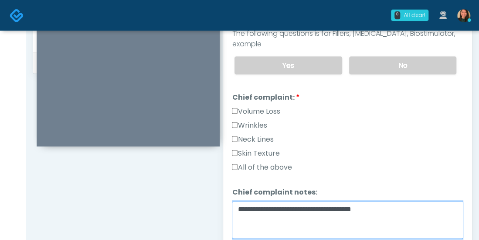
click at [298, 201] on textarea "**********" at bounding box center [348, 220] width 232 height 38
click at [304, 201] on textarea "**********" at bounding box center [348, 220] width 232 height 38
click at [272, 201] on textarea "**********" at bounding box center [348, 220] width 232 height 38
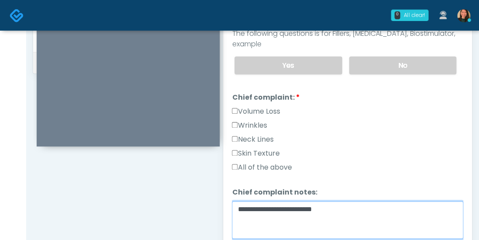
click at [259, 201] on textarea "**********" at bounding box center [348, 220] width 232 height 38
type textarea "**********"
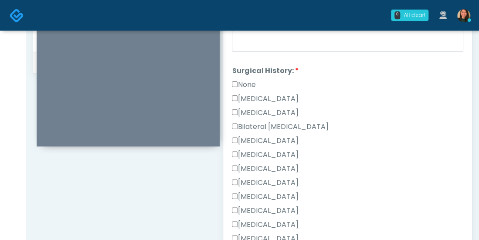
scroll to position [466, 0]
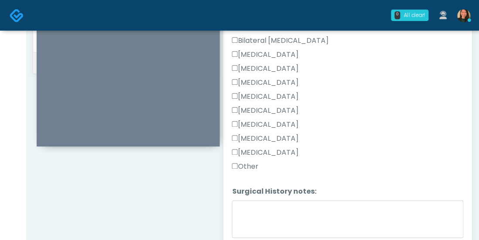
click at [248, 161] on label "Other" at bounding box center [245, 166] width 26 height 10
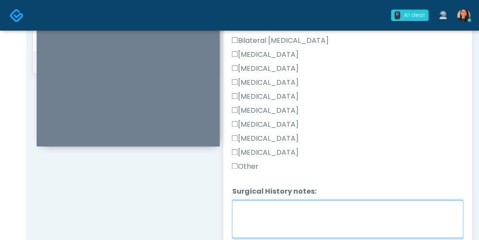
click at [307, 200] on textarea "Surgical History notes:" at bounding box center [348, 219] width 232 height 38
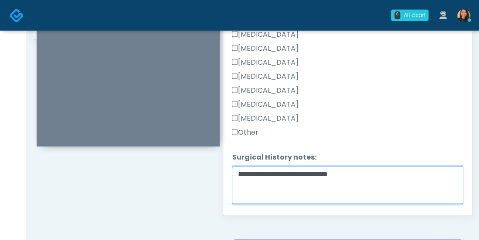
scroll to position [468, 0]
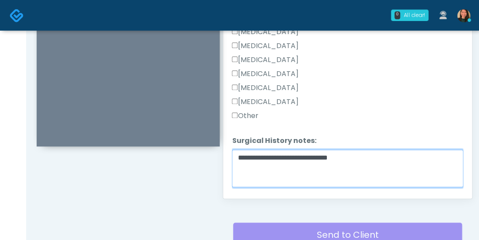
type textarea "**********"
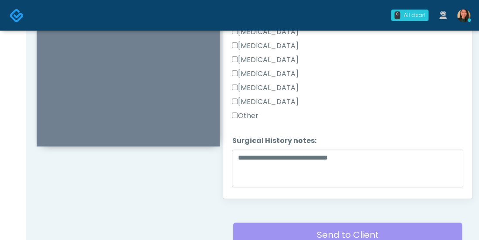
click at [257, 201] on button "Continue" at bounding box center [252, 209] width 40 height 16
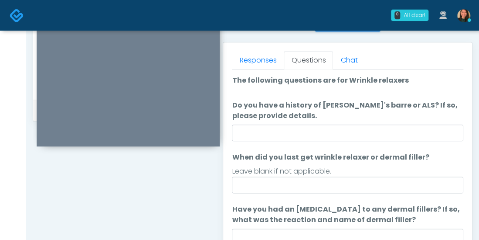
scroll to position [371, 0]
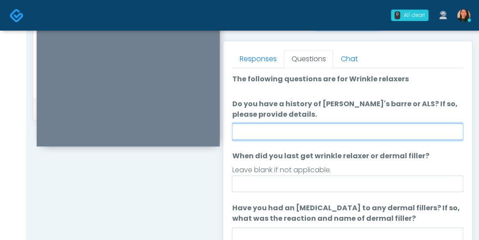
click at [397, 132] on input "Do you have a history of Guillain's barre or ALS? If so, please provide details." at bounding box center [348, 131] width 232 height 17
type input "**"
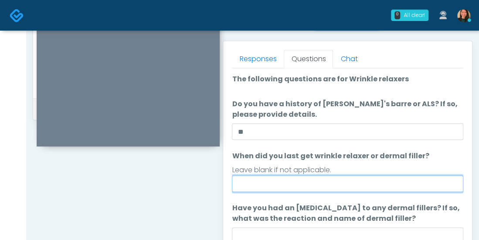
click at [417, 183] on input "When did you last get wrinkle relaxer or dermal filler?" at bounding box center [348, 183] width 232 height 17
type input "*"
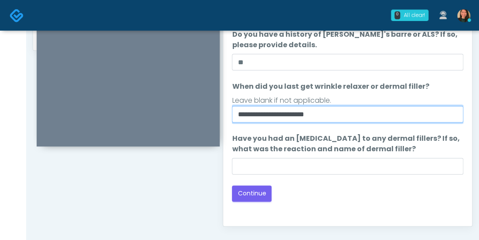
scroll to position [442, 0]
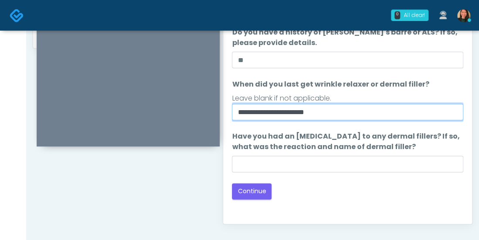
type input "**********"
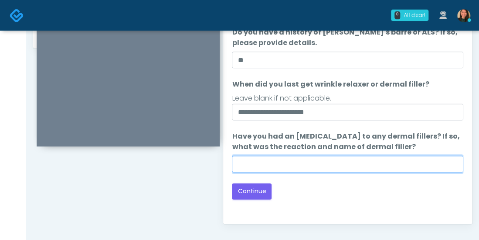
click at [423, 159] on input "Have you had an allergic response to any dermal fillers? If so, what was the re…" at bounding box center [348, 163] width 232 height 17
type input "**"
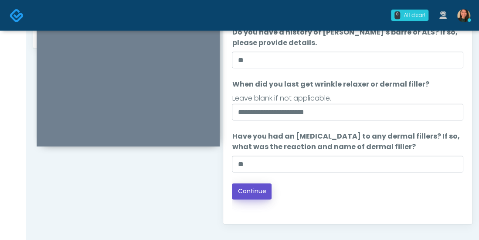
click at [263, 189] on button "Continue" at bounding box center [252, 191] width 40 height 16
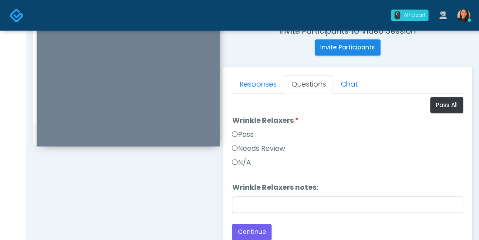
scroll to position [340, 0]
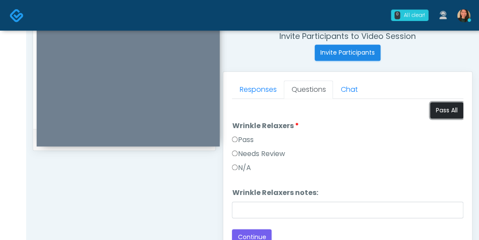
click at [445, 109] on button "Pass All" at bounding box center [447, 110] width 33 height 16
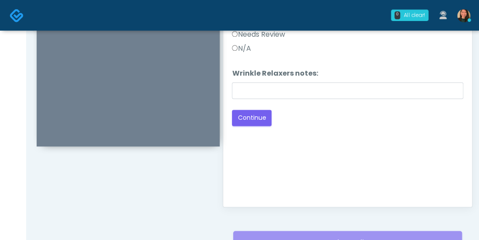
scroll to position [462, 0]
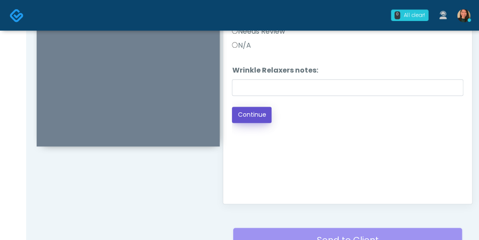
click at [256, 113] on button "Continue" at bounding box center [252, 114] width 40 height 16
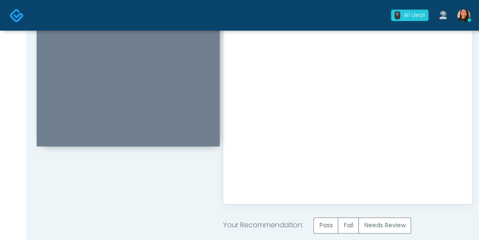
drag, startPoint x: 478, startPoint y: 151, endPoint x: 484, endPoint y: 118, distance: 33.7
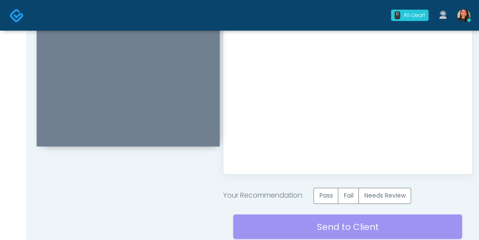
scroll to position [517, 0]
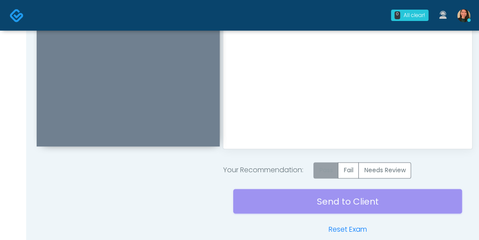
click at [325, 169] on label "Pass" at bounding box center [326, 170] width 25 height 16
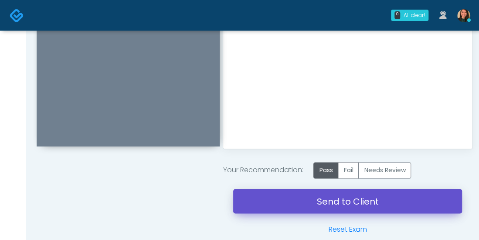
click at [371, 203] on link "Send to Client" at bounding box center [347, 200] width 229 height 24
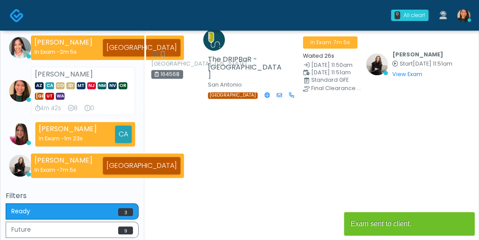
scroll to position [175, 0]
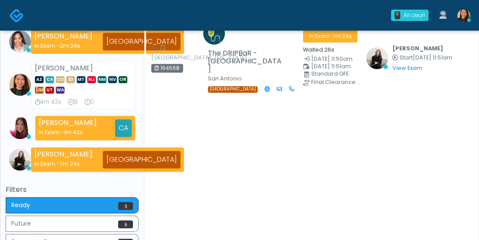
click at [22, 181] on div "Overview 26s 4m 2s 46 1 Providers [PERSON_NAME] AR AZ CO CT DC DE [GEOGRAPHIC_D…" at bounding box center [72, 70] width 133 height 400
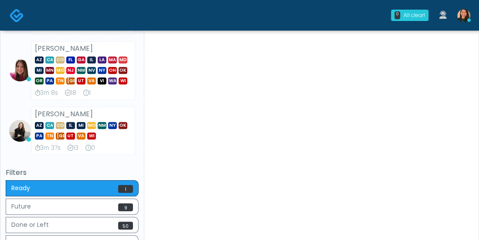
scroll to position [262, 0]
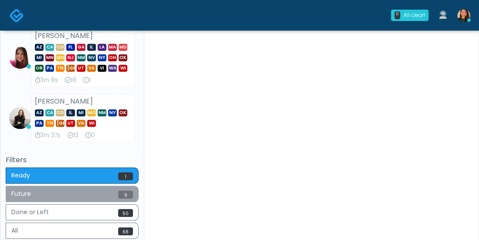
click at [119, 194] on span "9" at bounding box center [125, 194] width 15 height 8
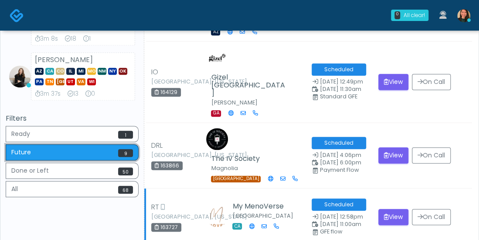
scroll to position [305, 0]
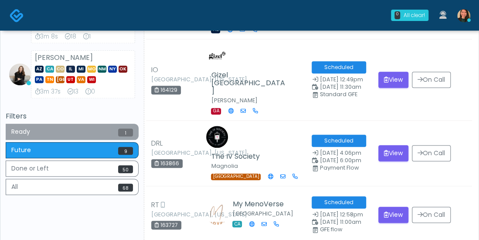
click at [105, 128] on button "Ready 1" at bounding box center [72, 131] width 133 height 16
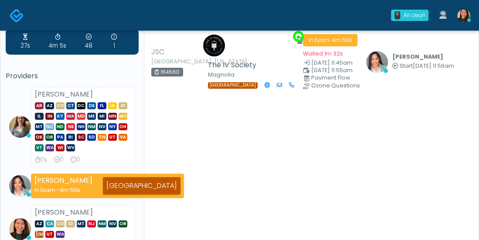
scroll to position [44, 0]
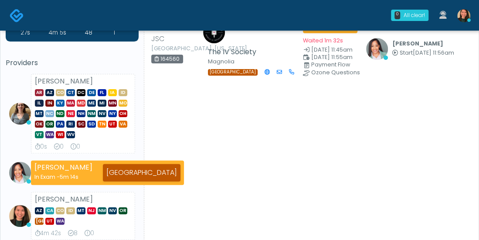
click at [48, 68] on div "Providers [PERSON_NAME] AR AZ CO CT DC DE [GEOGRAPHIC_DATA] IA ID IL IN [GEOGRA…" at bounding box center [72, 209] width 133 height 301
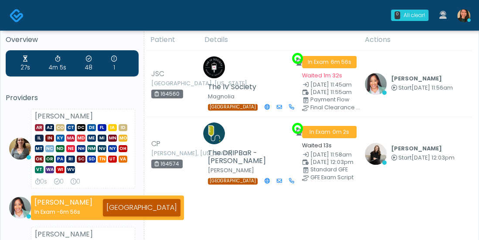
scroll to position [12, 0]
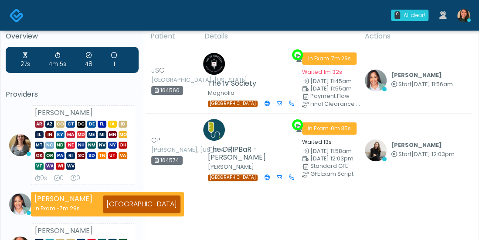
click at [26, 101] on div "Providers Carissa Kelly AR AZ CO CT DC DE FL IA ID IL IN KY MA MD ME MI MN MO M…" at bounding box center [72, 228] width 133 height 277
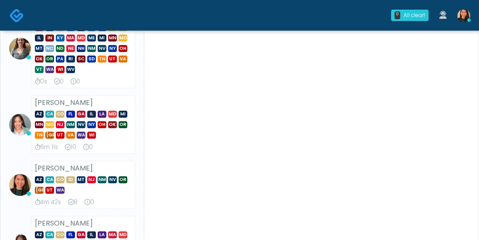
scroll to position [0, 0]
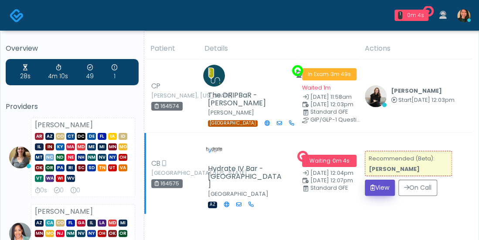
click at [385, 183] on button "View" at bounding box center [380, 187] width 30 height 16
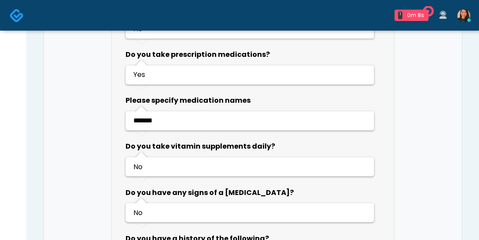
scroll to position [589, 0]
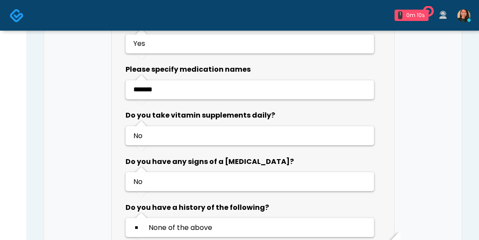
click at [148, 86] on span "*******" at bounding box center [142, 89] width 19 height 7
copy span "*******"
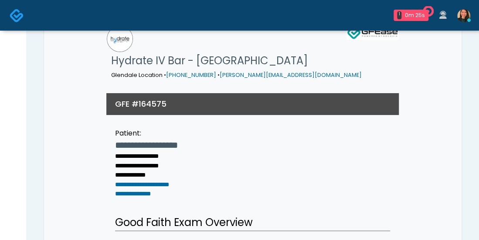
scroll to position [0, 0]
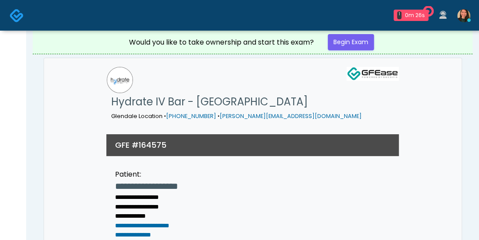
click at [355, 34] on div "Would you like to take ownership and start this exam? Begin Exam" at bounding box center [253, 42] width 262 height 23
click at [349, 41] on link "Begin Exam" at bounding box center [351, 42] width 46 height 16
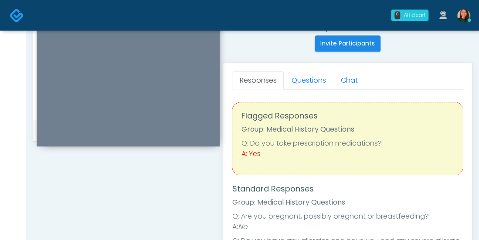
scroll to position [352, 0]
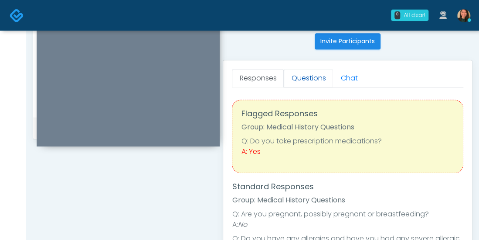
click at [304, 79] on link "Questions" at bounding box center [308, 78] width 49 height 18
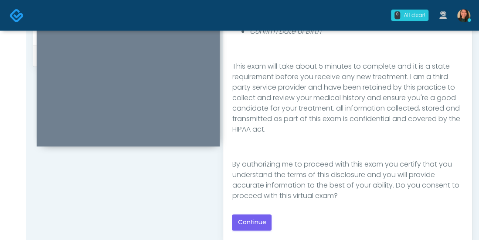
scroll to position [143, 0]
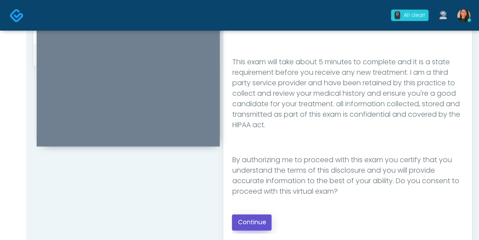
click at [254, 221] on button "Continue" at bounding box center [252, 222] width 40 height 16
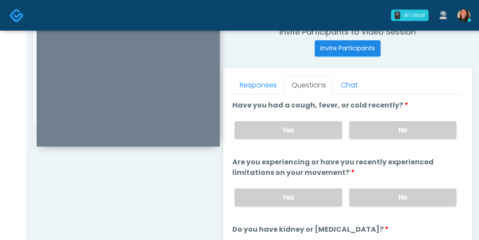
scroll to position [348, 0]
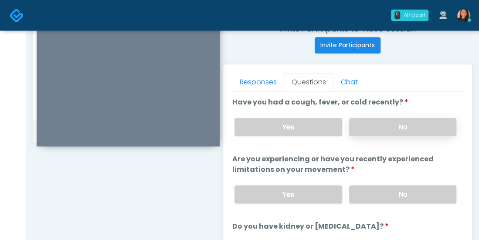
click at [418, 127] on label "No" at bounding box center [402, 127] width 107 height 18
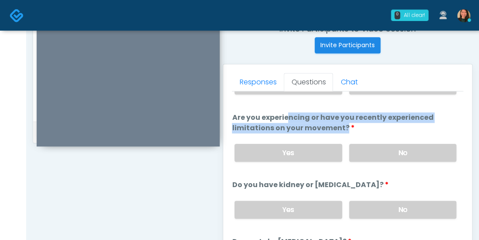
scroll to position [44, 0]
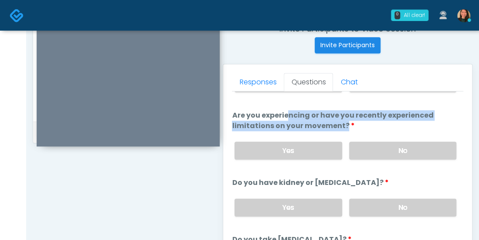
drag, startPoint x: 457, startPoint y: 145, endPoint x: 458, endPoint y: 158, distance: 13.2
click at [458, 158] on div "Good Faith Exam Script Good Faith Exam Script INTRODUCTION Hello, my name is un…" at bounding box center [348, 200] width 232 height 218
click at [418, 145] on label "No" at bounding box center [402, 150] width 107 height 18
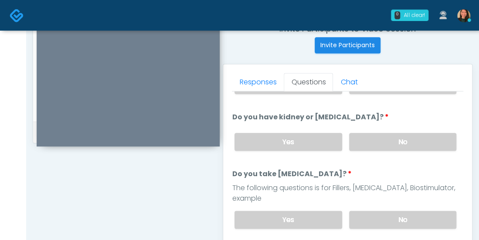
scroll to position [111, 0]
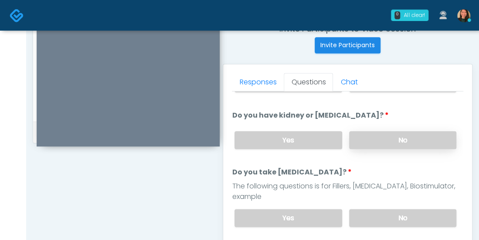
click at [414, 137] on label "No" at bounding box center [402, 140] width 107 height 18
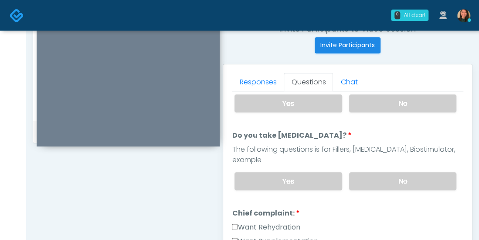
scroll to position [168, 0]
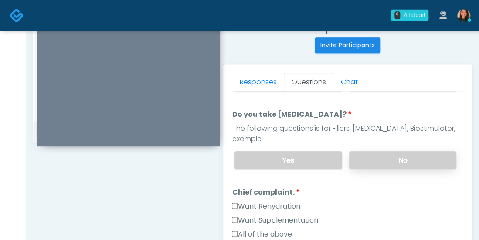
click at [419, 151] on label "No" at bounding box center [402, 160] width 107 height 18
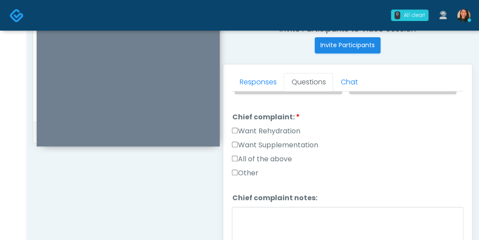
scroll to position [246, 0]
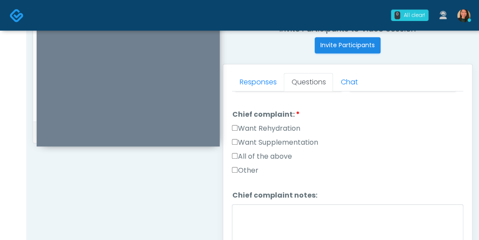
click at [230, 110] on div "Responses Questions Chat Good Faith Exam Script Good Faith Exam Script INTRODUC…" at bounding box center [347, 191] width 249 height 254
click at [231, 109] on div "Responses Questions Chat Good Faith Exam Script Good Faith Exam Script INTRODUC…" at bounding box center [347, 191] width 249 height 254
click at [231, 144] on div "Responses Questions Chat Good Faith Exam Script Good Faith Exam Script INTRODUC…" at bounding box center [347, 191] width 249 height 254
click at [235, 151] on label "All of the above" at bounding box center [262, 156] width 60 height 10
click at [292, 204] on textarea "Chief complaint notes:" at bounding box center [348, 223] width 232 height 38
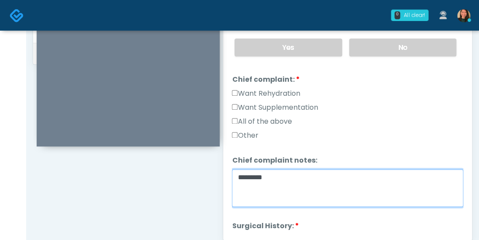
scroll to position [468, 0]
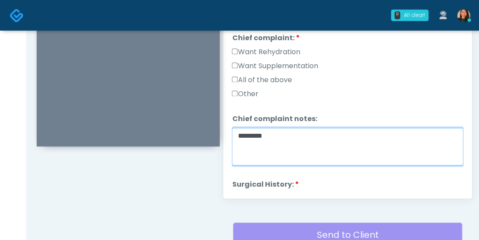
type textarea "*********"
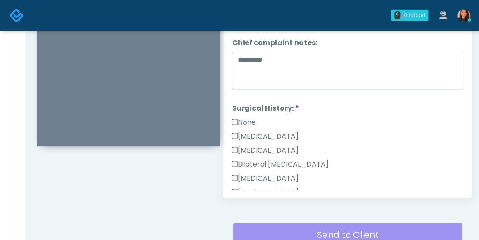
scroll to position [280, 0]
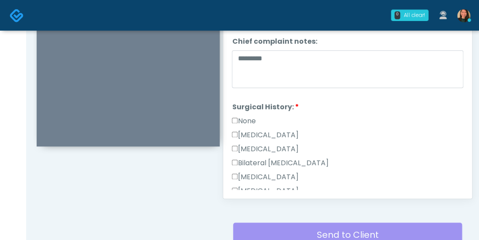
click at [253, 116] on label "None" at bounding box center [244, 121] width 24 height 10
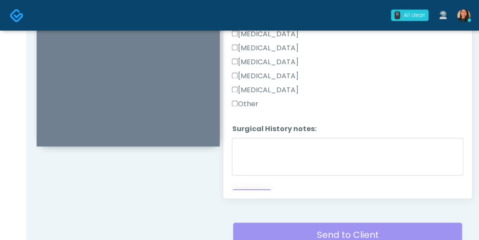
click at [254, 189] on button "Continue" at bounding box center [252, 197] width 40 height 16
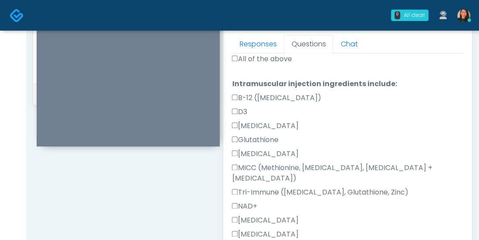
scroll to position [343, 0]
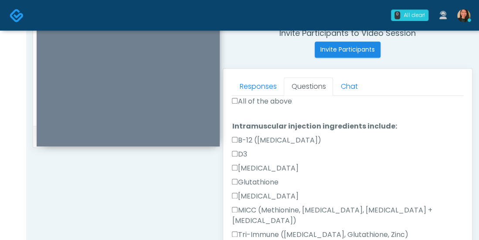
click at [464, 123] on div "Responses Questions Chat Good Faith Exam Script Good Faith Exam Script INTRODUC…" at bounding box center [347, 195] width 249 height 254
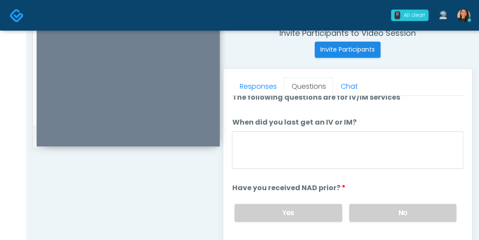
scroll to position [0, 0]
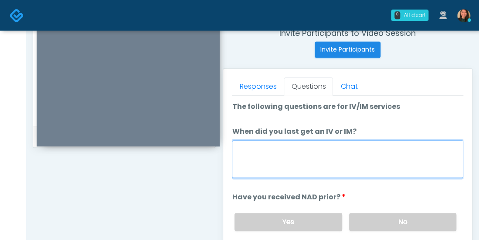
click at [380, 147] on textarea "When did you last get an IV or IM?" at bounding box center [348, 159] width 232 height 38
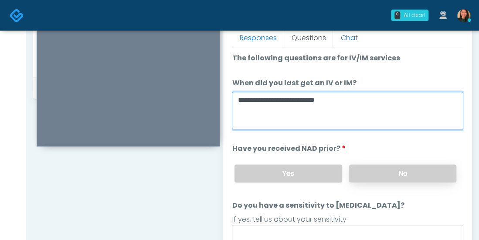
type textarea "**********"
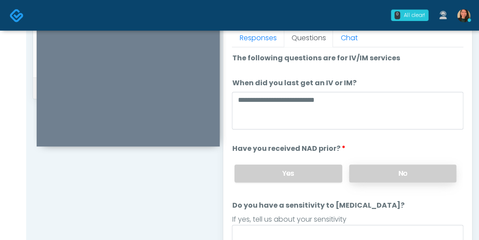
click at [416, 172] on label "No" at bounding box center [402, 173] width 107 height 18
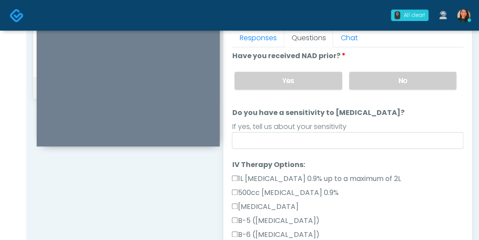
scroll to position [102, 0]
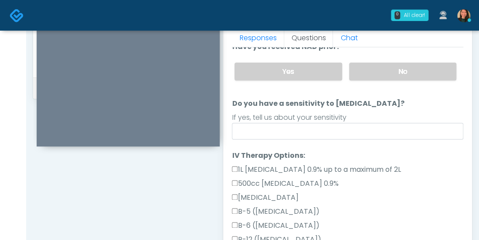
click at [404, 119] on div "If yes, tell us about your sensitivity" at bounding box center [348, 117] width 232 height 10
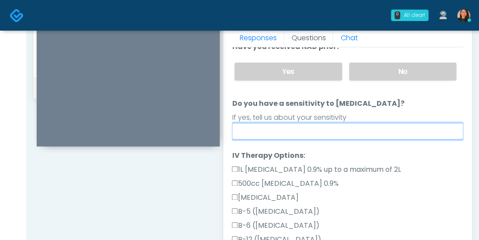
click at [400, 123] on input "Do you have a sensitivity to Niacin?" at bounding box center [348, 131] width 232 height 17
type input "**"
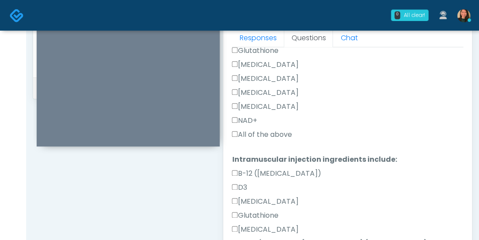
scroll to position [372, 0]
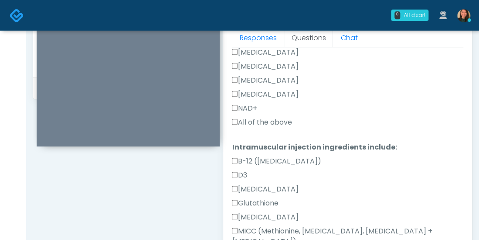
click at [257, 117] on label "All of the above" at bounding box center [262, 122] width 60 height 10
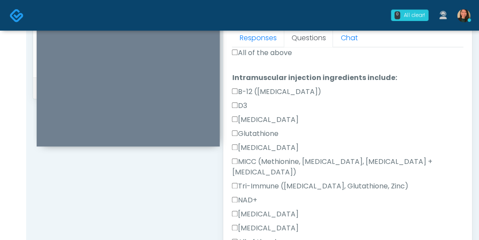
click at [277, 236] on label "All of the above" at bounding box center [262, 241] width 60 height 10
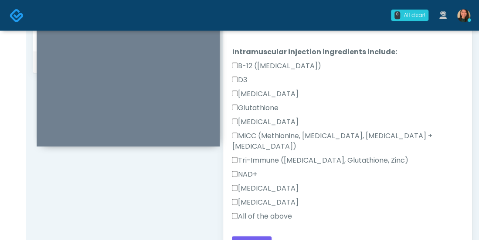
scroll to position [512, 0]
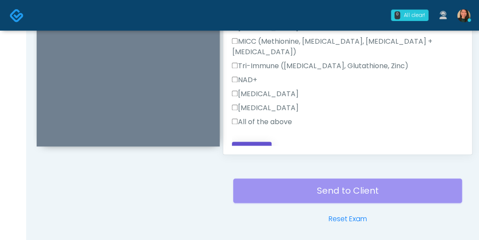
click at [248, 141] on button "Continue" at bounding box center [252, 149] width 40 height 16
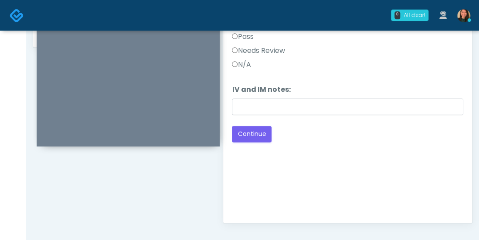
scroll to position [406, 0]
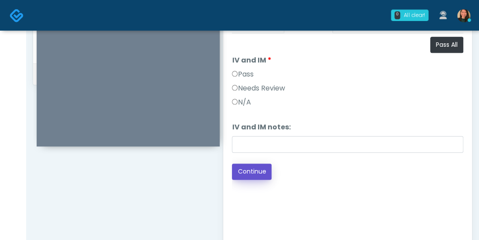
click at [253, 173] on button "Continue" at bounding box center [252, 171] width 40 height 16
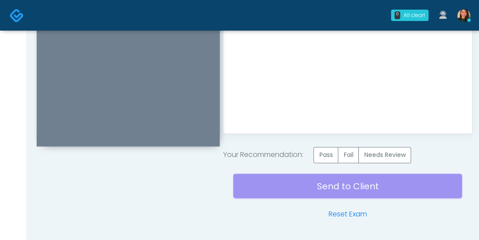
scroll to position [537, 0]
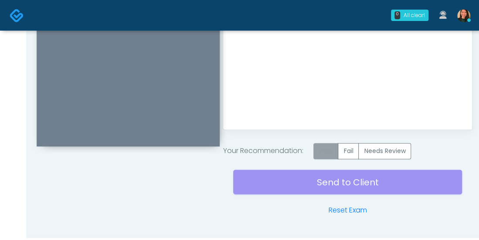
click at [326, 147] on label "Pass" at bounding box center [326, 151] width 25 height 16
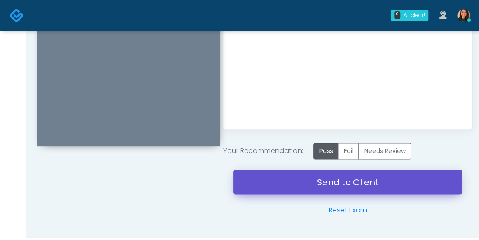
click at [316, 184] on link "Send to Client" at bounding box center [347, 181] width 229 height 24
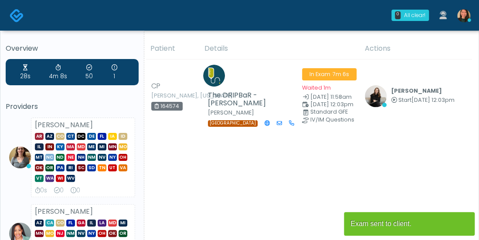
drag, startPoint x: 476, startPoint y: 69, endPoint x: 475, endPoint y: 86, distance: 17.1
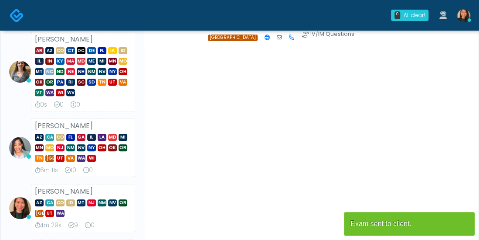
scroll to position [181, 0]
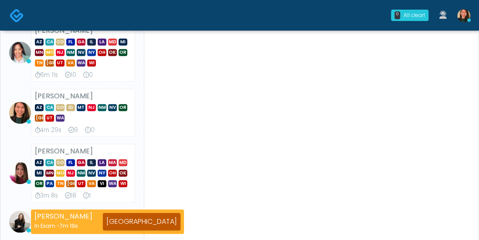
click at [21, 122] on img at bounding box center [20, 113] width 22 height 22
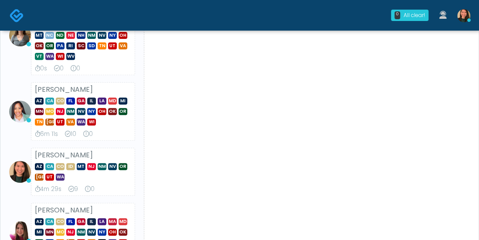
scroll to position [0, 0]
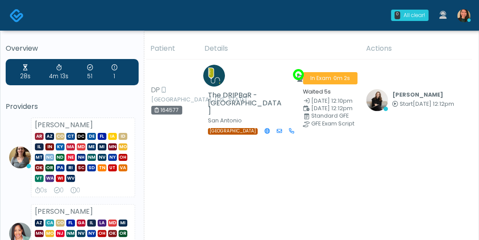
drag, startPoint x: 478, startPoint y: 63, endPoint x: 482, endPoint y: 80, distance: 16.9
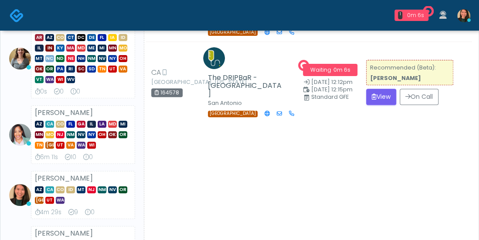
scroll to position [108, 0]
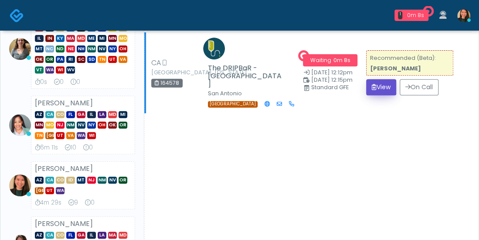
click at [388, 79] on button "View" at bounding box center [381, 87] width 30 height 16
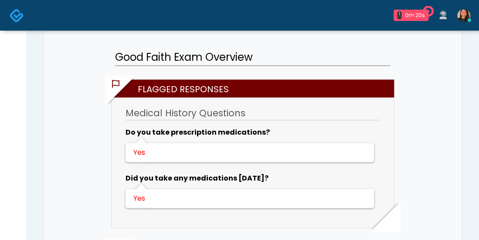
scroll to position [13, 0]
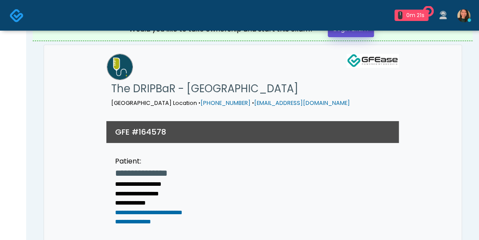
click at [363, 33] on link "Begin Exam" at bounding box center [351, 29] width 46 height 16
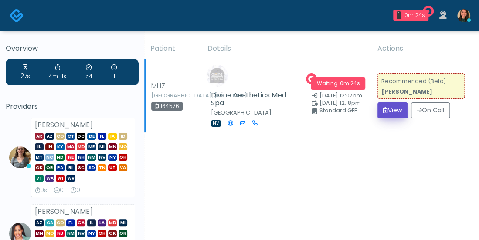
click at [389, 111] on button "View" at bounding box center [393, 110] width 30 height 16
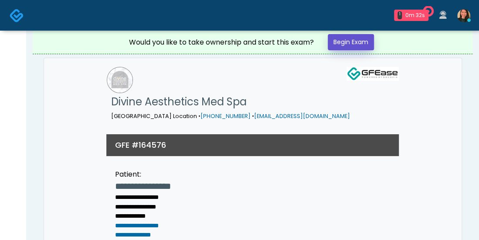
click at [354, 46] on link "Begin Exam" at bounding box center [351, 42] width 46 height 16
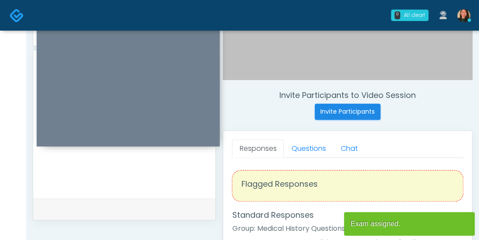
scroll to position [283, 0]
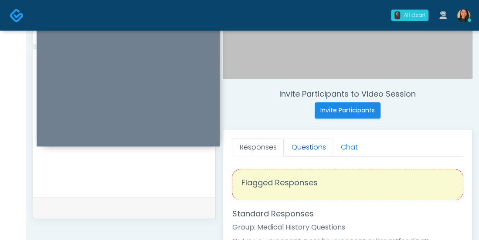
click at [301, 149] on link "Questions" at bounding box center [308, 147] width 49 height 18
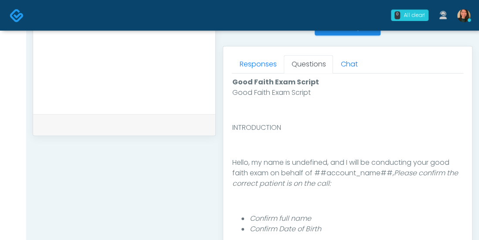
scroll to position [397, 0]
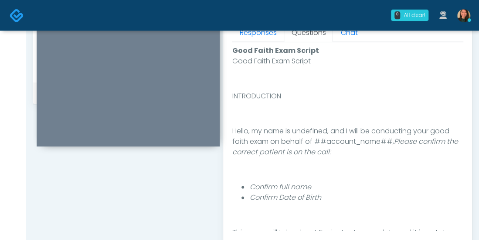
click at [463, 162] on div "Good Faith Exam Script INTRODUCTION Hello, my name is undefined, and I will be …" at bounding box center [348, 143] width 232 height 175
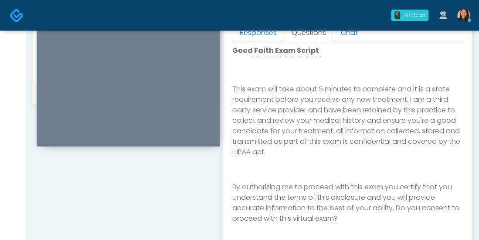
scroll to position [121, 0]
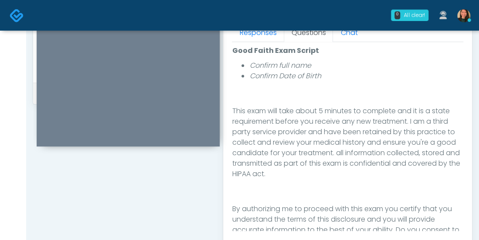
drag, startPoint x: 456, startPoint y: 154, endPoint x: 453, endPoint y: 170, distance: 16.0
click at [453, 170] on p "This exam will take about 5 minutes to complete and it is a state requirement b…" at bounding box center [348, 142] width 232 height 73
click at [423, 200] on div "Good Faith Exam Script INTRODUCTION Hello, my name is undefined, and I will be …" at bounding box center [348, 143] width 232 height 175
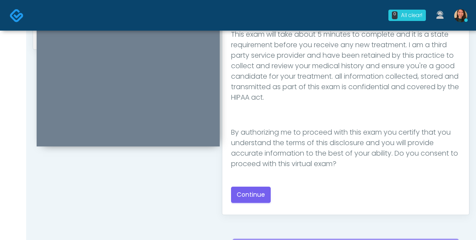
scroll to position [455, 0]
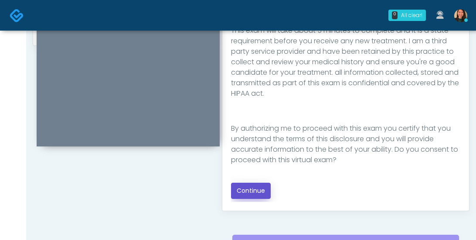
click at [259, 188] on button "Continue" at bounding box center [251, 190] width 40 height 16
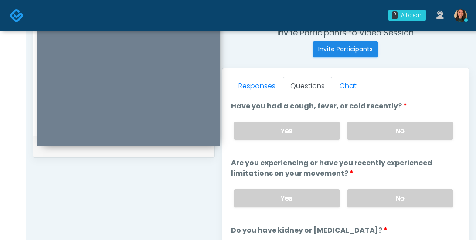
scroll to position [351, 0]
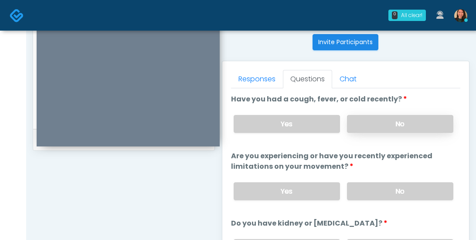
click at [411, 120] on label "No" at bounding box center [400, 124] width 106 height 18
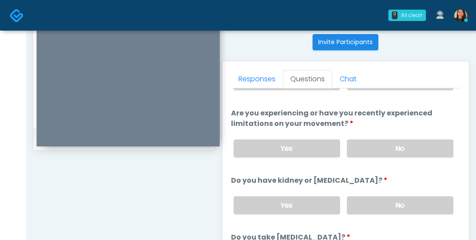
scroll to position [67, 0]
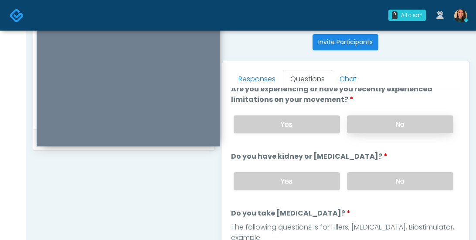
click at [418, 118] on label "No" at bounding box center [400, 124] width 106 height 18
click at [421, 172] on label "No" at bounding box center [400, 181] width 106 height 18
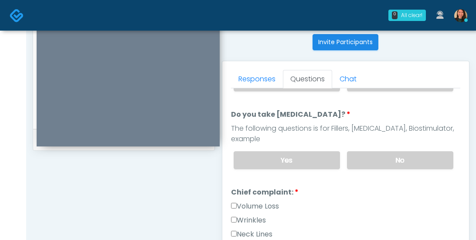
scroll to position [191, 0]
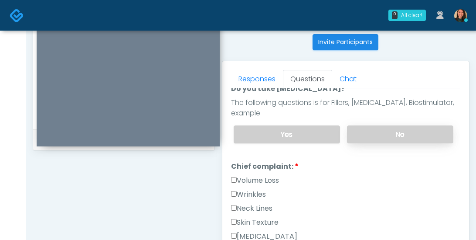
click at [420, 125] on label "No" at bounding box center [400, 134] width 106 height 18
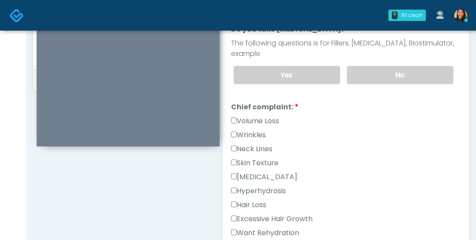
scroll to position [416, 0]
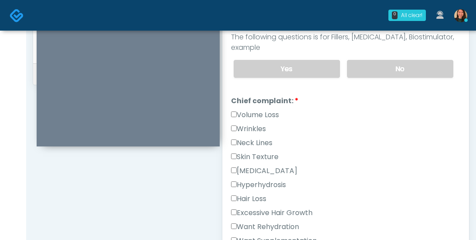
drag, startPoint x: 452, startPoint y: 97, endPoint x: 451, endPoint y: 113, distance: 15.8
click at [451, 113] on div "Volume Loss Wrinkles Neck Lines Skin Texture Hyperpigmentation Hyperhydrosis Ha…" at bounding box center [346, 200] width 230 height 181
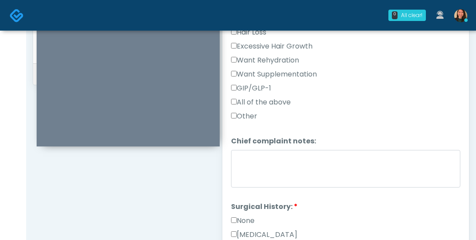
scroll to position [389, 0]
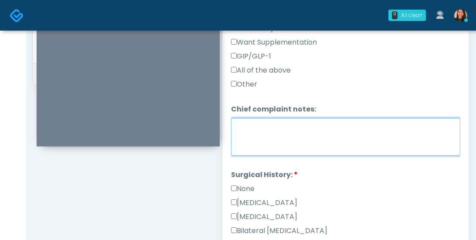
click at [376, 121] on textarea "Chief complaint notes:" at bounding box center [346, 137] width 230 height 38
type textarea "**********"
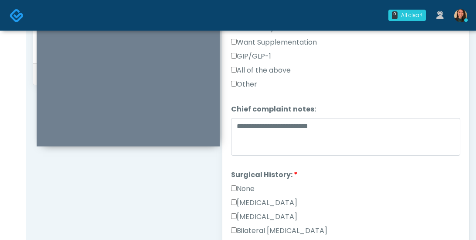
click at [248, 79] on label "Other" at bounding box center [244, 84] width 26 height 10
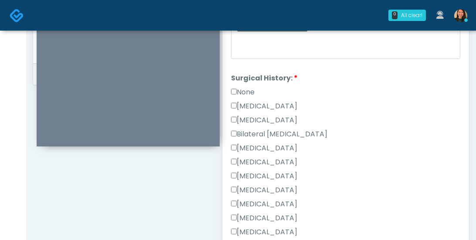
scroll to position [495, 0]
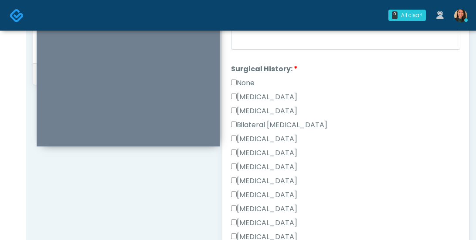
click at [241, 78] on label "None" at bounding box center [243, 83] width 24 height 10
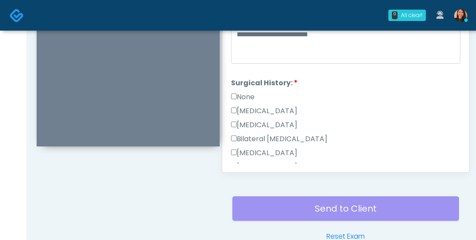
scroll to position [392, 0]
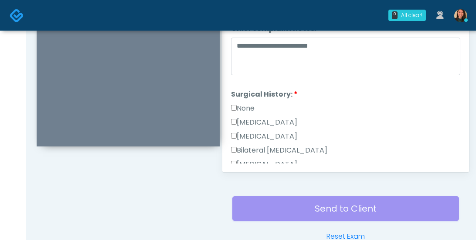
click at [248, 103] on label "None" at bounding box center [243, 108] width 24 height 10
click at [265, 131] on label "Hysterectomy" at bounding box center [264, 136] width 66 height 10
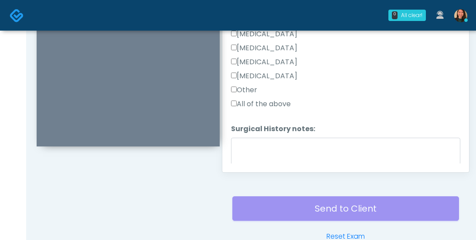
scroll to position [604, 0]
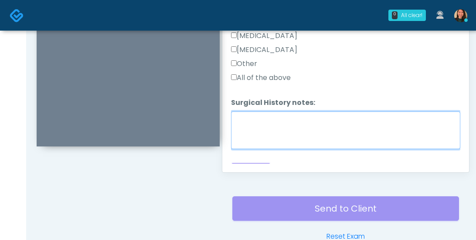
click at [406, 118] on textarea "Surgical History notes:" at bounding box center [346, 130] width 230 height 38
type textarea "**********"
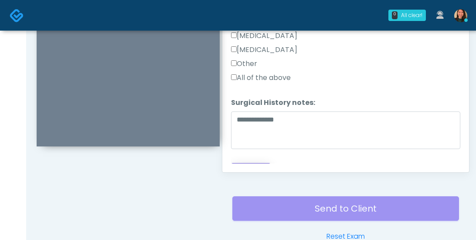
click at [241, 163] on button "Continue" at bounding box center [251, 171] width 40 height 16
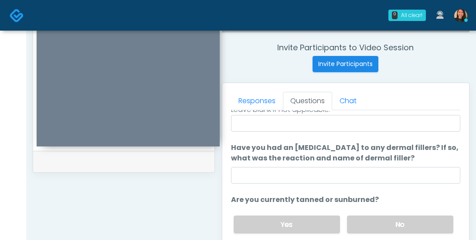
scroll to position [0, 0]
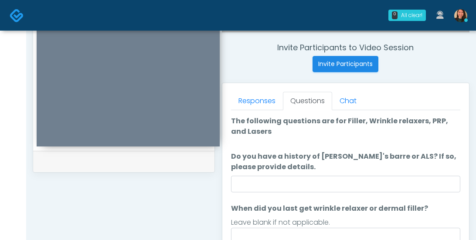
drag, startPoint x: 476, startPoint y: 123, endPoint x: 476, endPoint y: 133, distance: 10.5
click at [476, 133] on html "0 All clear! All clear! [PERSON_NAME] AR AZ CO CT DC DE [GEOGRAPHIC_DATA] IA ID…" at bounding box center [238, 62] width 476 height 783
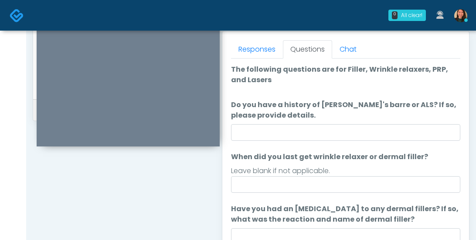
scroll to position [387, 0]
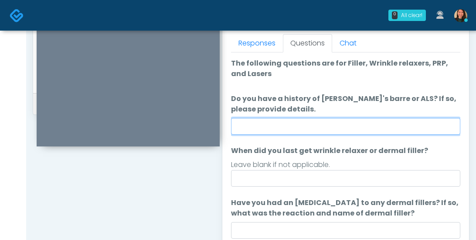
click at [418, 127] on input "Do you have a history of [PERSON_NAME]'s barre or ALS? If so, please provide de…" at bounding box center [346, 126] width 230 height 17
type input "**"
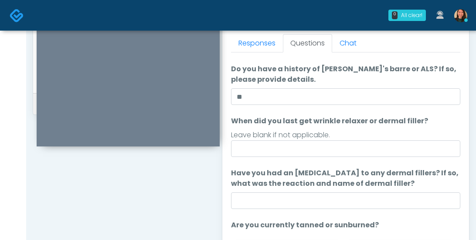
scroll to position [33, 0]
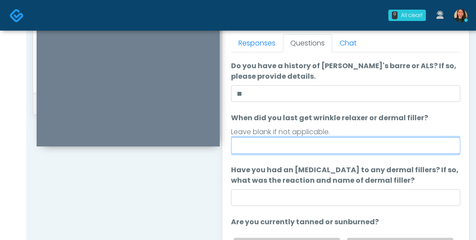
click at [422, 142] on input "When did you last get wrinkle relaxer or dermal filler?" at bounding box center [346, 145] width 230 height 17
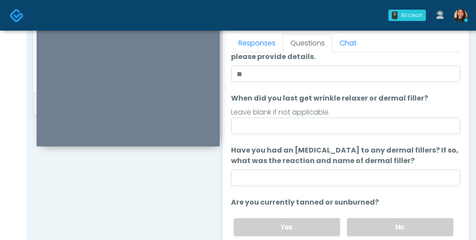
scroll to position [54, 0]
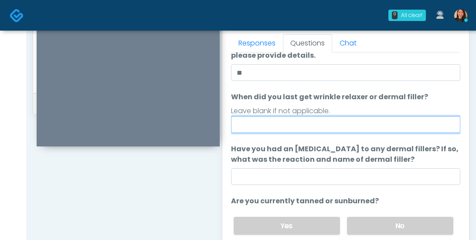
click at [381, 123] on input "When did you last get wrinkle relaxer or dermal filler?" at bounding box center [346, 124] width 230 height 17
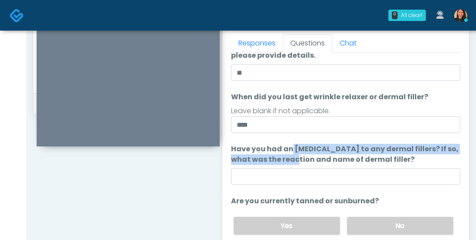
drag, startPoint x: 452, startPoint y: 142, endPoint x: 392, endPoint y: 133, distance: 60.5
click at [451, 150] on ol "The following questions are for Filler, Wrinkle relaxers, PRP, and Lasers The f…" at bounding box center [346, 153] width 230 height 299
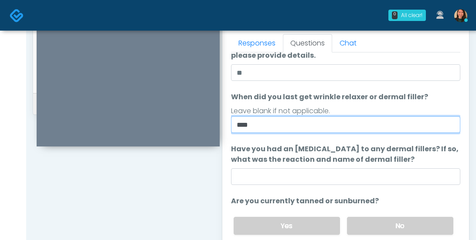
click at [374, 126] on input "***" at bounding box center [346, 124] width 230 height 17
type input "**********"
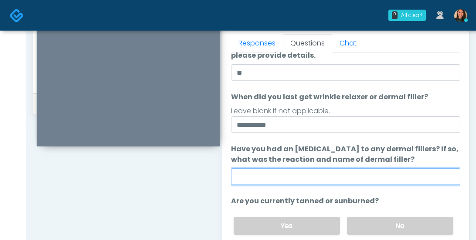
click at [360, 177] on input "Have you had an allergic response to any dermal fillers? If so, what was the re…" at bounding box center [346, 176] width 230 height 17
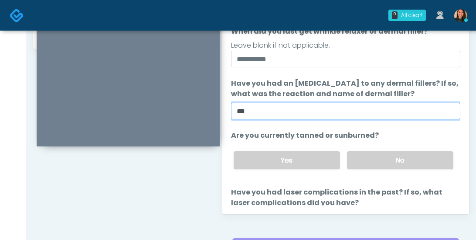
scroll to position [457, 0]
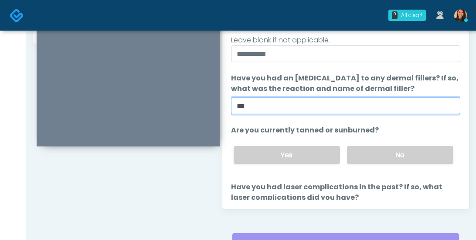
type input "**"
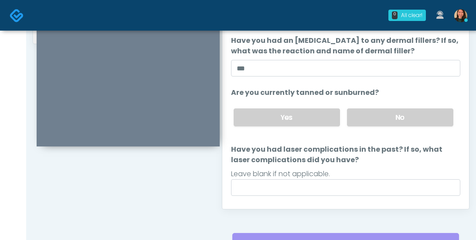
scroll to position [92, 0]
click at [426, 110] on label "No" at bounding box center [400, 117] width 106 height 18
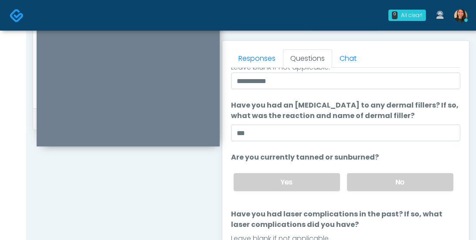
scroll to position [370, 0]
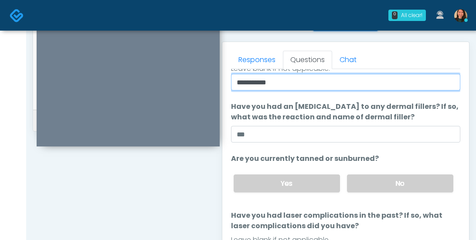
click at [411, 79] on input "**********" at bounding box center [346, 82] width 230 height 17
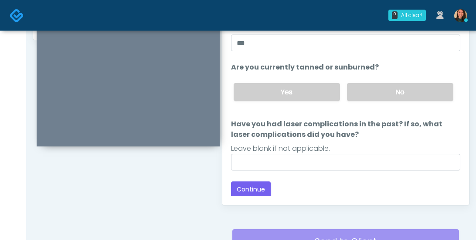
scroll to position [459, 0]
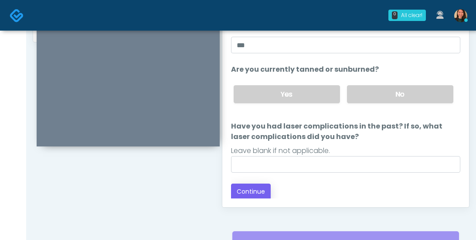
type input "**********"
click at [257, 183] on button "Continue" at bounding box center [251, 191] width 40 height 16
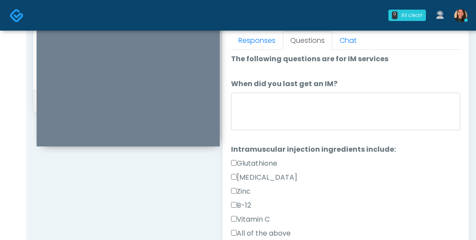
scroll to position [383, 0]
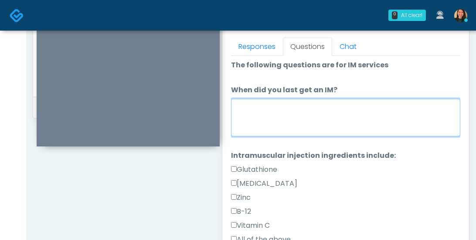
click at [406, 114] on textarea "When did you last get an IM?" at bounding box center [346, 118] width 230 height 38
drag, startPoint x: 371, startPoint y: 113, endPoint x: 233, endPoint y: 106, distance: 137.6
click at [233, 106] on textarea "**" at bounding box center [346, 118] width 230 height 38
type textarea "*"
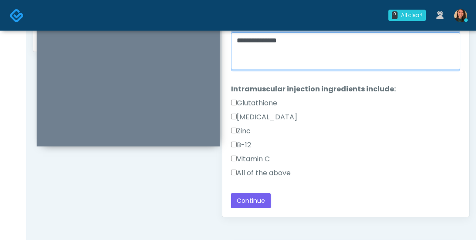
scroll to position [455, 0]
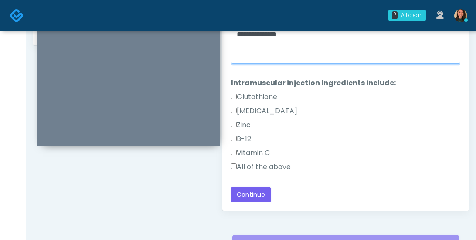
type textarea "**********"
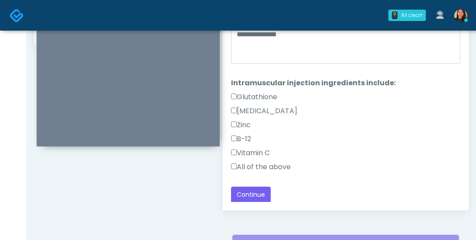
click at [261, 167] on label "All of the above" at bounding box center [261, 166] width 60 height 10
click at [245, 188] on button "Continue" at bounding box center [251, 194] width 40 height 16
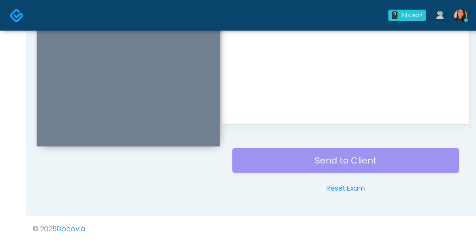
scroll to position [0, 0]
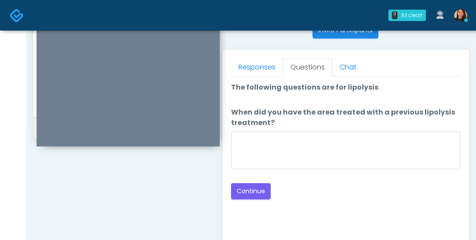
scroll to position [346, 0]
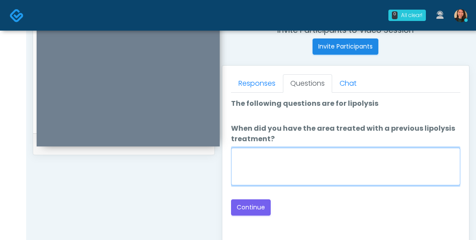
click at [388, 165] on textarea "When did you have the area treated with a previous lipolysis treatment?" at bounding box center [346, 166] width 230 height 38
type textarea "***"
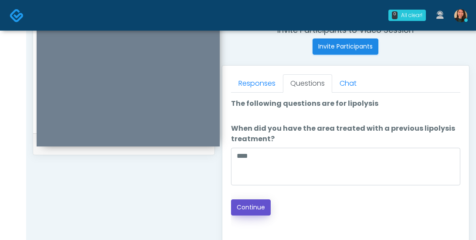
click at [250, 203] on button "Continue" at bounding box center [251, 207] width 40 height 16
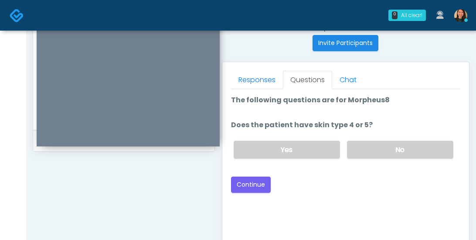
scroll to position [343, 0]
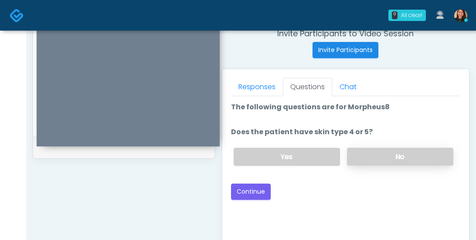
click at [394, 155] on label "No" at bounding box center [400, 156] width 106 height 18
click at [252, 187] on button "Continue" at bounding box center [251, 191] width 40 height 16
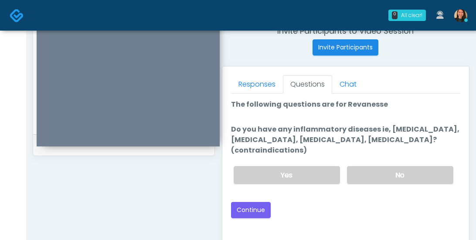
scroll to position [348, 0]
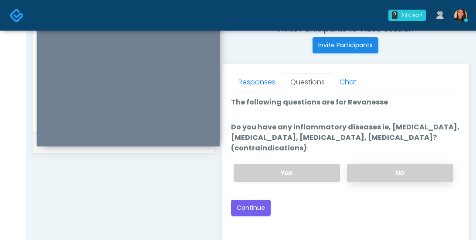
click at [388, 170] on label "No" at bounding box center [400, 173] width 106 height 18
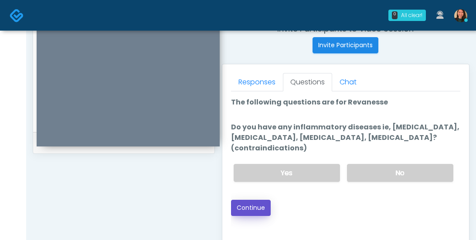
click at [253, 203] on button "Continue" at bounding box center [251, 207] width 40 height 16
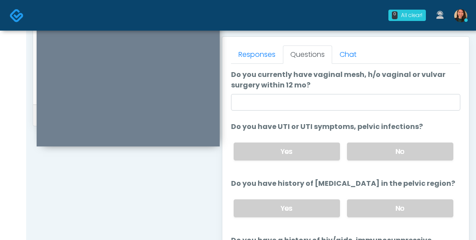
scroll to position [367, 0]
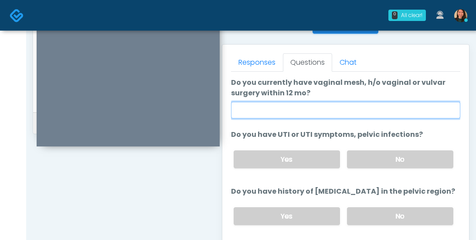
click at [397, 108] on input "Do you currently have vaginal mesh, h/o vaginal or vulvar surgery within 12 mo?" at bounding box center [346, 110] width 230 height 17
type input "**"
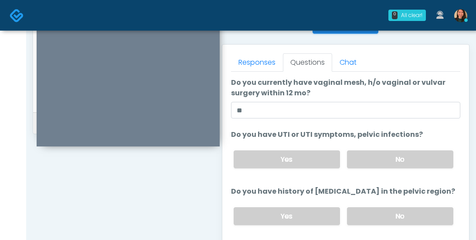
scroll to position [26, 0]
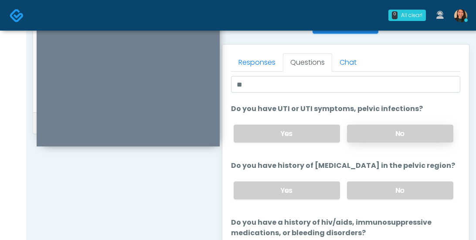
click at [422, 130] on label "No" at bounding box center [400, 133] width 106 height 18
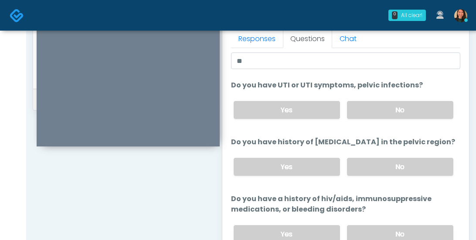
scroll to position [421, 0]
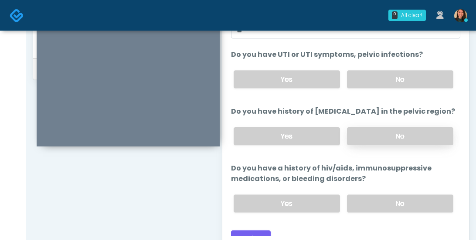
click at [426, 136] on label "No" at bounding box center [400, 136] width 106 height 18
drag, startPoint x: 453, startPoint y: 137, endPoint x: 452, endPoint y: 152, distance: 15.7
click at [452, 152] on ol "Do you currently have vaginal mesh, h/o vaginal or vulvar surgery within 12 mo?…" at bounding box center [346, 108] width 230 height 222
click at [408, 202] on label "No" at bounding box center [400, 203] width 106 height 18
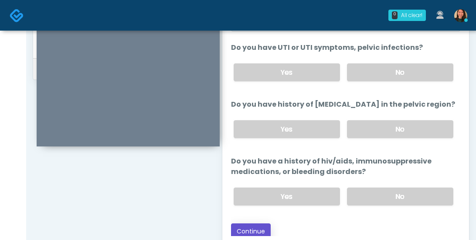
click at [260, 223] on button "Continue" at bounding box center [251, 231] width 40 height 16
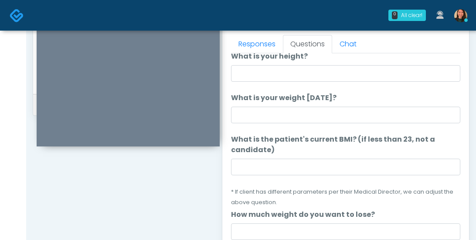
scroll to position [349, 0]
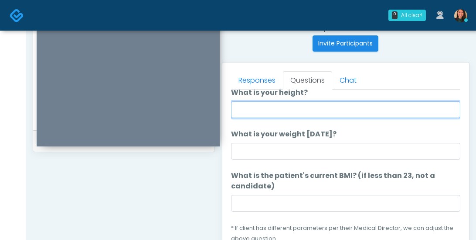
click at [355, 108] on input "What is your height?" at bounding box center [346, 109] width 230 height 17
type input "***"
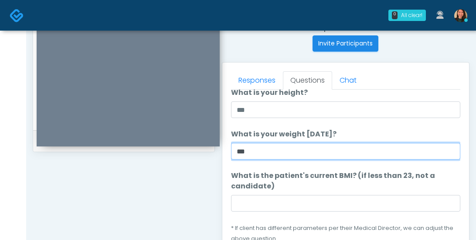
type input "***"
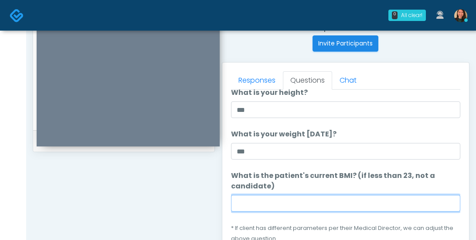
click at [378, 198] on input "What is the patient's current BMI? (if less than 23, not a candidate)" at bounding box center [346, 203] width 230 height 17
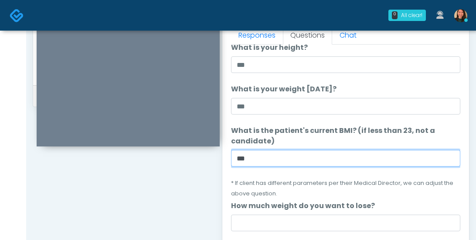
scroll to position [407, 0]
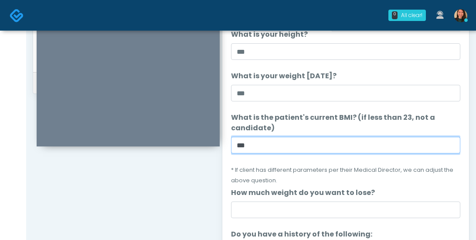
type input "***"
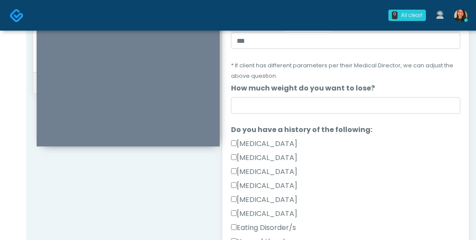
scroll to position [139, 0]
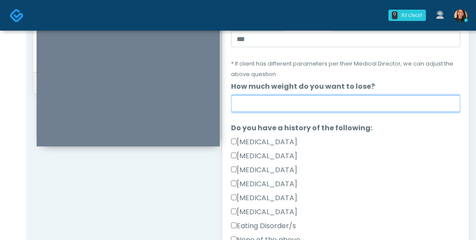
click at [349, 97] on input "How much weight do you want to lose?" at bounding box center [346, 103] width 230 height 17
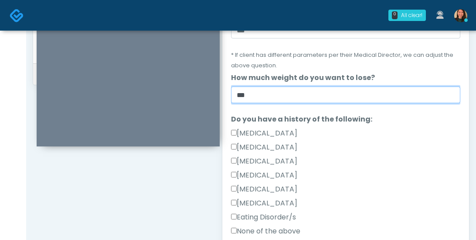
scroll to position [429, 0]
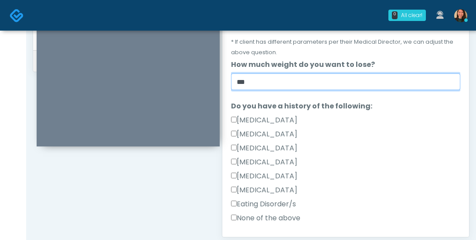
type input "***"
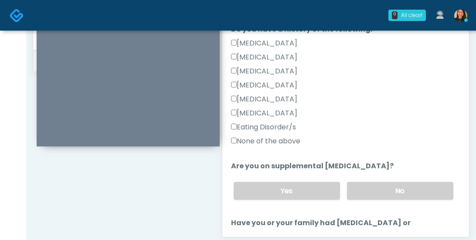
scroll to position [222, 0]
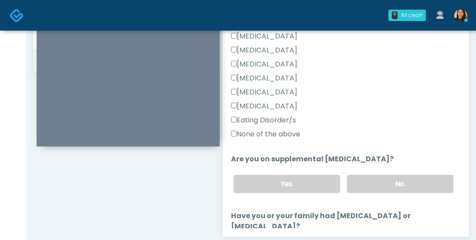
click at [293, 133] on label "None of the above" at bounding box center [265, 134] width 69 height 10
drag, startPoint x: 454, startPoint y: 100, endPoint x: 453, endPoint y: 115, distance: 14.9
click at [453, 115] on div "Gallbladder Disease Pancreatic Disease Multiple Endocrine Neoplasia Syndrome Ty…" at bounding box center [346, 87] width 230 height 112
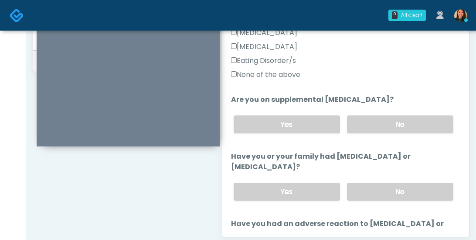
scroll to position [285, 0]
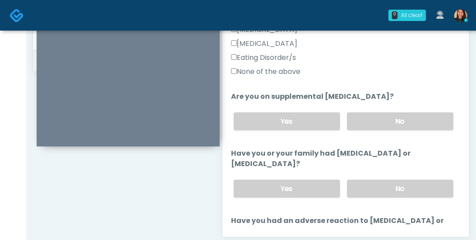
click at [422, 108] on div "Yes No" at bounding box center [344, 121] width 234 height 32
click at [419, 116] on label "No" at bounding box center [400, 121] width 106 height 18
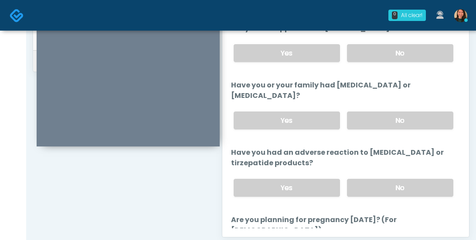
scroll to position [355, 0]
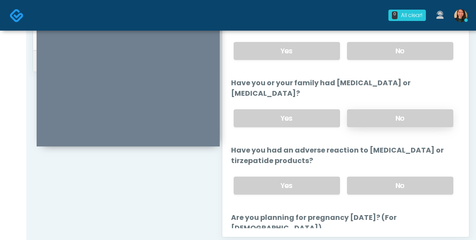
click at [428, 114] on label "No" at bounding box center [400, 118] width 106 height 18
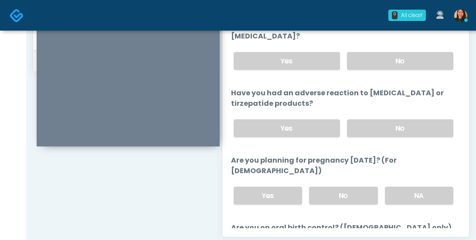
scroll to position [414, 0]
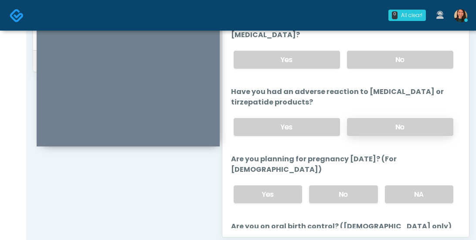
click at [421, 125] on label "No" at bounding box center [400, 127] width 106 height 18
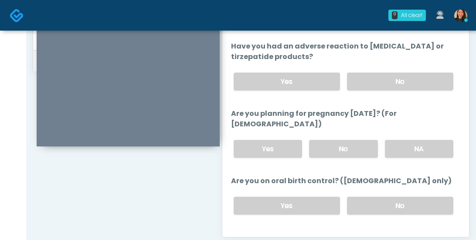
scroll to position [474, 0]
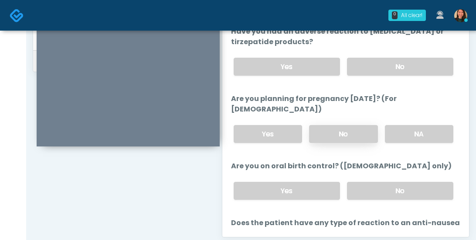
click at [348, 125] on label "No" at bounding box center [343, 134] width 69 height 18
click at [397, 181] on label "No" at bounding box center [400, 190] width 106 height 18
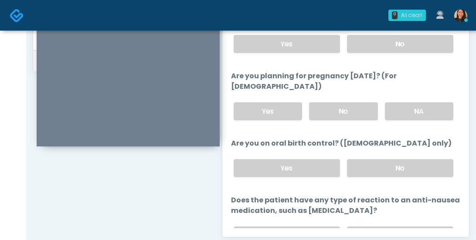
scroll to position [540, 0]
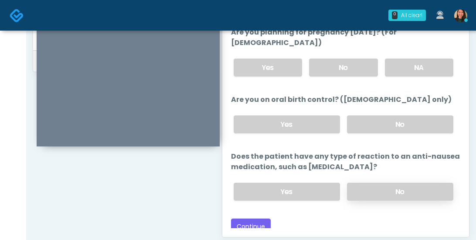
click at [373, 182] on label "No" at bounding box center [400, 191] width 106 height 18
click at [259, 218] on button "Continue" at bounding box center [251, 226] width 40 height 16
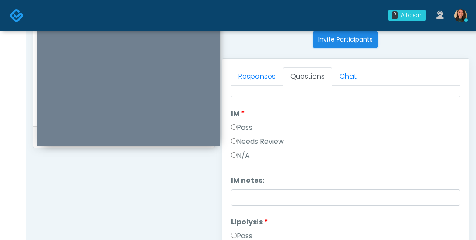
scroll to position [368, 0]
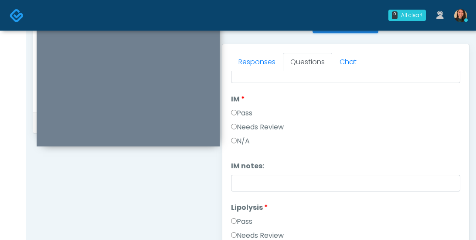
click at [237, 137] on label "N/A" at bounding box center [240, 141] width 19 height 10
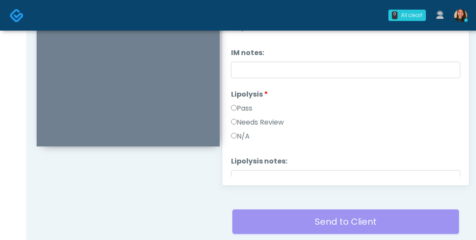
scroll to position [483, 0]
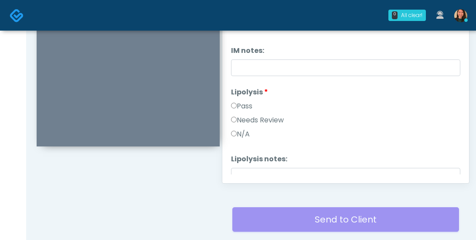
click at [241, 132] on label "N/A" at bounding box center [240, 134] width 19 height 10
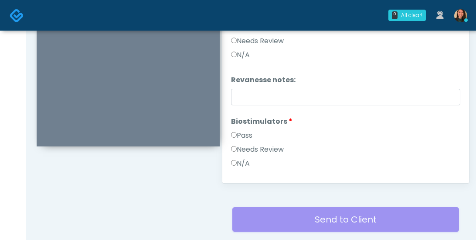
scroll to position [668, 0]
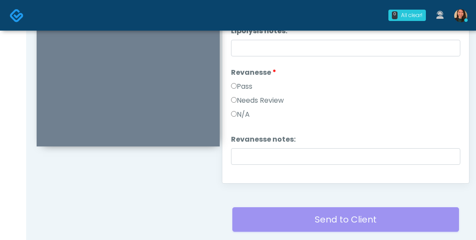
click at [234, 109] on label "N/A" at bounding box center [240, 114] width 19 height 10
drag, startPoint x: 454, startPoint y: 64, endPoint x: 455, endPoint y: 83, distance: 19.3
click at [455, 83] on div "Good Faith Exam Script Good Faith Exam Script INTRODUCTION Hello, my name is un…" at bounding box center [346, 65] width 230 height 218
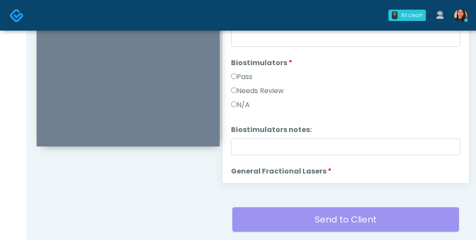
scroll to position [769, 0]
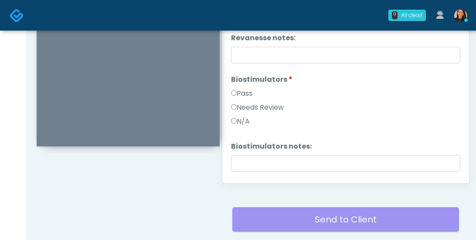
click at [243, 119] on label "N/A" at bounding box center [240, 121] width 19 height 10
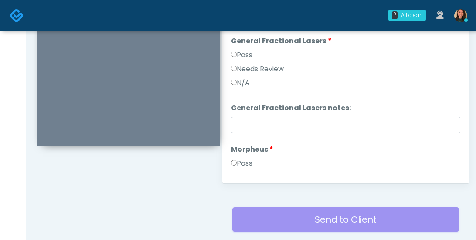
scroll to position [914, 0]
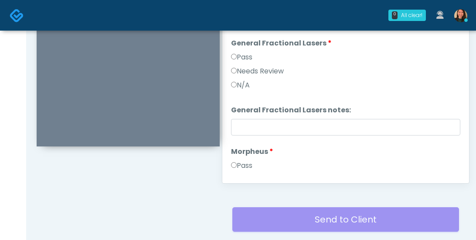
click at [247, 83] on label "N/A" at bounding box center [240, 85] width 19 height 10
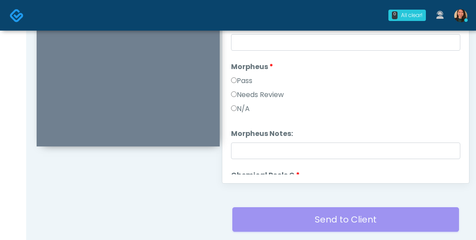
click at [245, 75] on label "Pass" at bounding box center [241, 80] width 21 height 10
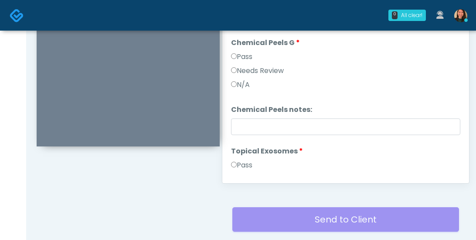
scroll to position [1133, 0]
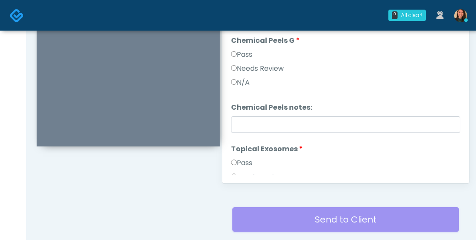
click at [245, 83] on label "N/A" at bounding box center [240, 82] width 19 height 10
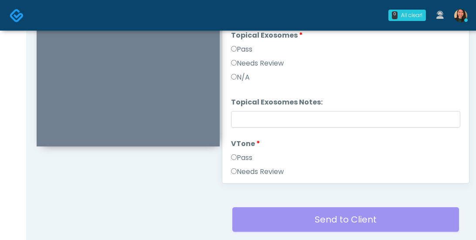
scroll to position [1258, 0]
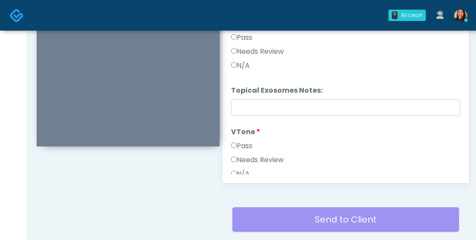
click at [244, 63] on label "N/A" at bounding box center [240, 65] width 19 height 10
click at [461, 123] on div "Responses Questions Chat Good Faith Exam Script Good Faith Exam Script INTRODUC…" at bounding box center [345, 56] width 247 height 254
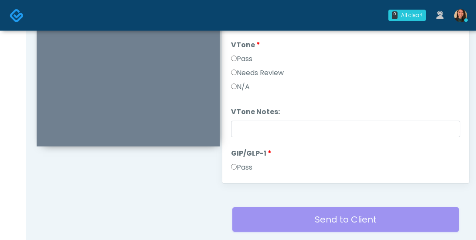
scroll to position [1352, 0]
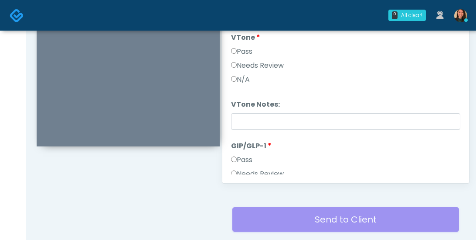
click at [236, 72] on div "Needs Review" at bounding box center [346, 67] width 230 height 14
click at [232, 74] on label "N/A" at bounding box center [240, 79] width 19 height 10
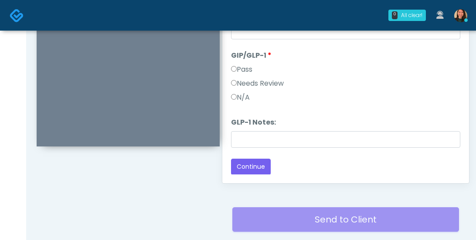
click at [250, 95] on label "N/A" at bounding box center [240, 97] width 19 height 10
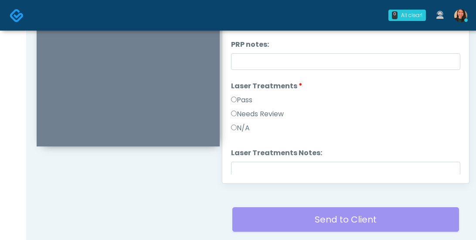
scroll to position [325, 0]
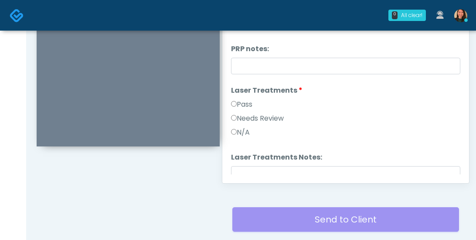
drag, startPoint x: 248, startPoint y: 127, endPoint x: 263, endPoint y: 129, distance: 15.4
click at [248, 127] on label "N/A" at bounding box center [240, 132] width 19 height 10
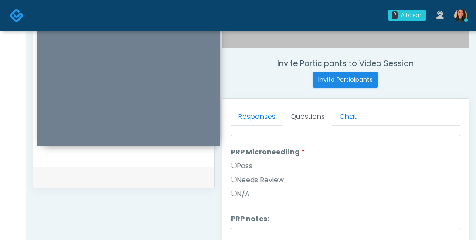
scroll to position [314, 0]
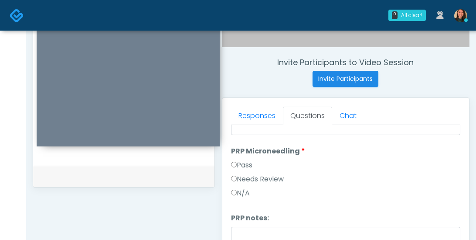
click at [250, 193] on label "N/A" at bounding box center [240, 193] width 19 height 10
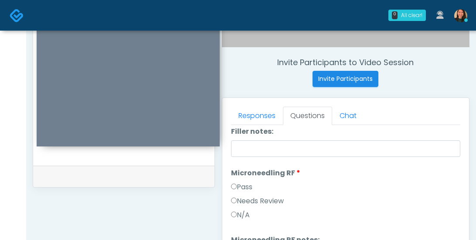
scroll to position [202, 0]
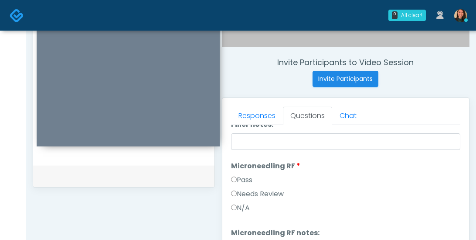
click at [244, 204] on label "N/A" at bounding box center [240, 207] width 19 height 10
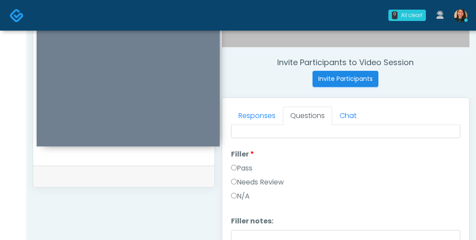
scroll to position [111, 0]
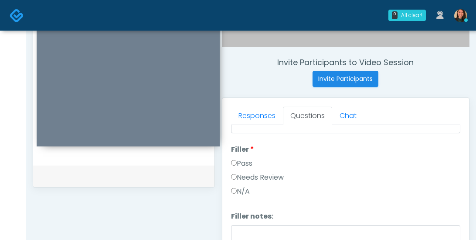
click at [245, 191] on label "N/A" at bounding box center [240, 191] width 19 height 10
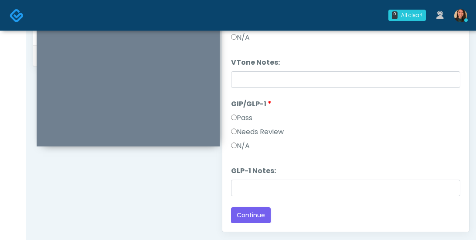
scroll to position [511, 0]
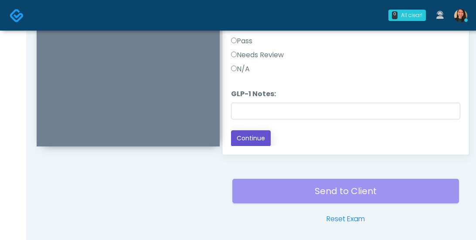
click at [263, 135] on button "Continue" at bounding box center [251, 138] width 40 height 16
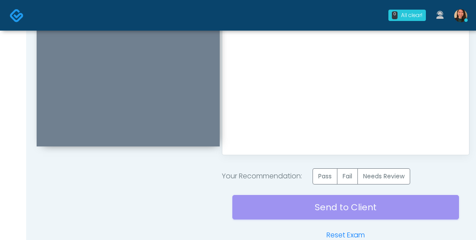
scroll to position [526, 0]
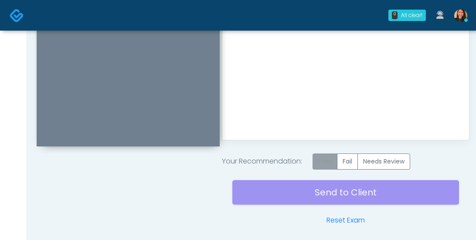
click at [320, 156] on label "Pass" at bounding box center [325, 161] width 25 height 16
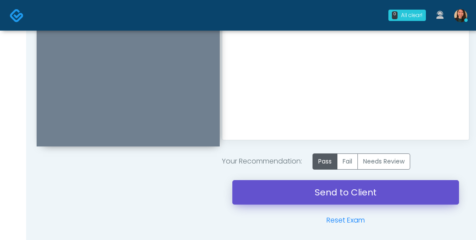
click at [316, 190] on link "Send to Client" at bounding box center [346, 192] width 227 height 24
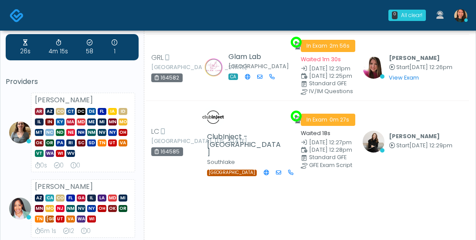
scroll to position [23, 0]
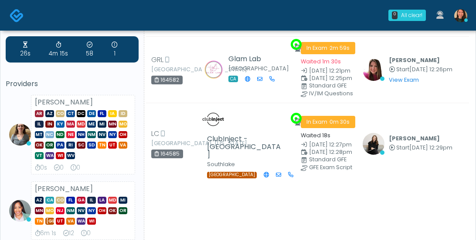
drag, startPoint x: 475, startPoint y: 83, endPoint x: 475, endPoint y: 90, distance: 6.6
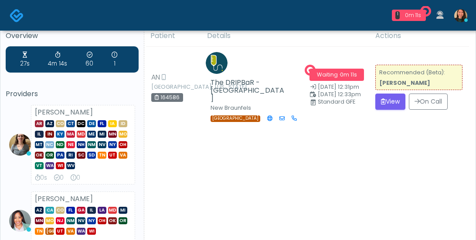
scroll to position [0, 0]
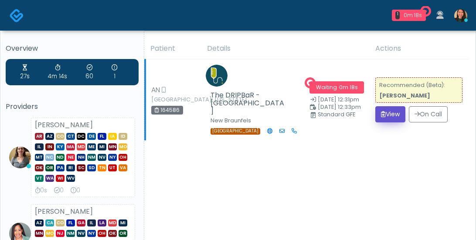
click at [388, 113] on button "View" at bounding box center [391, 114] width 30 height 16
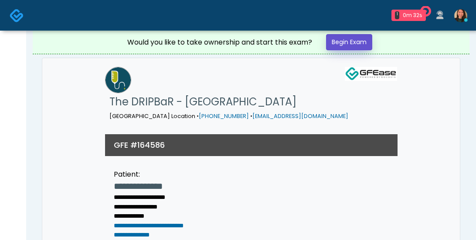
click at [353, 39] on link "Begin Exam" at bounding box center [349, 42] width 46 height 16
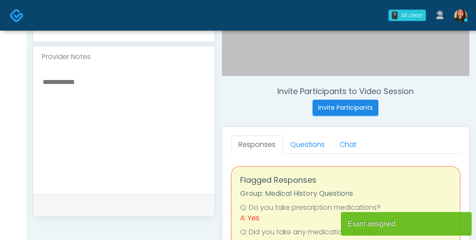
scroll to position [312, 0]
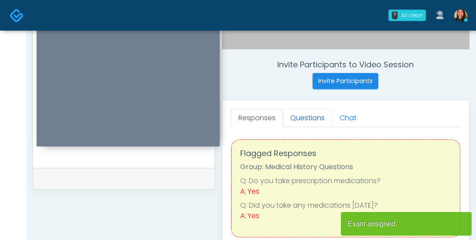
click at [309, 118] on link "Questions" at bounding box center [307, 118] width 49 height 18
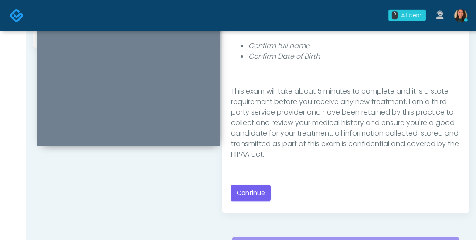
scroll to position [90, 0]
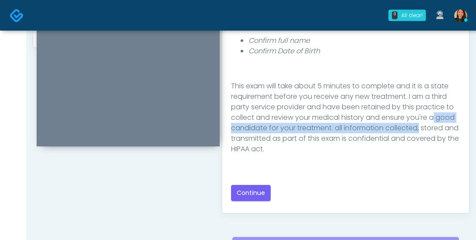
drag, startPoint x: 454, startPoint y: 113, endPoint x: 454, endPoint y: 131, distance: 18.3
click at [454, 131] on p "This exam will take about 5 minutes to complete and it is a state requirement b…" at bounding box center [346, 117] width 230 height 73
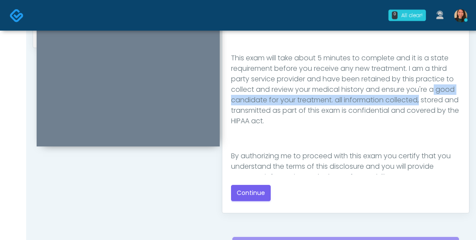
scroll to position [143, 0]
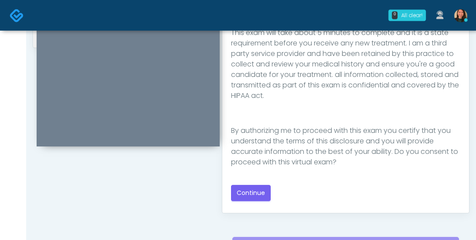
click at [415, 149] on p "By authorizing me to proceed with this exam you certify that you understand the…" at bounding box center [346, 146] width 230 height 42
click at [254, 192] on button "Continue" at bounding box center [251, 193] width 40 height 16
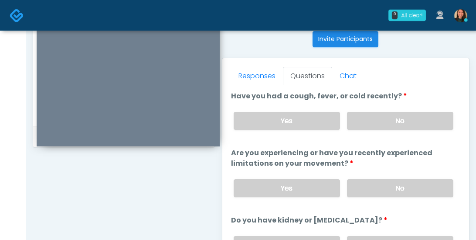
scroll to position [362, 0]
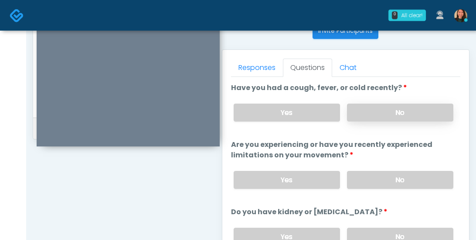
click at [414, 110] on label "No" at bounding box center [400, 112] width 106 height 18
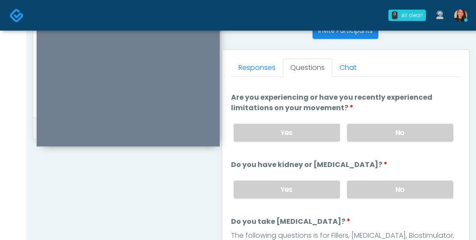
scroll to position [49, 0]
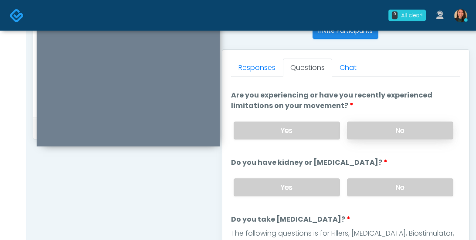
click at [430, 124] on label "No" at bounding box center [400, 130] width 106 height 18
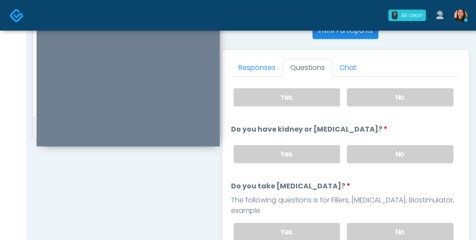
scroll to position [86, 0]
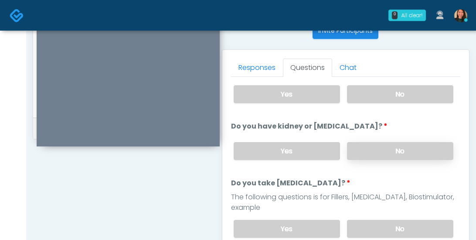
click at [425, 147] on label "No" at bounding box center [400, 151] width 106 height 18
click at [476, 141] on div "**********" at bounding box center [251, 31] width 450 height 726
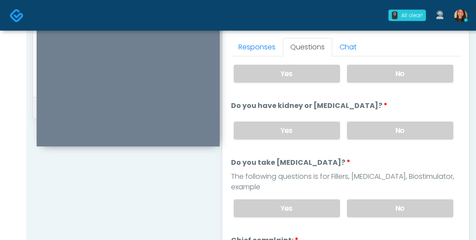
scroll to position [395, 0]
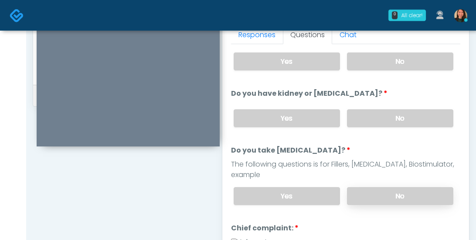
click at [415, 187] on label "No" at bounding box center [400, 196] width 106 height 18
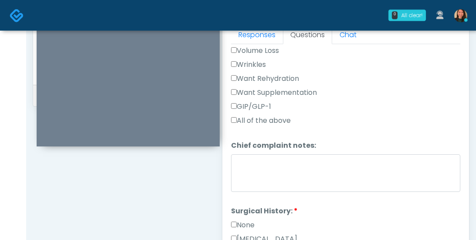
scroll to position [226, 0]
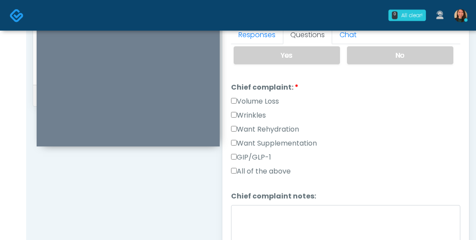
click at [228, 114] on div "Responses Questions Chat Good Faith Exam Script Good Faith Exam Script INTRODUC…" at bounding box center [345, 144] width 247 height 254
click at [230, 120] on div "Responses Questions Chat Good Faith Exam Script Good Faith Exam Script INTRODUC…" at bounding box center [345, 144] width 247 height 254
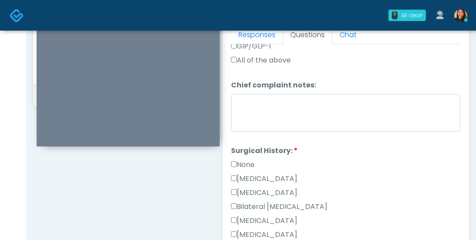
scroll to position [350, 0]
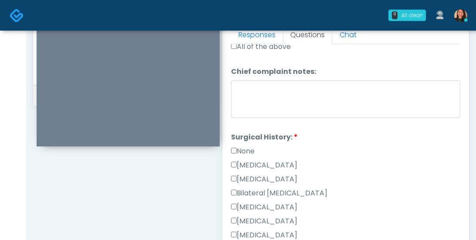
click at [243, 146] on label "None" at bounding box center [243, 151] width 24 height 10
click at [255, 146] on label "None" at bounding box center [243, 151] width 24 height 10
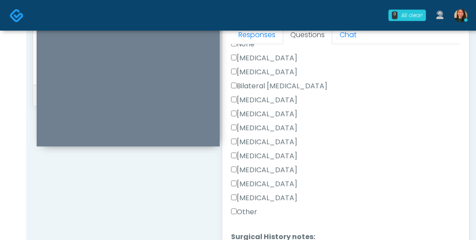
scroll to position [492, 0]
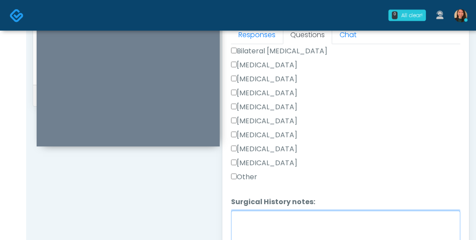
click at [381, 210] on textarea "Surgical History notes:" at bounding box center [346, 229] width 230 height 38
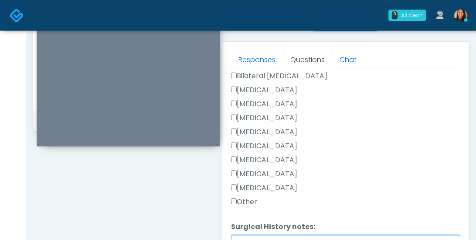
scroll to position [363, 0]
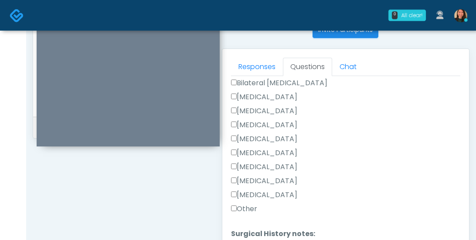
type textarea "**********"
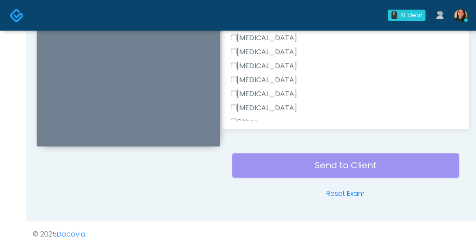
scroll to position [542, 0]
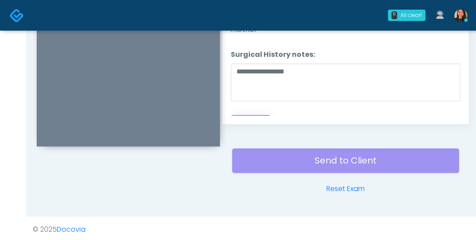
click at [256, 115] on button "Continue" at bounding box center [251, 123] width 40 height 16
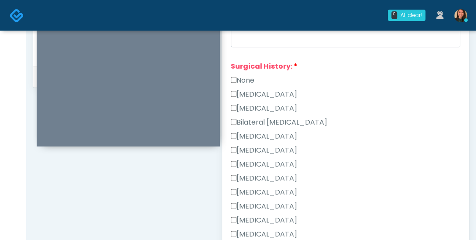
scroll to position [352, 0]
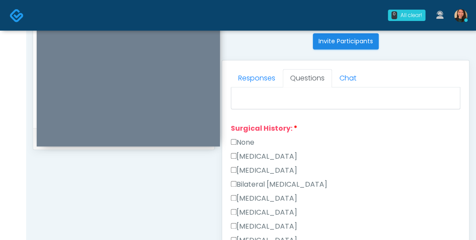
click at [467, 140] on div "Responses Questions Chat Good Faith Exam Script Good Faith Exam Script INTRODUC…" at bounding box center [345, 187] width 247 height 254
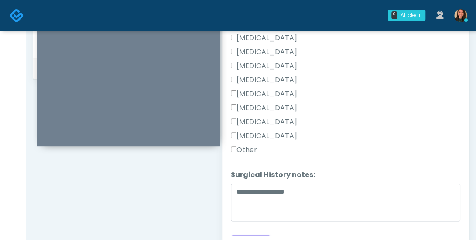
scroll to position [424, 0]
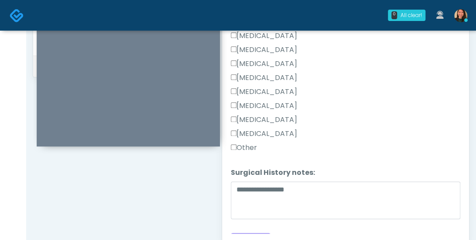
drag, startPoint x: 238, startPoint y: 130, endPoint x: 244, endPoint y: 165, distance: 35.4
click at [238, 142] on label "Other" at bounding box center [244, 147] width 26 height 10
click at [242, 233] on button "Continue" at bounding box center [251, 241] width 40 height 16
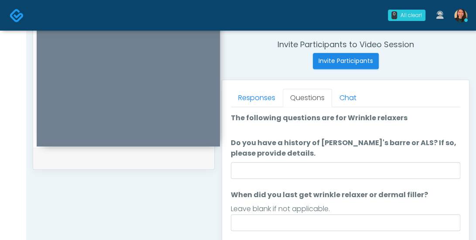
scroll to position [361, 0]
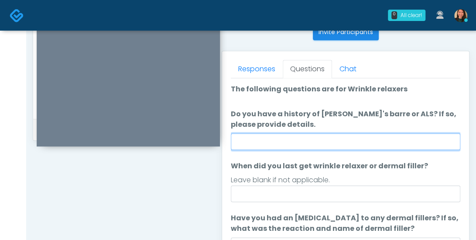
click at [383, 144] on input "Do you have a history of Guillain's barre or ALS? If so, please provide details." at bounding box center [345, 141] width 229 height 17
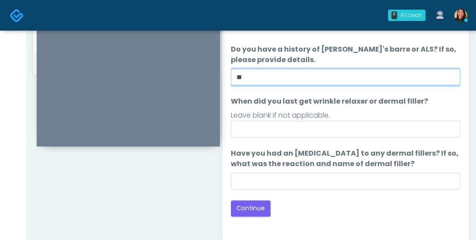
scroll to position [415, 0]
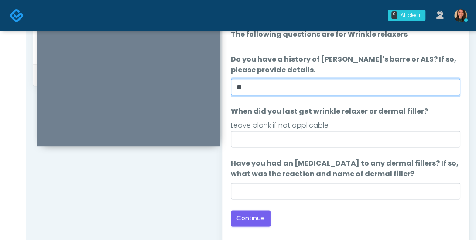
type input "**"
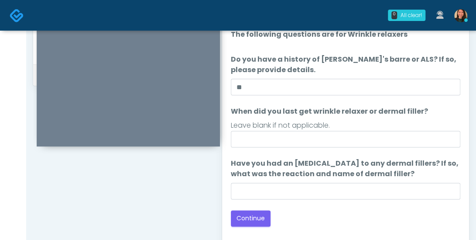
click at [443, 152] on ol "The following questions are for Wrinkle relaxers The following questions are fo…" at bounding box center [345, 114] width 229 height 170
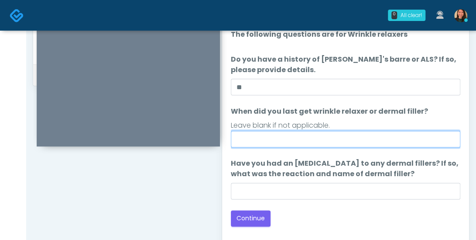
click at [444, 142] on input "When did you last get wrinkle relaxer or dermal filler?" at bounding box center [345, 138] width 229 height 17
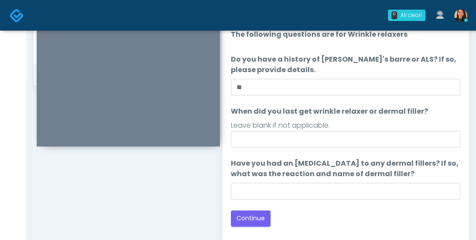
click at [373, 200] on div "Loading... Connecting to your agent... Please wait while we prepare your person…" at bounding box center [345, 127] width 229 height 197
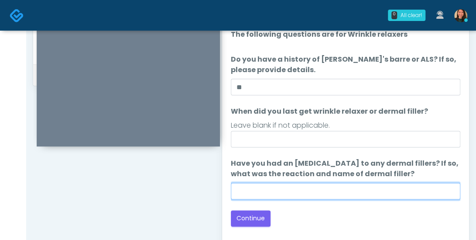
click at [300, 185] on input "Have you had an allergic response to any dermal fillers? If so, what was the re…" at bounding box center [345, 190] width 229 height 17
type input "***"
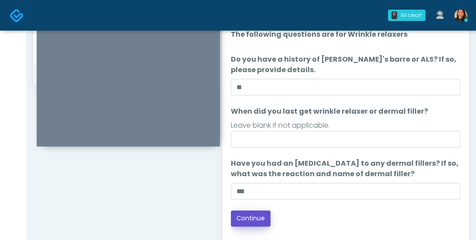
click at [249, 211] on button "Continue" at bounding box center [251, 218] width 40 height 16
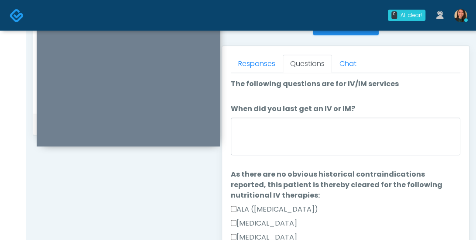
scroll to position [369, 0]
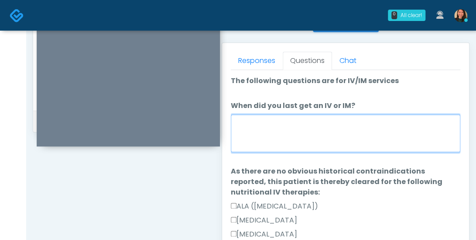
click at [387, 140] on textarea "When did you last get an IV or IM?" at bounding box center [345, 133] width 229 height 38
type textarea "****"
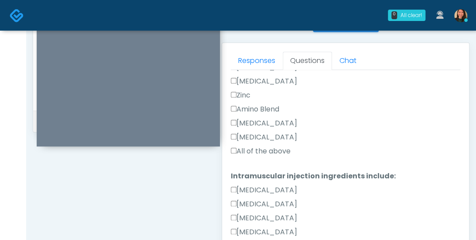
scroll to position [416, 0]
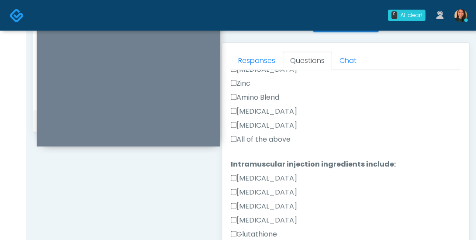
click at [280, 134] on label "All of the above" at bounding box center [261, 139] width 60 height 10
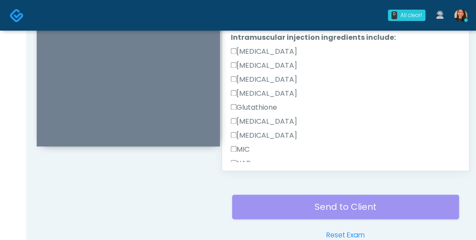
scroll to position [592, 0]
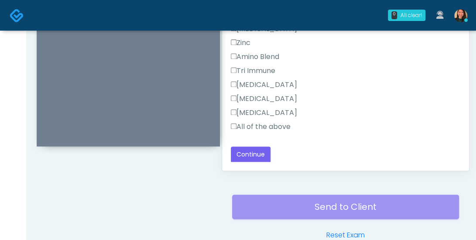
click at [277, 121] on label "All of the above" at bounding box center [261, 126] width 60 height 10
click at [268, 126] on label "All of the above" at bounding box center [261, 126] width 60 height 10
drag, startPoint x: 275, startPoint y: 124, endPoint x: 269, endPoint y: 137, distance: 14.0
click at [277, 124] on label "All of the above" at bounding box center [261, 126] width 60 height 10
click at [259, 151] on button "Continue" at bounding box center [251, 154] width 40 height 16
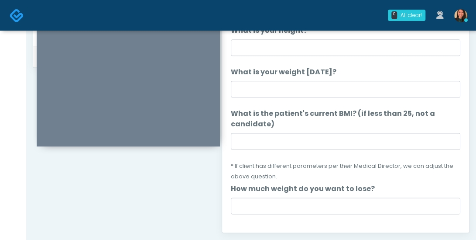
scroll to position [0, 0]
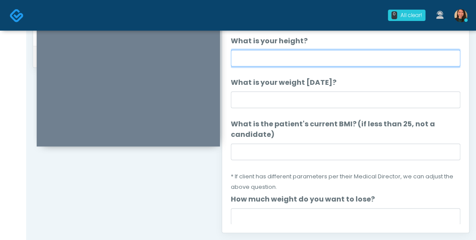
click at [393, 62] on input "What is your height?" at bounding box center [345, 58] width 229 height 17
type input "***"
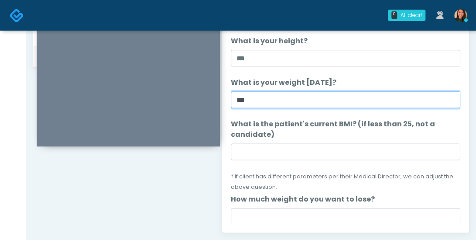
type input "***"
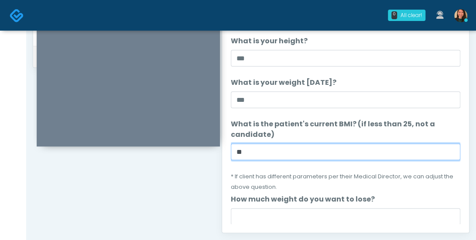
type input "*"
type input "***"
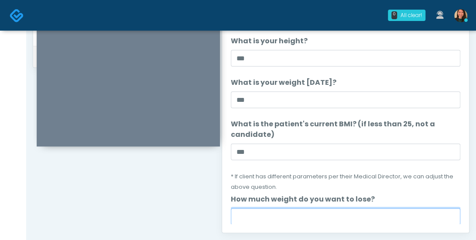
scroll to position [1, 0]
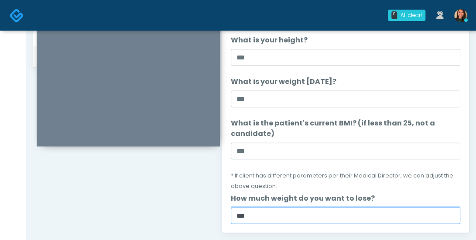
type input "***"
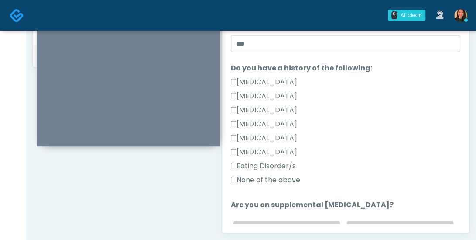
scroll to position [175, 0]
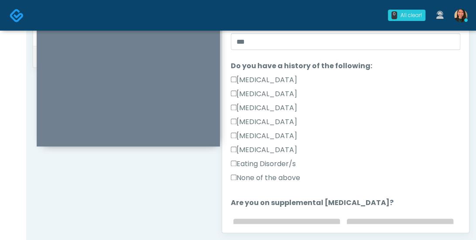
click at [291, 175] on label "None of the above" at bounding box center [265, 177] width 69 height 10
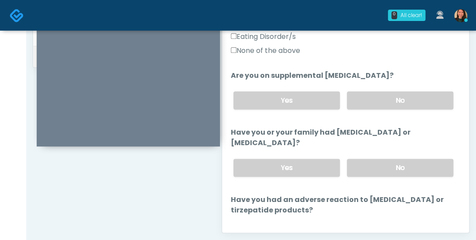
scroll to position [326, 0]
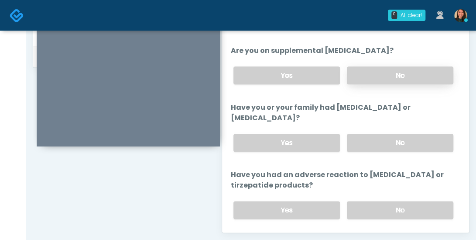
click at [422, 76] on label "No" at bounding box center [400, 75] width 106 height 18
click at [415, 142] on label "No" at bounding box center [400, 142] width 106 height 18
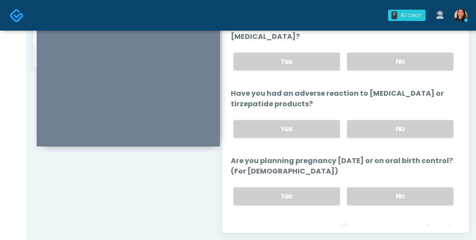
scroll to position [410, 0]
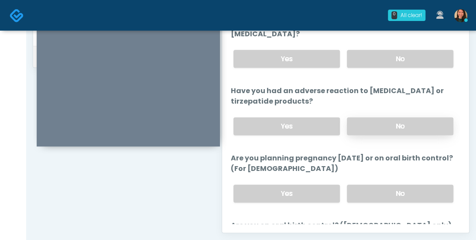
click at [418, 127] on label "No" at bounding box center [400, 126] width 106 height 18
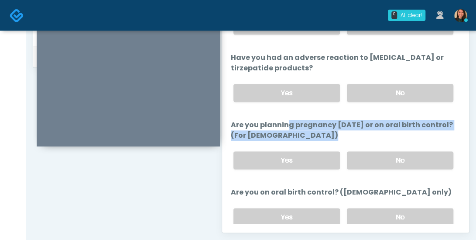
scroll to position [462, 0]
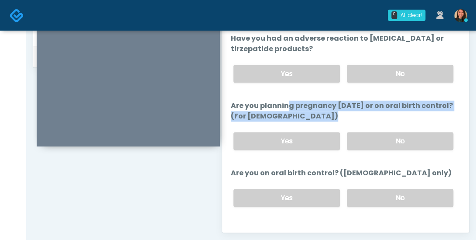
drag, startPoint x: 453, startPoint y: 146, endPoint x: 452, endPoint y: 160, distance: 14.5
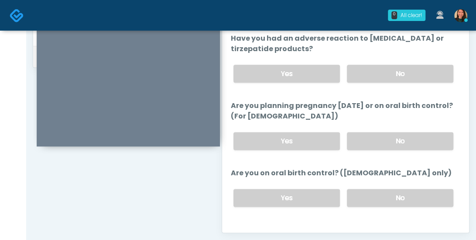
click at [406, 138] on label "No" at bounding box center [400, 141] width 106 height 18
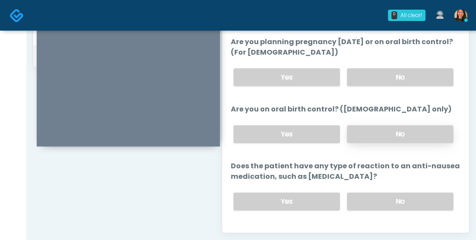
click at [411, 126] on label "No" at bounding box center [400, 134] width 106 height 18
click at [390, 195] on label "No" at bounding box center [400, 201] width 106 height 18
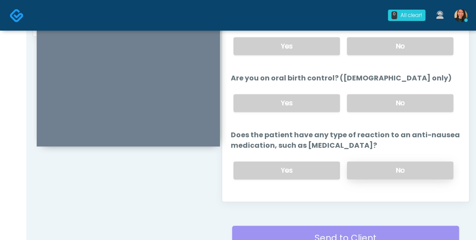
scroll to position [540, 0]
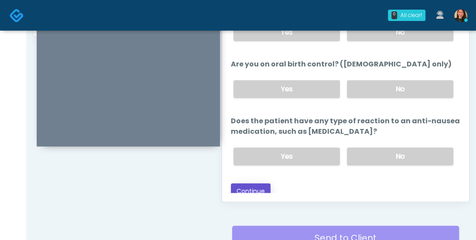
click at [261, 183] on button "Continue" at bounding box center [251, 191] width 40 height 16
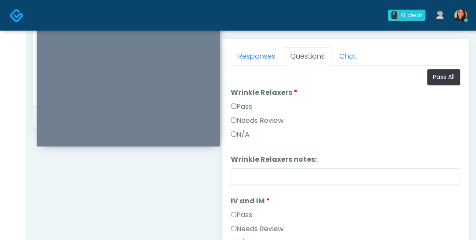
scroll to position [373, 0]
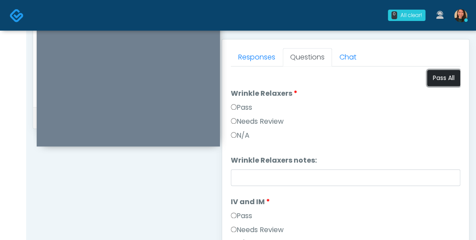
click at [434, 71] on button "Pass All" at bounding box center [443, 78] width 33 height 16
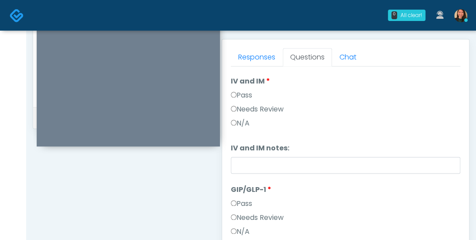
scroll to position [144, 0]
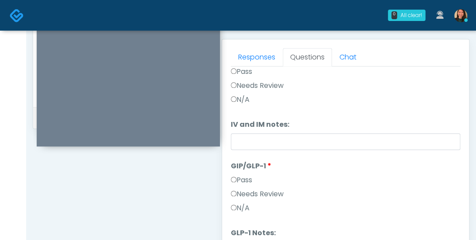
click at [242, 202] on label "N/A" at bounding box center [240, 207] width 19 height 10
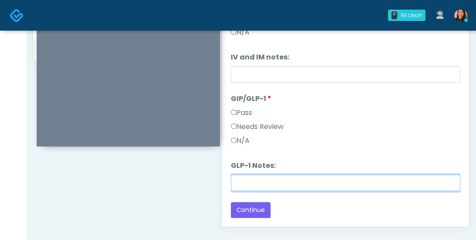
drag, startPoint x: 452, startPoint y: 176, endPoint x: 452, endPoint y: 197, distance: 20.5
click at [452, 197] on div "Loading... Connecting to your agent... Please wait while we prepare your person…" at bounding box center [345, 38] width 229 height 359
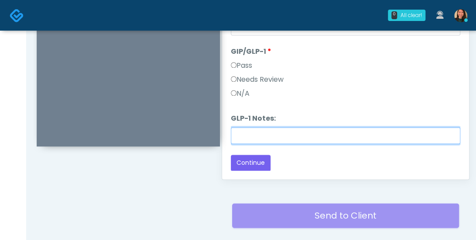
scroll to position [489, 0]
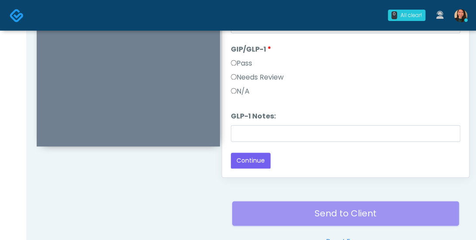
click at [252, 155] on button "Continue" at bounding box center [251, 160] width 40 height 16
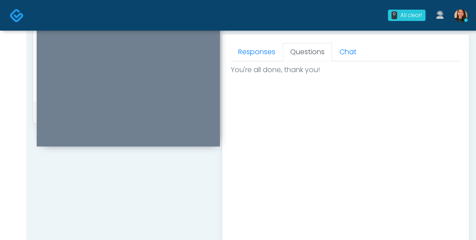
scroll to position [558, 0]
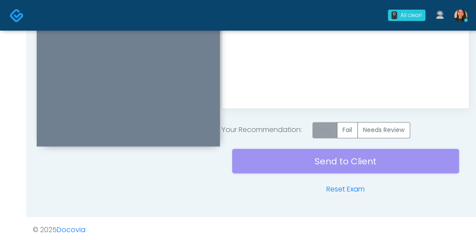
click at [325, 128] on label "Pass" at bounding box center [324, 130] width 25 height 16
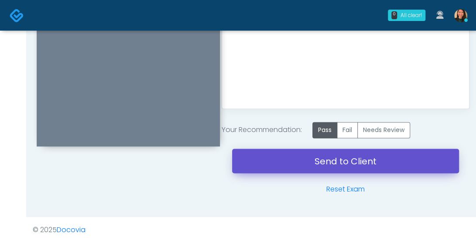
click at [330, 161] on link "Send to Client" at bounding box center [345, 160] width 227 height 24
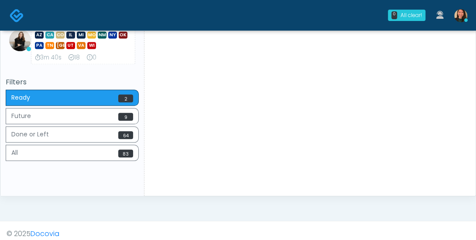
scroll to position [87, 0]
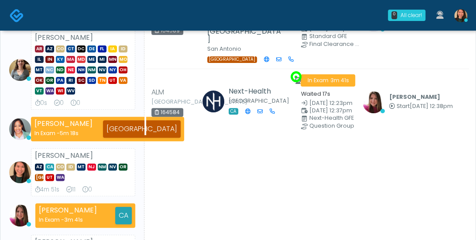
click at [38, 113] on ul "[PERSON_NAME] AR AZ CO CT DC DE [GEOGRAPHIC_DATA] IA ID IL IN [GEOGRAPHIC_DATA]…" at bounding box center [72, 156] width 133 height 252
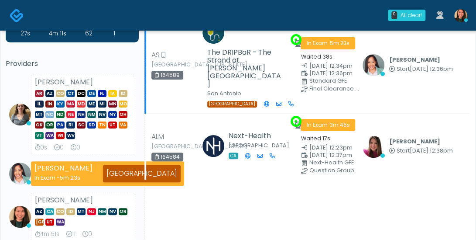
scroll to position [0, 0]
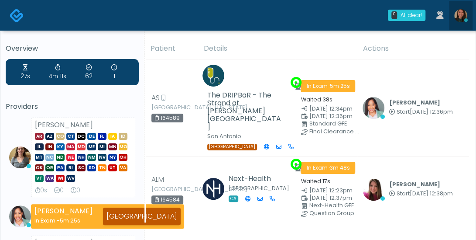
click at [460, 14] on img at bounding box center [460, 15] width 13 height 13
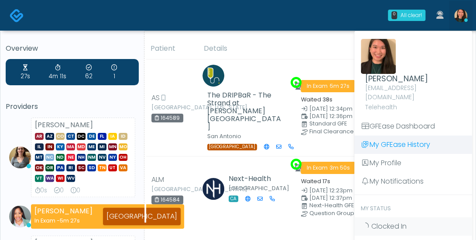
click at [420, 136] on link "My GFEase History" at bounding box center [413, 144] width 118 height 18
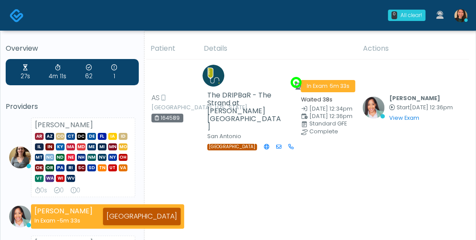
click at [464, 16] on img at bounding box center [460, 15] width 13 height 13
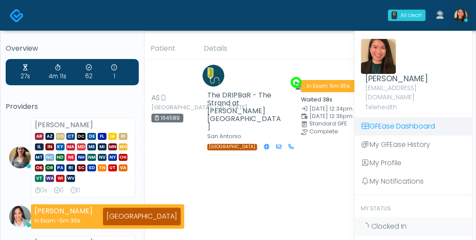
click at [442, 117] on link "GFEase Dashboard" at bounding box center [413, 126] width 118 height 18
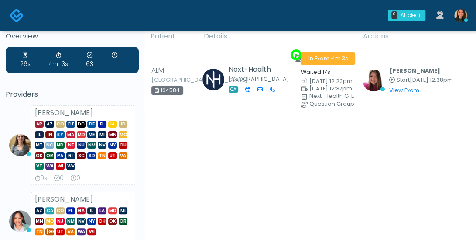
scroll to position [6, 0]
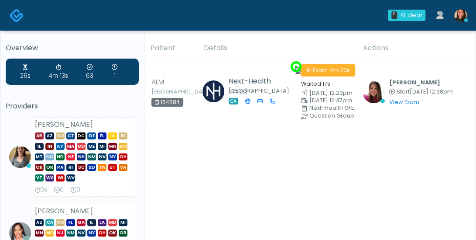
scroll to position [0, 0]
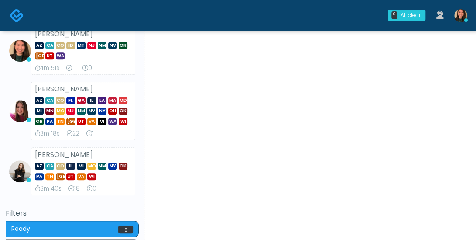
scroll to position [262, 0]
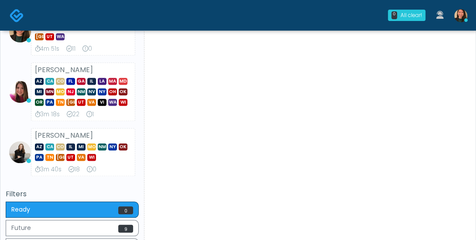
click at [48, 123] on ul "[PERSON_NAME] AR AZ CO CT DC DE [GEOGRAPHIC_DATA] IA ID IL IN [GEOGRAPHIC_DATA]…" at bounding box center [72, 16] width 133 height 320
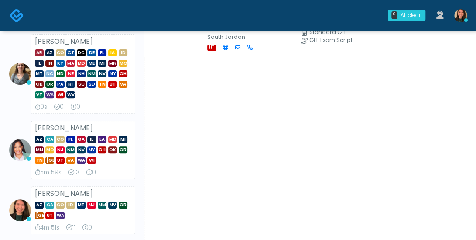
scroll to position [131, 0]
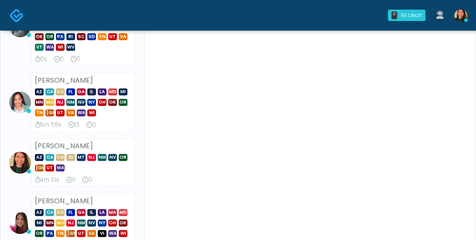
click at [19, 67] on ul "[PERSON_NAME] AR AZ CO CT DC DE [GEOGRAPHIC_DATA] IA ID IL IN [GEOGRAPHIC_DATA]…" at bounding box center [72, 134] width 133 height 297
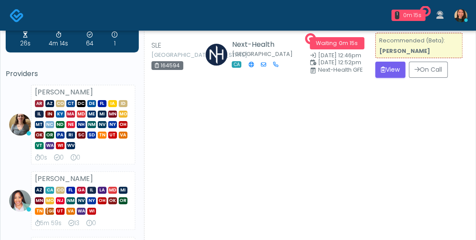
scroll to position [0, 0]
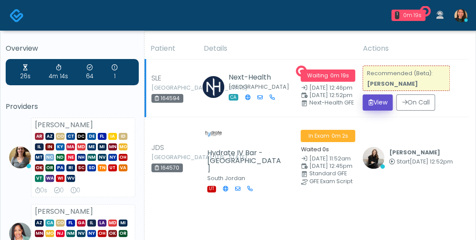
click at [378, 106] on button "View" at bounding box center [378, 102] width 30 height 16
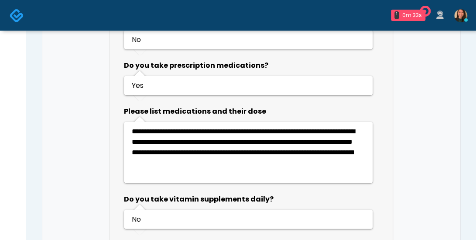
scroll to position [923, 0]
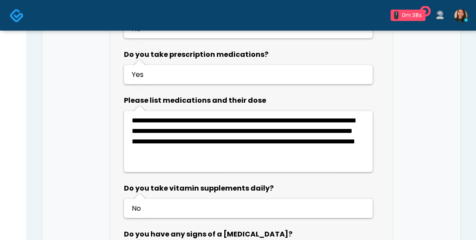
drag, startPoint x: 478, startPoint y: 24, endPoint x: 443, endPoint y: 148, distance: 128.6
drag, startPoint x: 476, startPoint y: 144, endPoint x: 472, endPoint y: 156, distance: 12.7
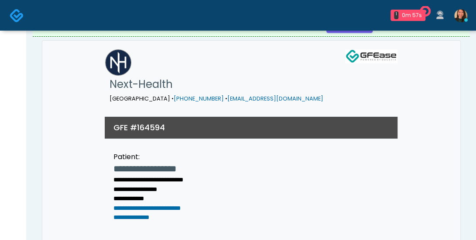
scroll to position [0, 0]
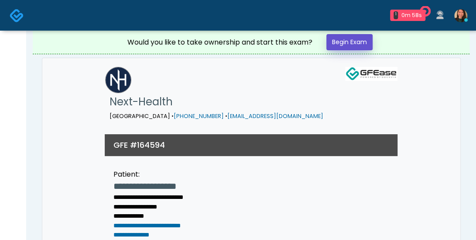
click at [367, 42] on link "Begin Exam" at bounding box center [349, 42] width 46 height 16
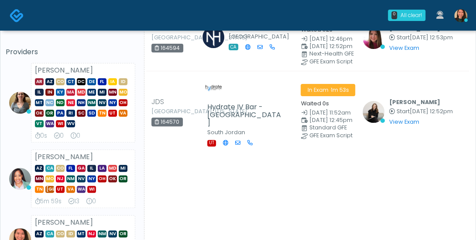
scroll to position [87, 0]
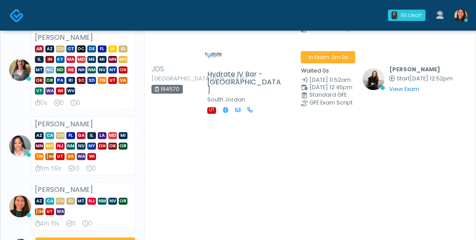
click at [13, 117] on li "[PERSON_NAME] AZ CA CO [GEOGRAPHIC_DATA] [GEOGRAPHIC_DATA] IL LA MD MI [GEOGRAP…" at bounding box center [72, 145] width 133 height 58
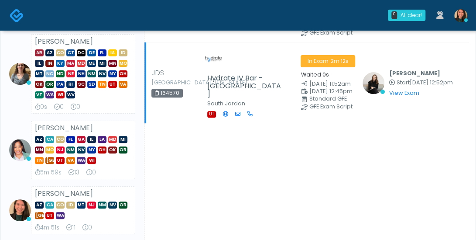
scroll to position [131, 0]
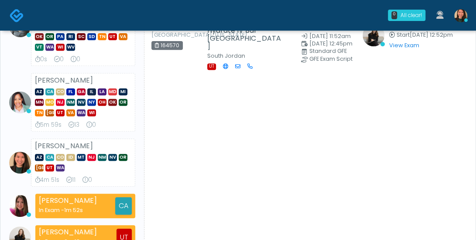
click at [326, 142] on div "Patient Details Actions SLE" at bounding box center [306, 143] width 325 height 473
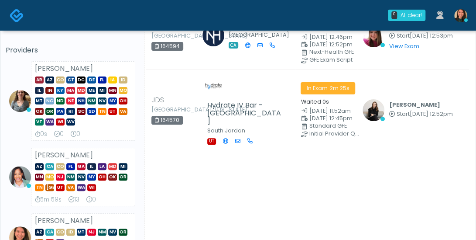
scroll to position [0, 0]
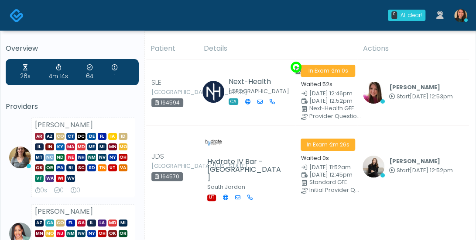
click at [466, 114] on td "[PERSON_NAME] Start [DATE] 12:53pm View Exam | Unreview" at bounding box center [413, 92] width 112 height 66
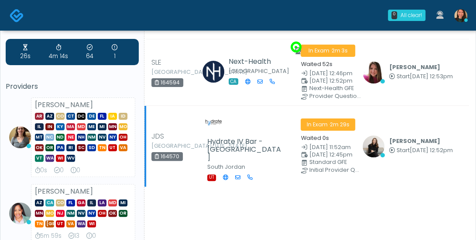
click at [446, 116] on td "[PERSON_NAME] Start [DATE] 12:52pm View Exam | Unreview" at bounding box center [413, 146] width 112 height 81
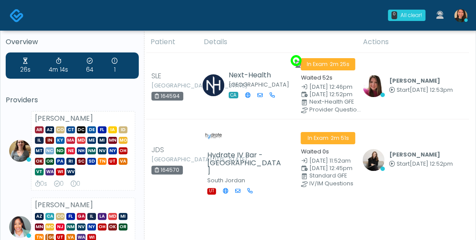
scroll to position [0, 0]
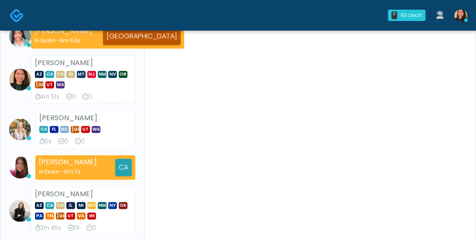
scroll to position [175, 0]
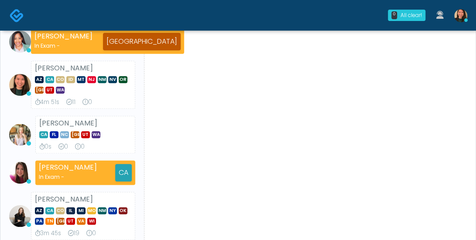
click at [31, 137] on span at bounding box center [22, 134] width 26 height 22
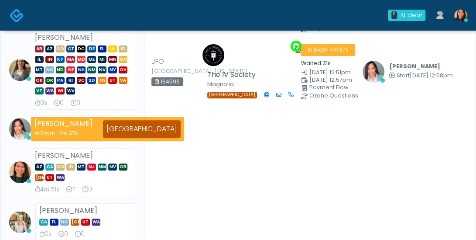
scroll to position [131, 0]
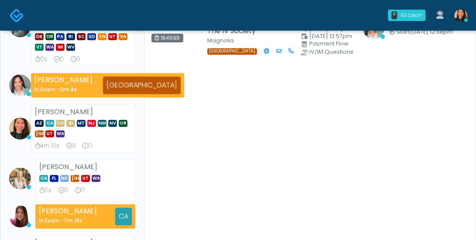
click at [48, 156] on ul "Carissa Kelly AR AZ CO CT DC DE FL IA ID IL IN KY MA MD ME MI MN MO MT NC ND NE…" at bounding box center [72, 134] width 133 height 297
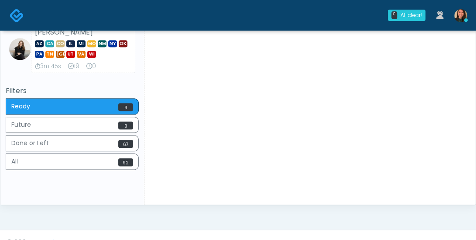
scroll to position [341, 0]
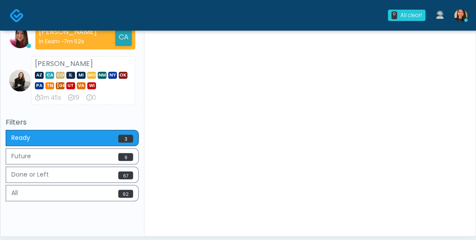
click at [459, 15] on img at bounding box center [460, 15] width 13 height 13
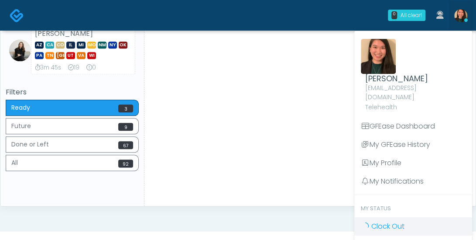
scroll to position [385, 0]
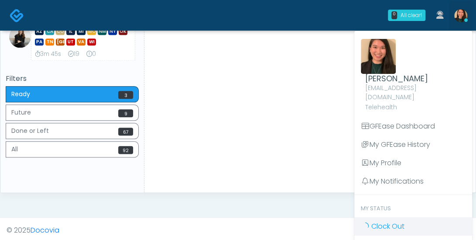
click at [407, 217] on link "Clock Out" at bounding box center [413, 226] width 118 height 18
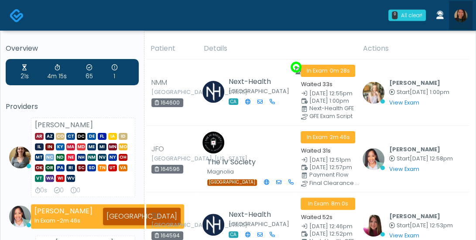
click at [462, 11] on img at bounding box center [460, 15] width 13 height 13
